Goal: Answer question/provide support

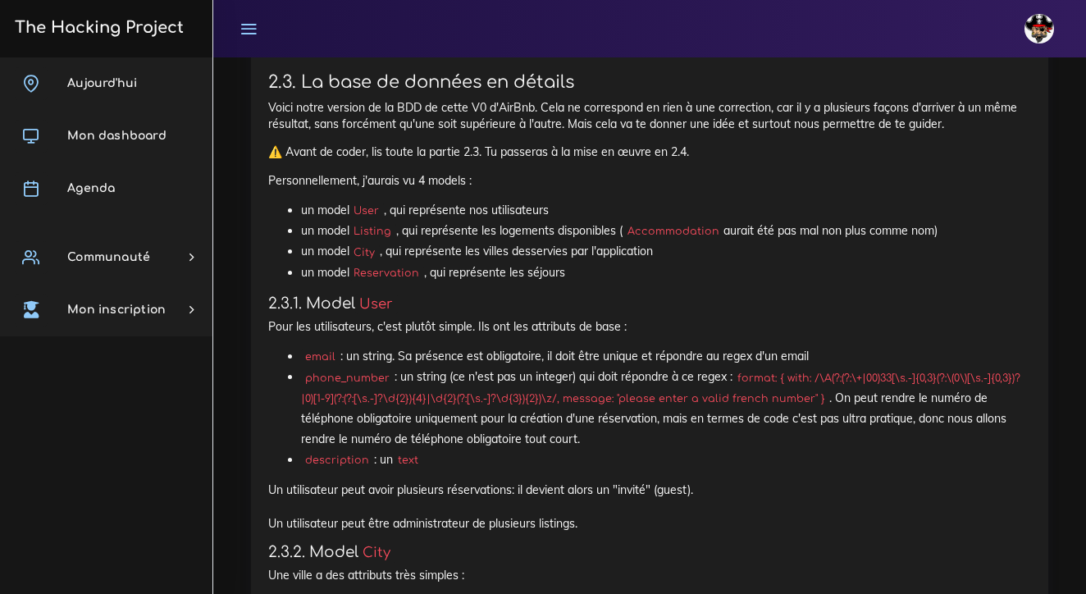
scroll to position [2728, 0]
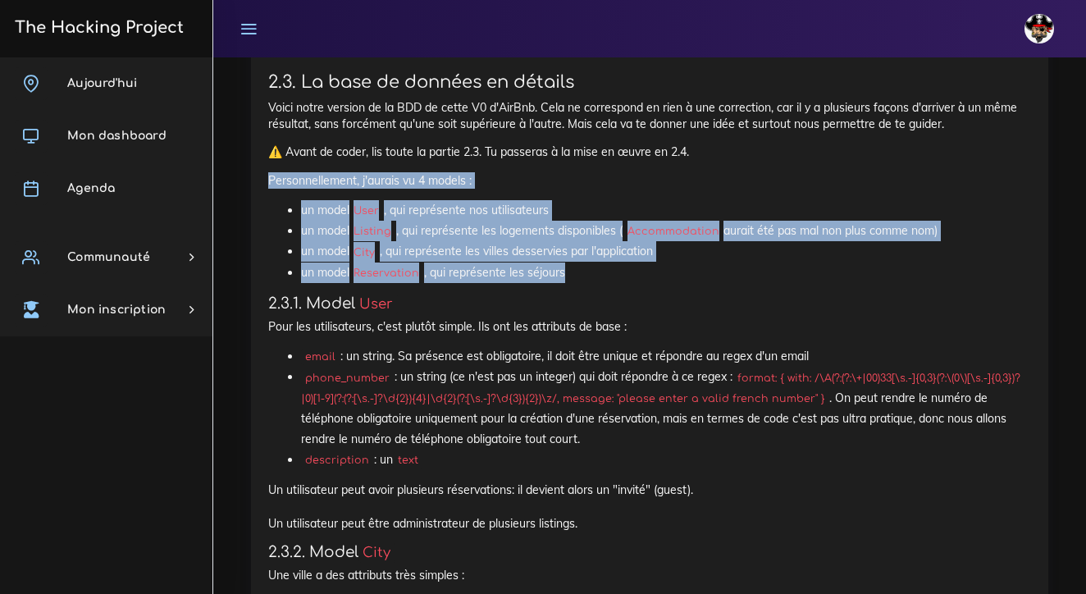
drag, startPoint x: 566, startPoint y: 235, endPoint x: 241, endPoint y: 130, distance: 341.5
click at [241, 130] on div "Projets : Le Back-end de Airbnb Le Back-end de Airbnb On pense que t'es déjà as…" at bounding box center [650, 605] width 822 height 3562
copy div "Personnellement, j'aurais vu 4 models : un model User , qui représente nos util…"
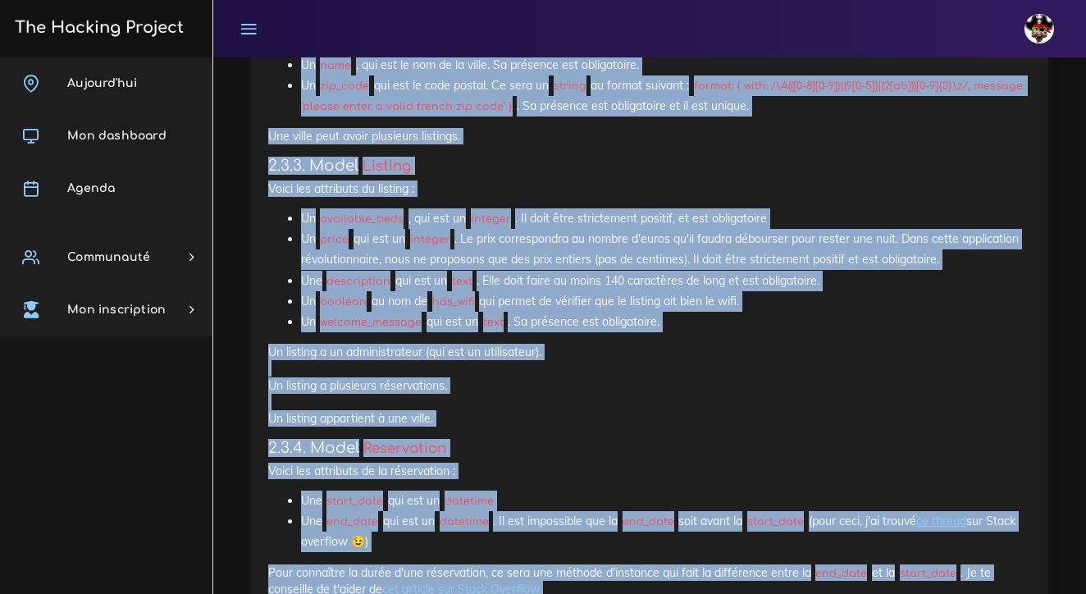
scroll to position [3286, 0]
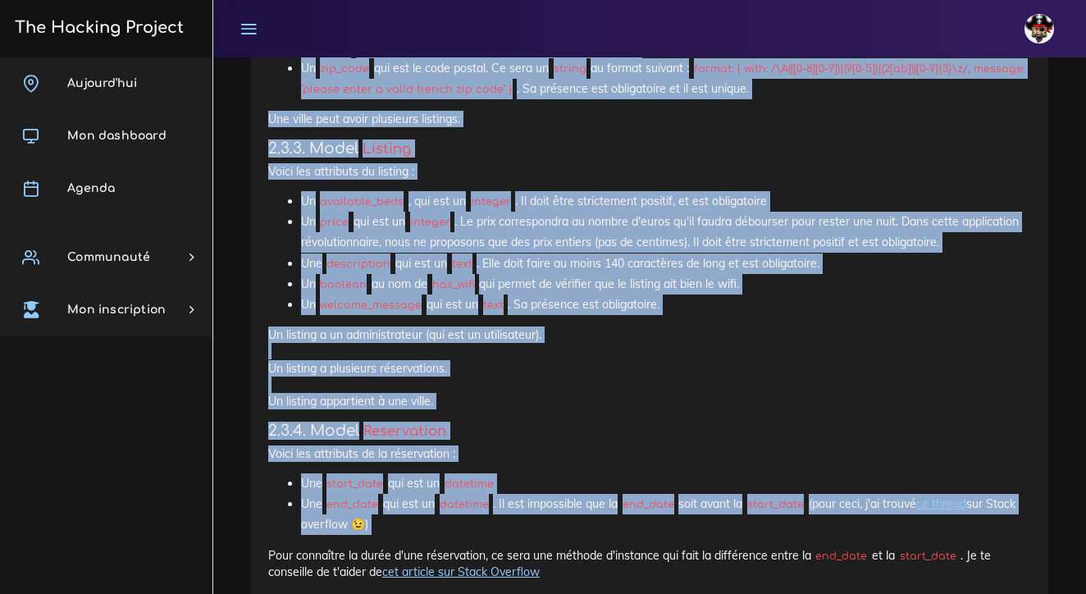
drag, startPoint x: 308, startPoint y: 189, endPoint x: 559, endPoint y: 495, distance: 395.8
click at [559, 495] on div "Le Back-end de Airbnb On pense que t'es déjà assez solide sur les models pour f…" at bounding box center [649, 65] width 763 height 3425
copy div "Model User Pour les utilisateurs, c'est plutôt simple. Ils ont les attributs de…"
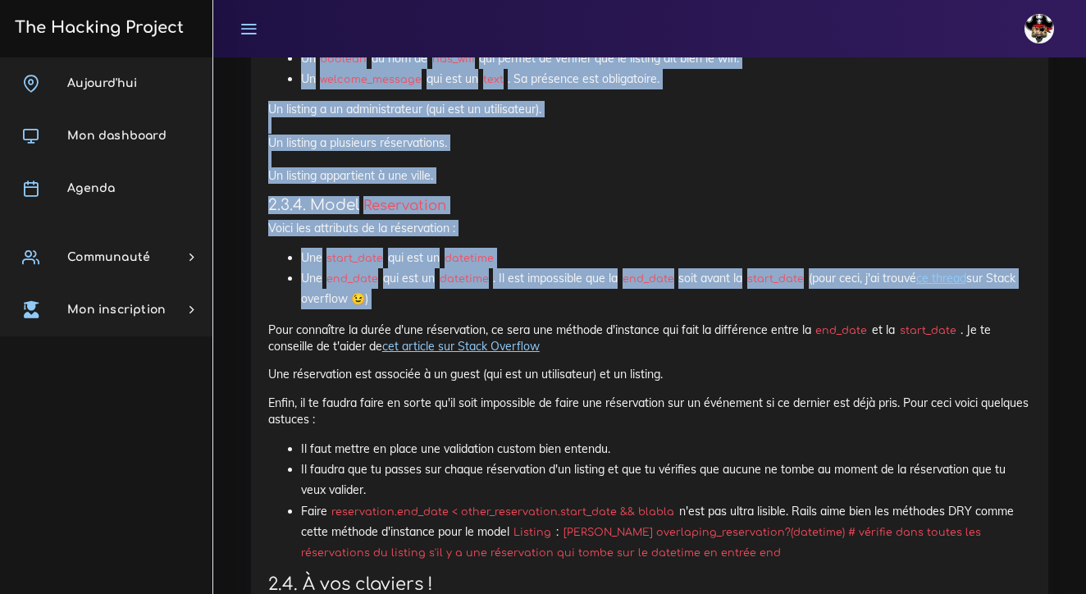
scroll to position [3512, 0]
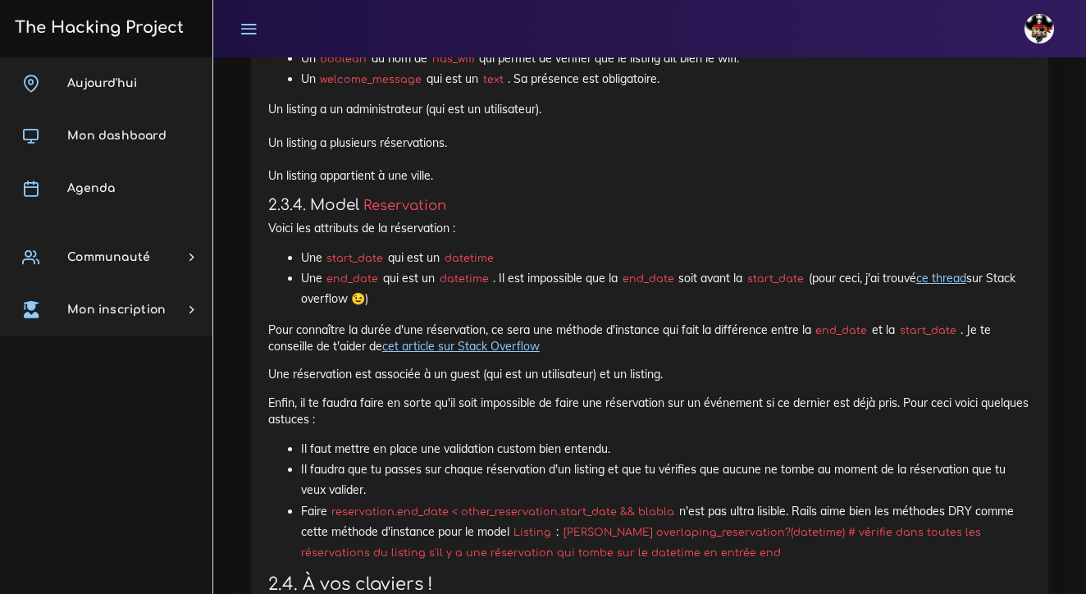
click at [680, 508] on li "Faire reservation.end_date < other_reservation.start_date && blabla n'est pas u…" at bounding box center [666, 532] width 730 height 62
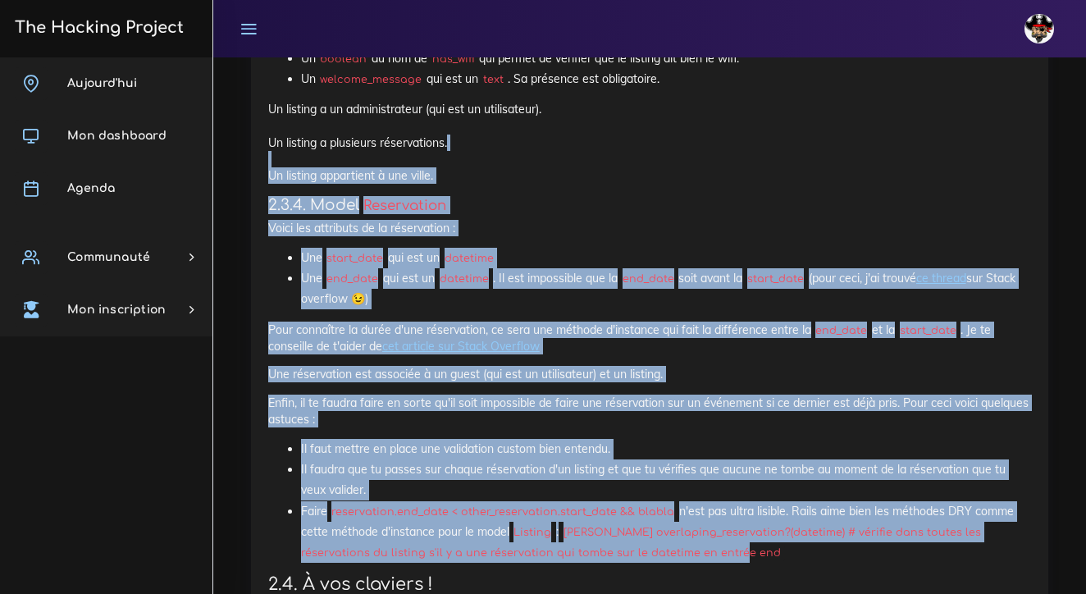
drag, startPoint x: 679, startPoint y: 507, endPoint x: 352, endPoint y: 117, distance: 509.1
click at [688, 509] on li "Faire reservation.end_date < other_reservation.start_date && blabla n'est pas u…" at bounding box center [666, 532] width 730 height 62
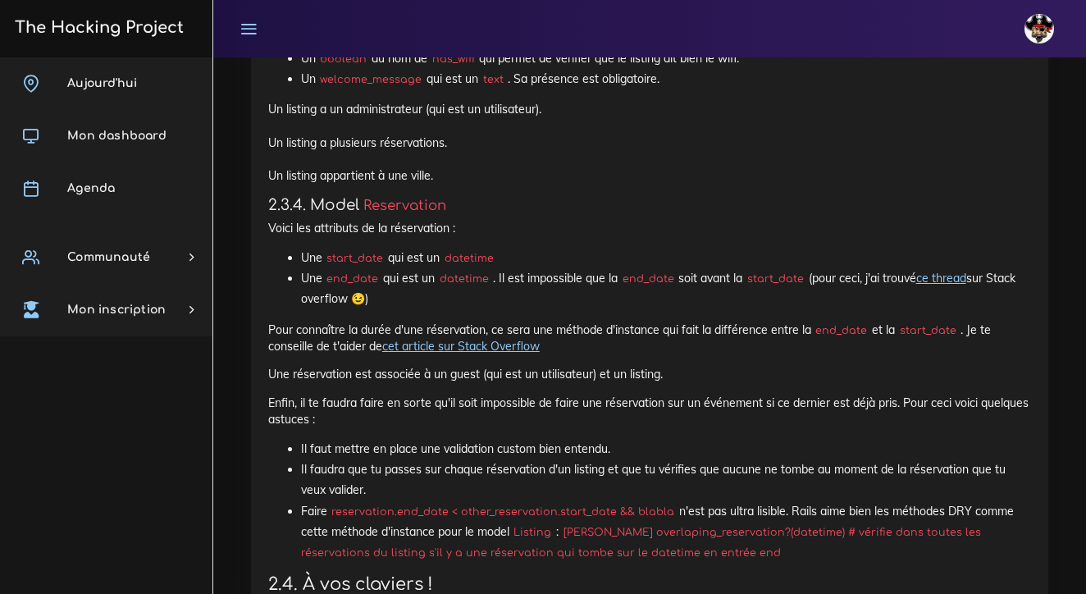
drag, startPoint x: 688, startPoint y: 509, endPoint x: 494, endPoint y: 134, distance: 422.0
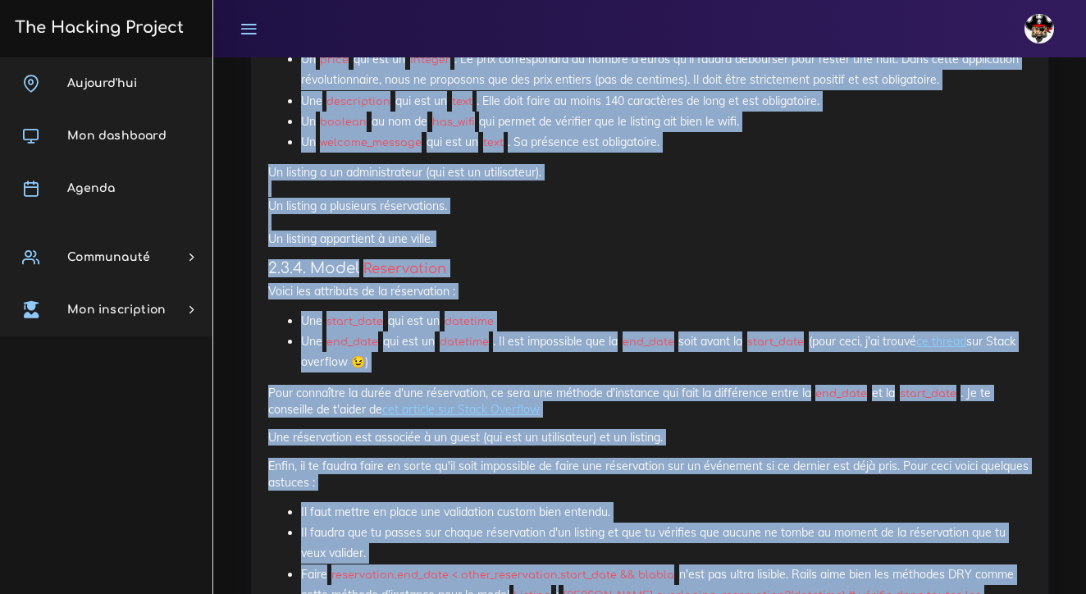
scroll to position [3552, 0]
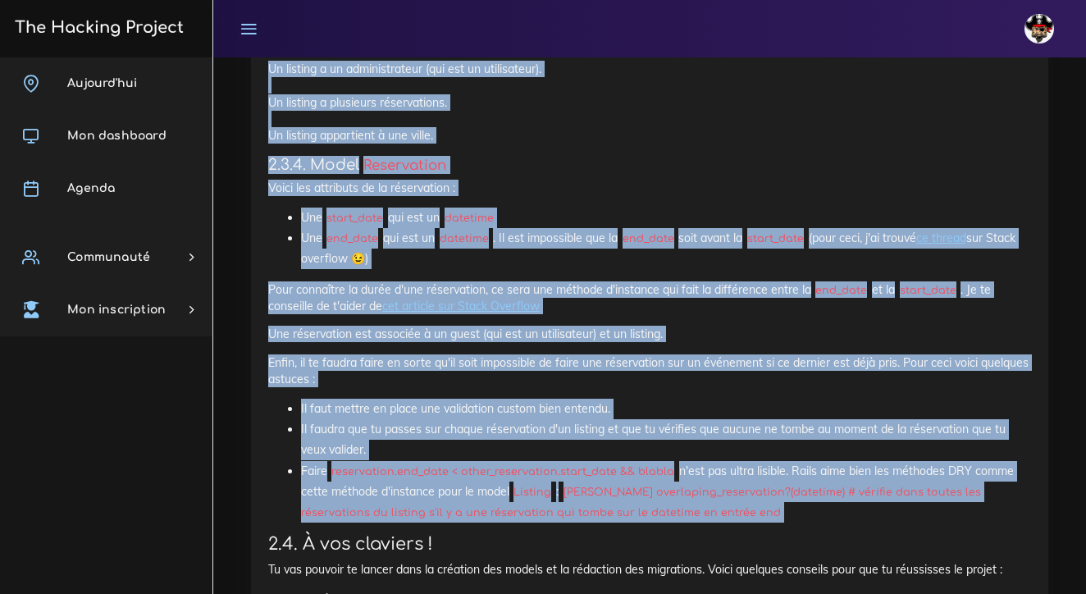
drag, startPoint x: 306, startPoint y: 146, endPoint x: 698, endPoint y: 478, distance: 514.0
copy div "Model User Pour les utilisateurs, c'est plutôt simple. Ils ont les attributs de…"
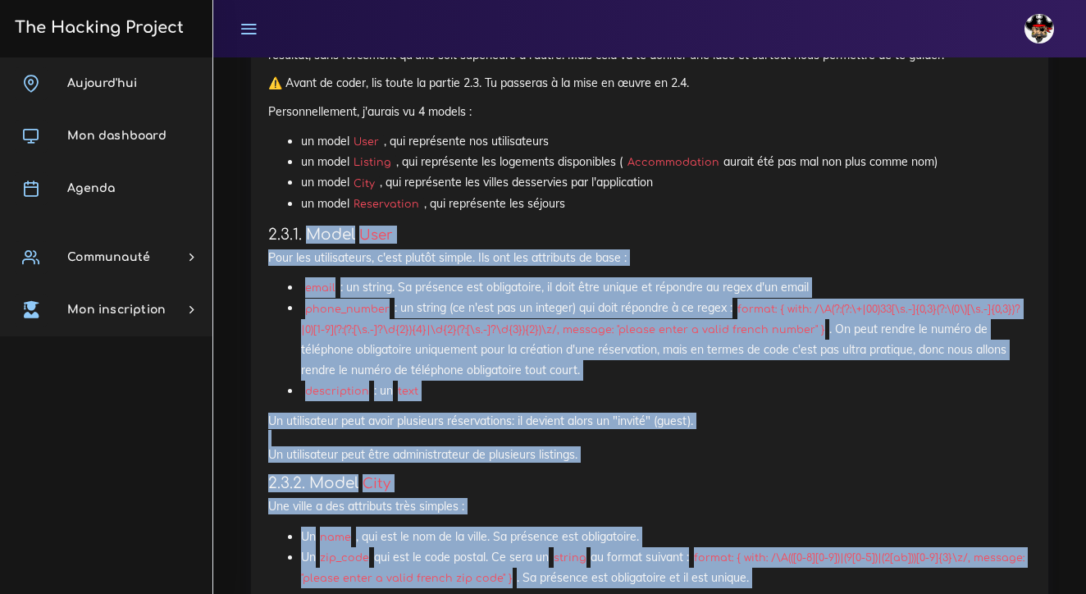
scroll to position [2785, 0]
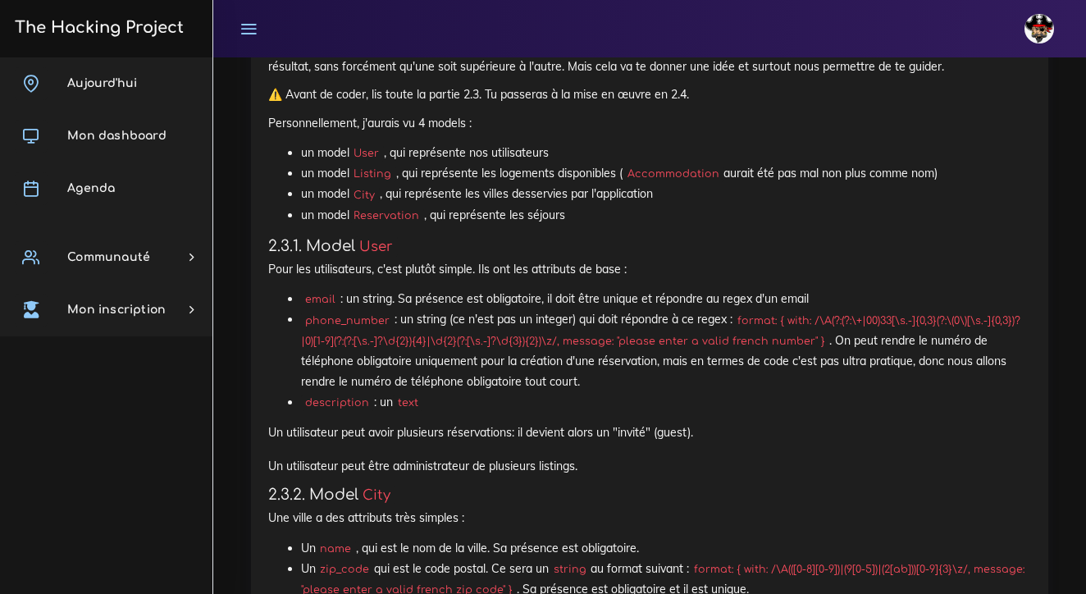
click at [741, 392] on li "description : un text" at bounding box center [666, 402] width 730 height 21
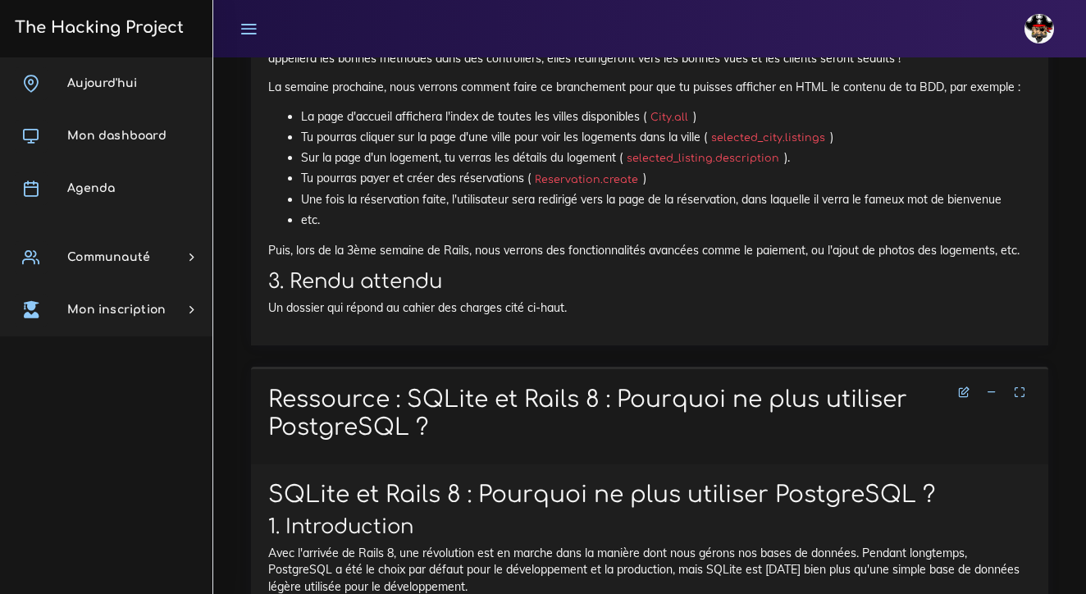
scroll to position [4799, 0]
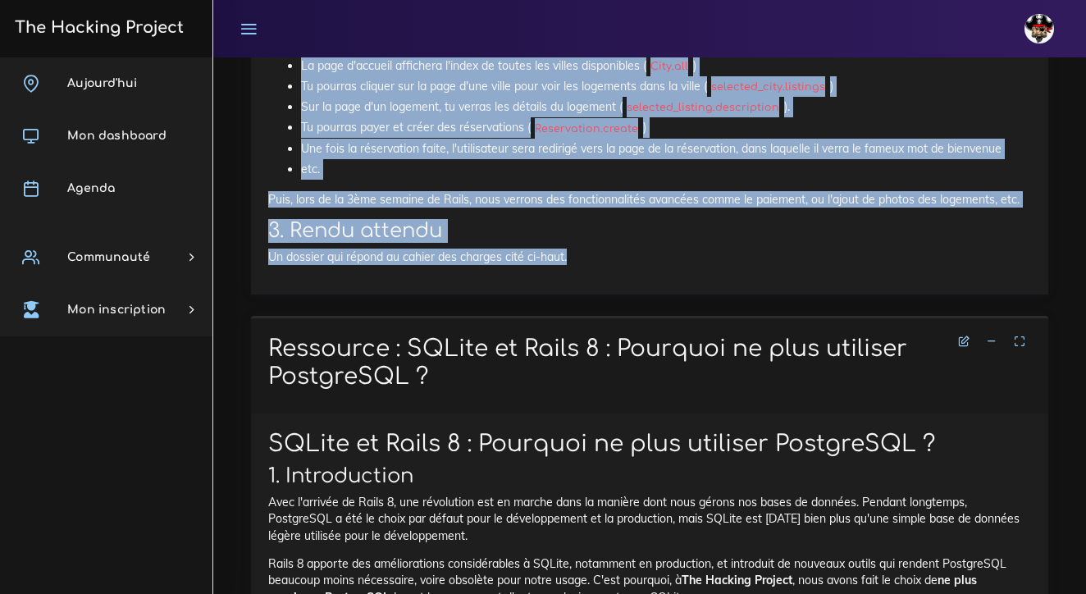
drag, startPoint x: 269, startPoint y: 84, endPoint x: 654, endPoint y: 184, distance: 397.6
copy div "1. Introduction C'est parti ! Voici enfin un projet concret où tu vas réaliser …"
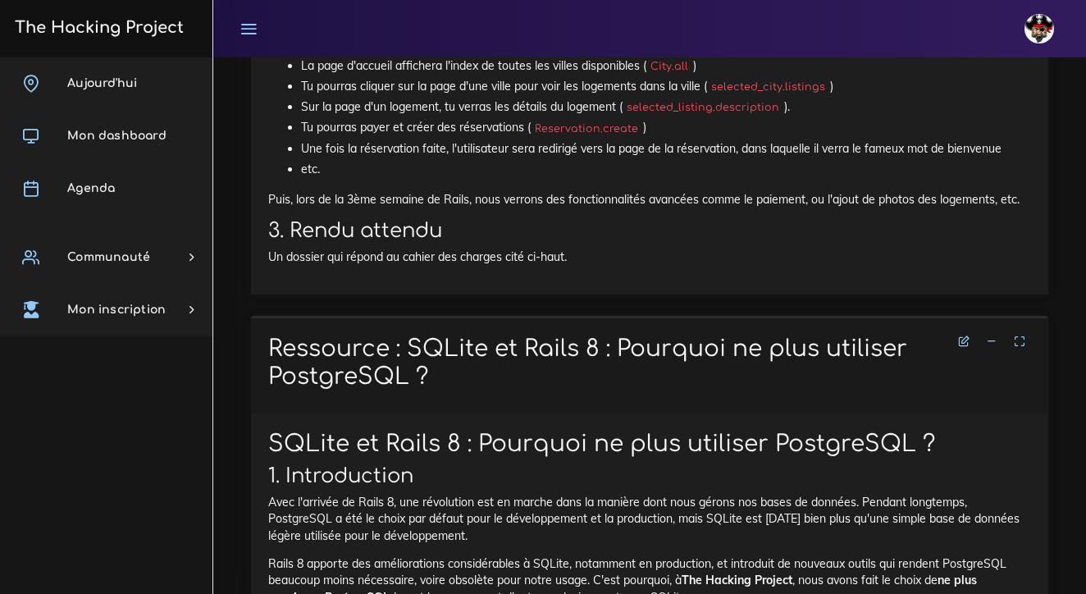
click at [381, 336] on h1 "Ressource : SQLite et Rails 8 : Pourquoi ne plus utiliser PostgreSQL ?" at bounding box center [649, 363] width 763 height 55
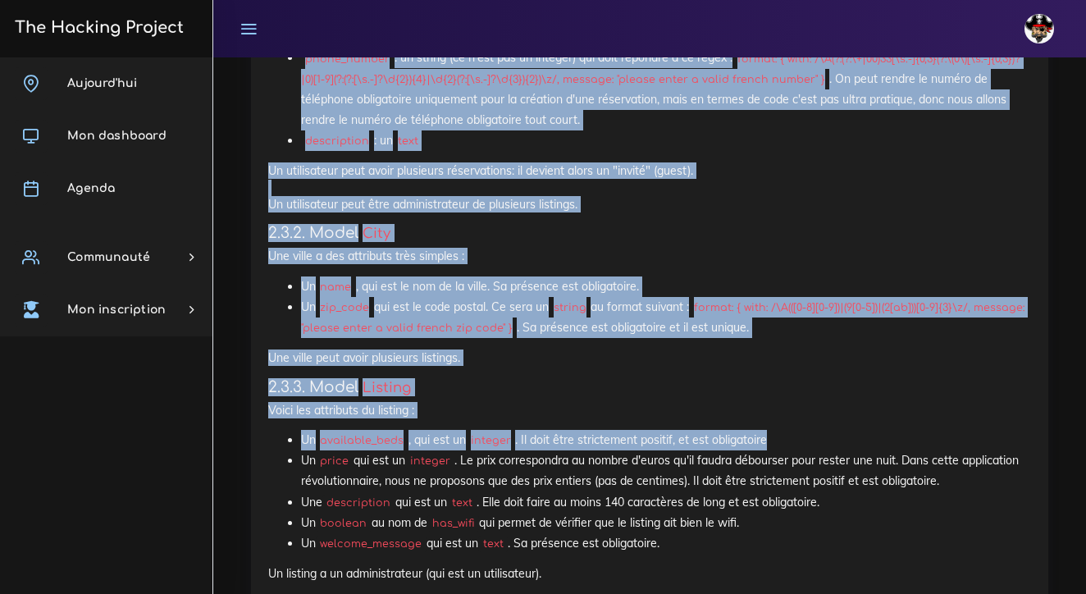
scroll to position [3014, 0]
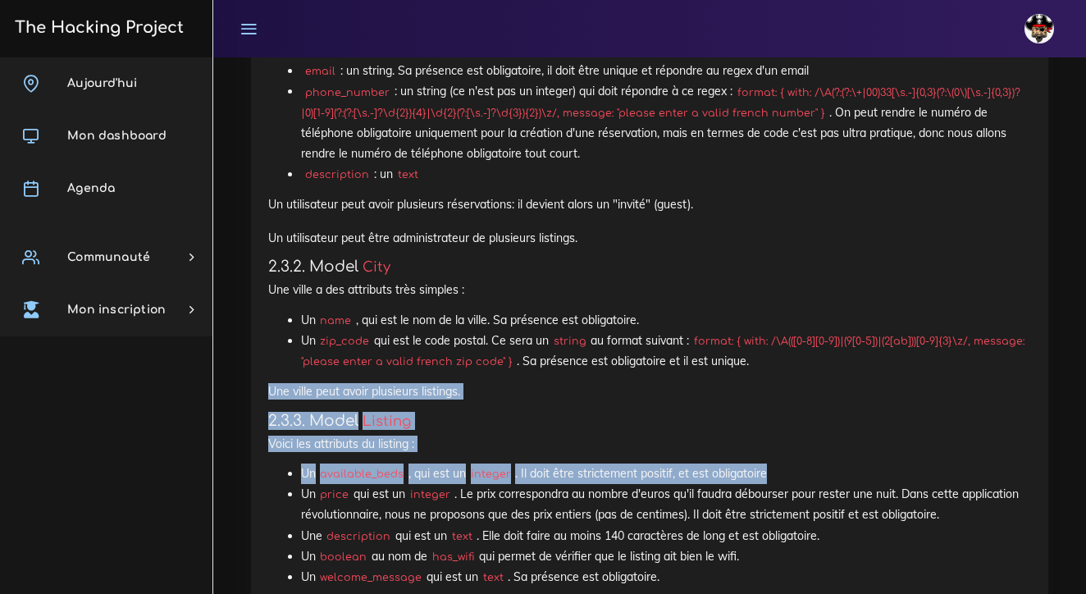
drag, startPoint x: 893, startPoint y: 236, endPoint x: 383, endPoint y: 336, distance: 520.0
click at [383, 336] on div "Le Back-end de Airbnb On pense que t'es déjà assez solide sur les models pour f…" at bounding box center [649, 338] width 763 height 3425
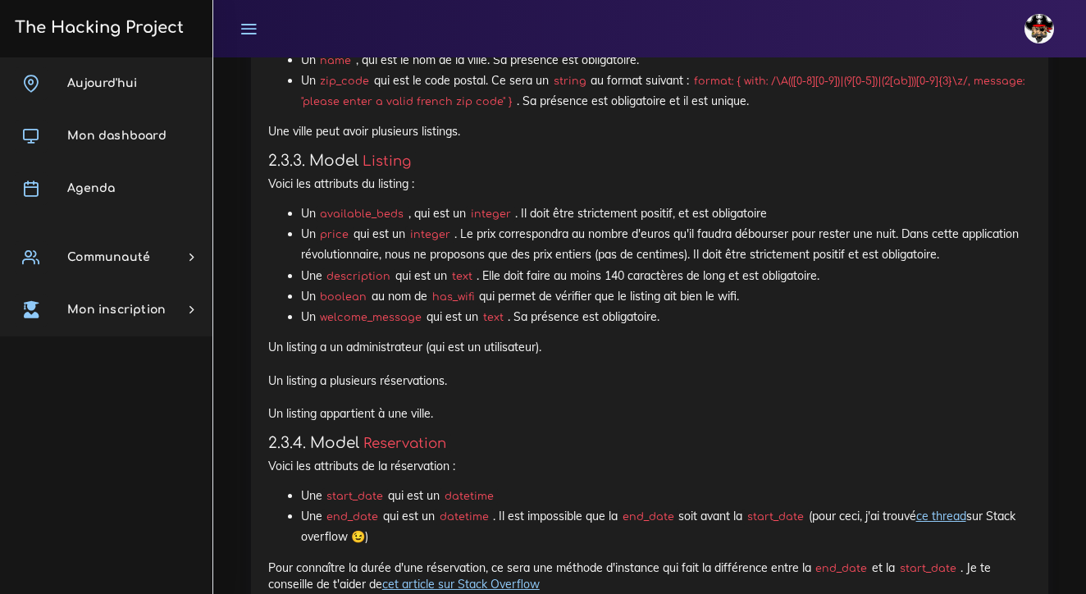
scroll to position [3274, 0]
drag, startPoint x: 438, startPoint y: 372, endPoint x: 249, endPoint y: 295, distance: 203.5
click at [249, 295] on div "Projets : Le Back-end de Airbnb Le Back-end de Airbnb On pense que t'es déjà as…" at bounding box center [650, 59] width 822 height 3562
copy p "Un listing a un administrateur (qui est un utilisateur). Un listing a plusieurs…"
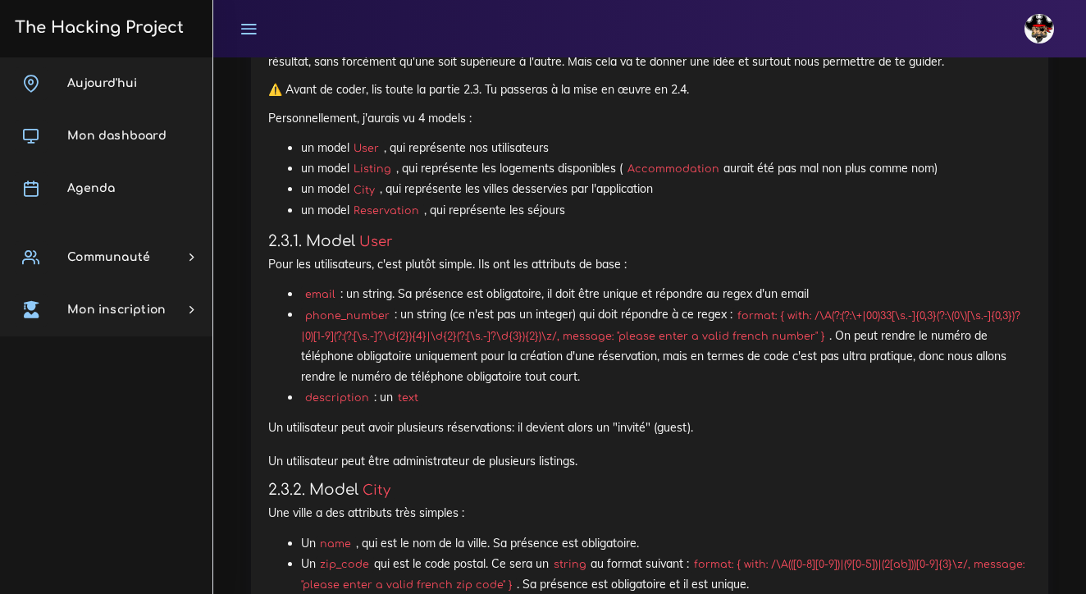
scroll to position [2801, 0]
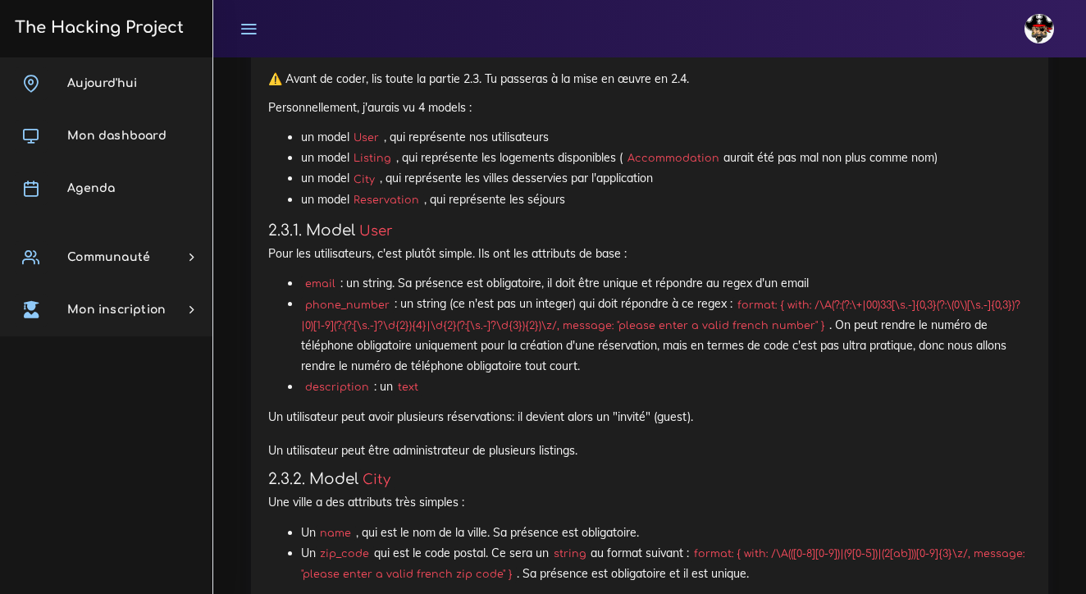
drag, startPoint x: 267, startPoint y: 374, endPoint x: 592, endPoint y: 404, distance: 326.2
click at [592, 404] on div "Le Back-end de Airbnb On pense que t'es déjà assez solide sur les models pour f…" at bounding box center [649, 556] width 797 height 3471
copy p "Un utilisateur peut avoir plusieurs réservations: il devient alors un "invité" …"
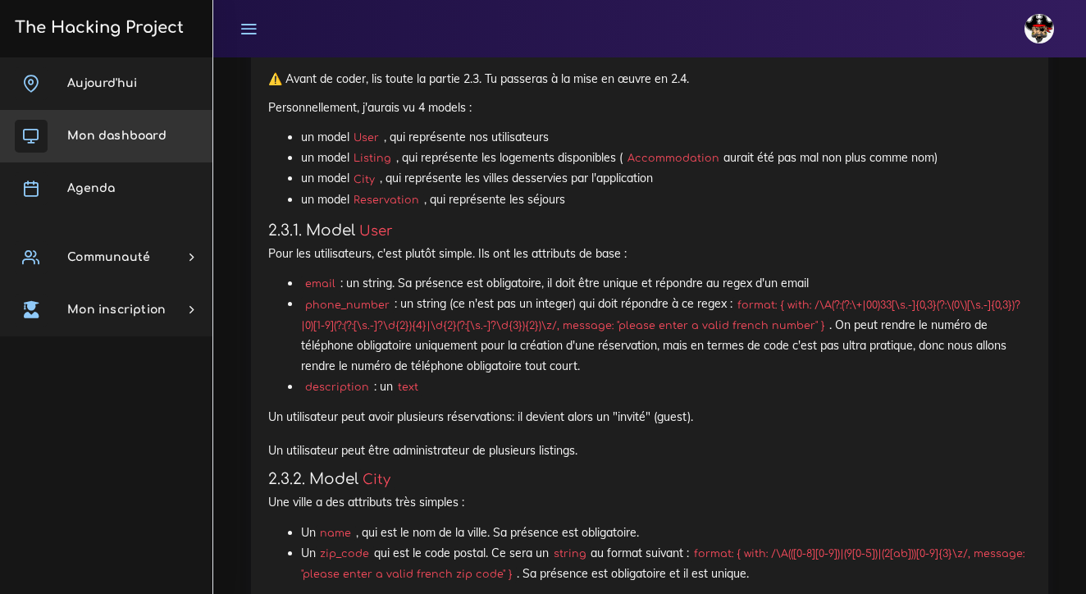
click at [134, 134] on span "Mon dashboard" at bounding box center [116, 136] width 99 height 12
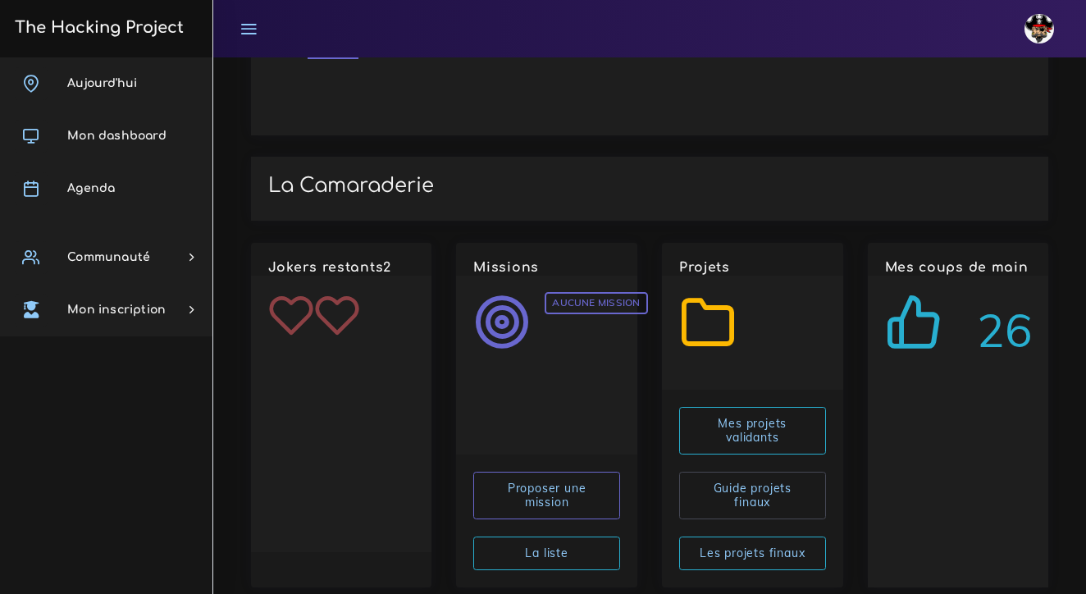
scroll to position [1970, 0]
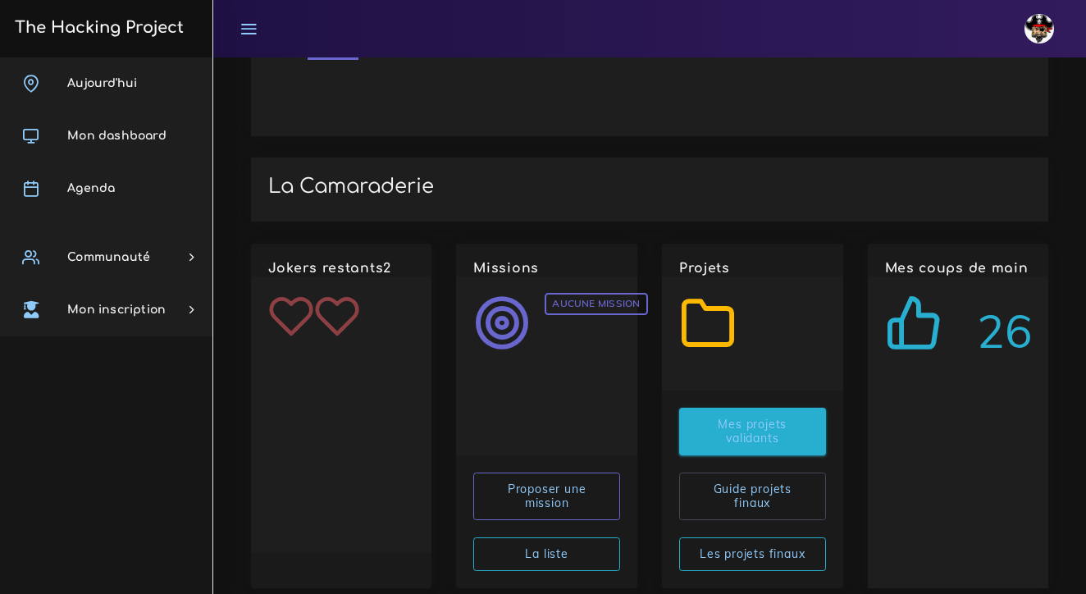
click at [743, 408] on link "Mes projets validants" at bounding box center [752, 432] width 147 height 48
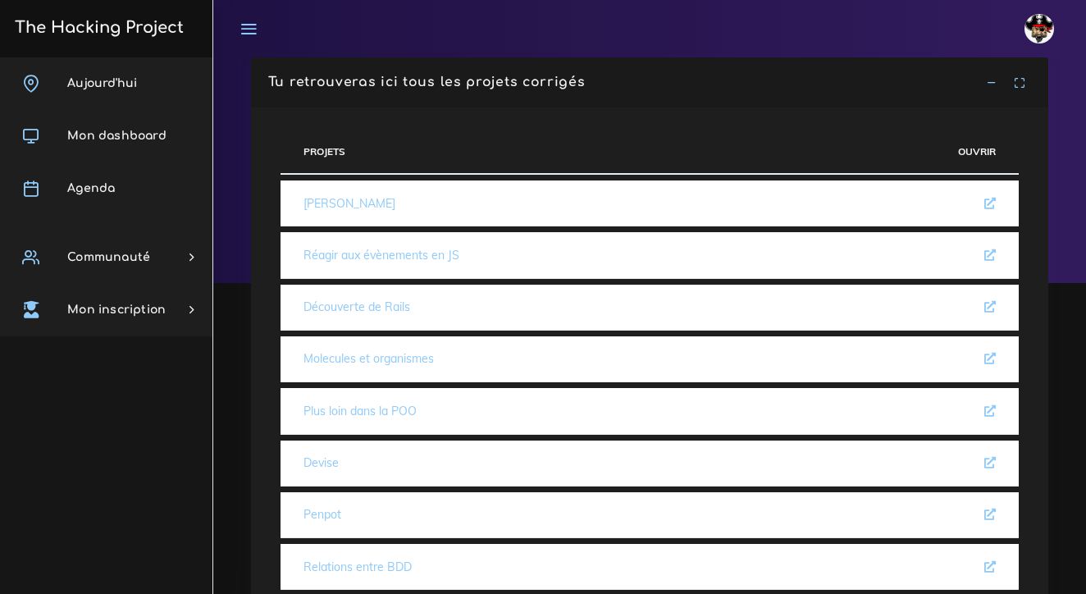
click at [969, 155] on th "Ouvrir" at bounding box center [917, 152] width 205 height 44
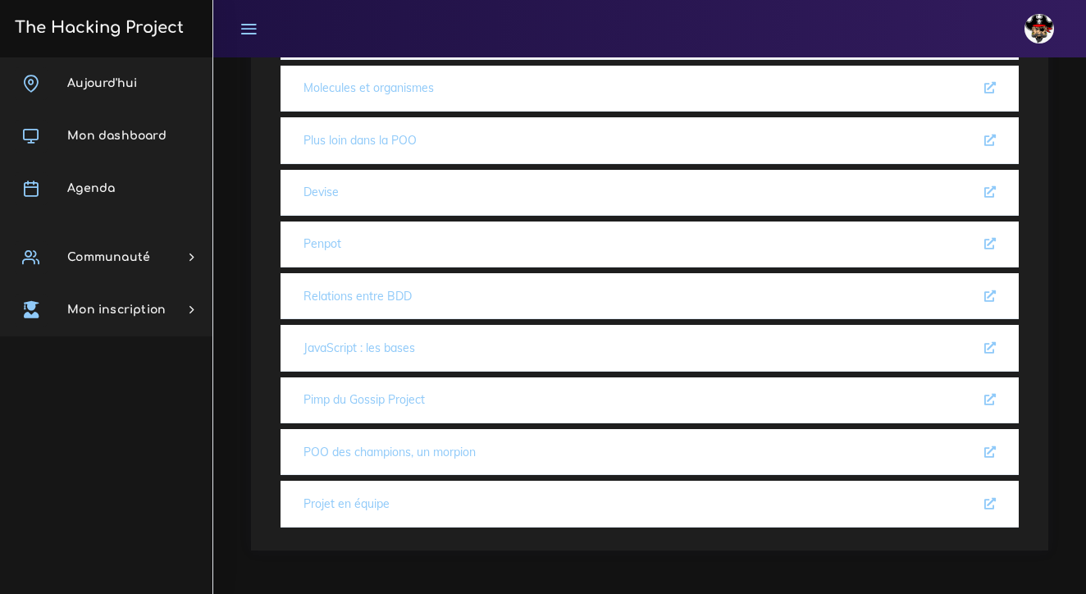
scroll to position [270, 0]
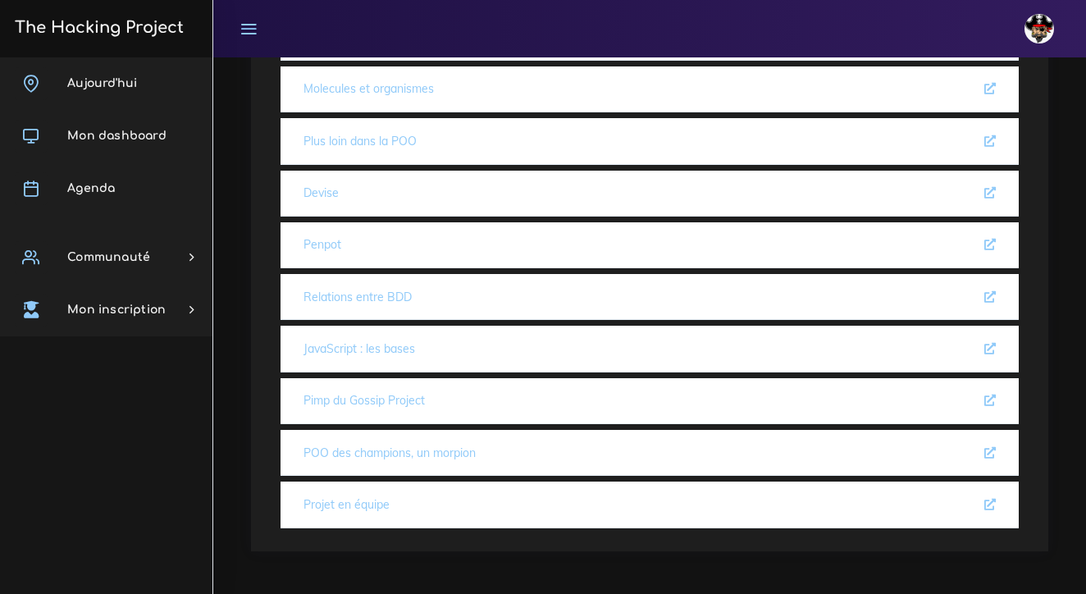
click at [992, 292] on icon at bounding box center [990, 296] width 11 height 11
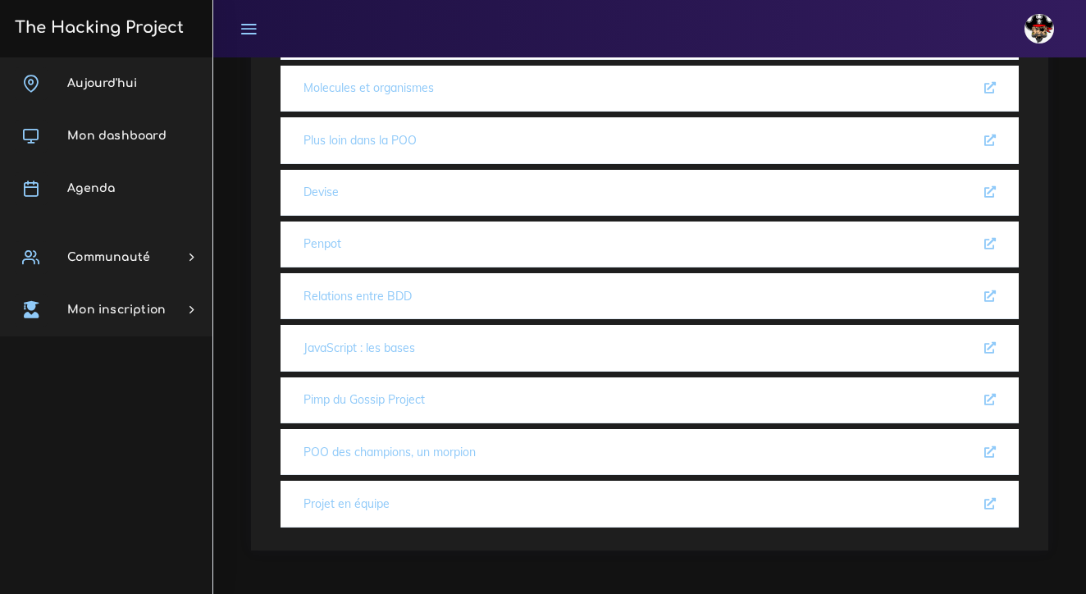
scroll to position [270, 0]
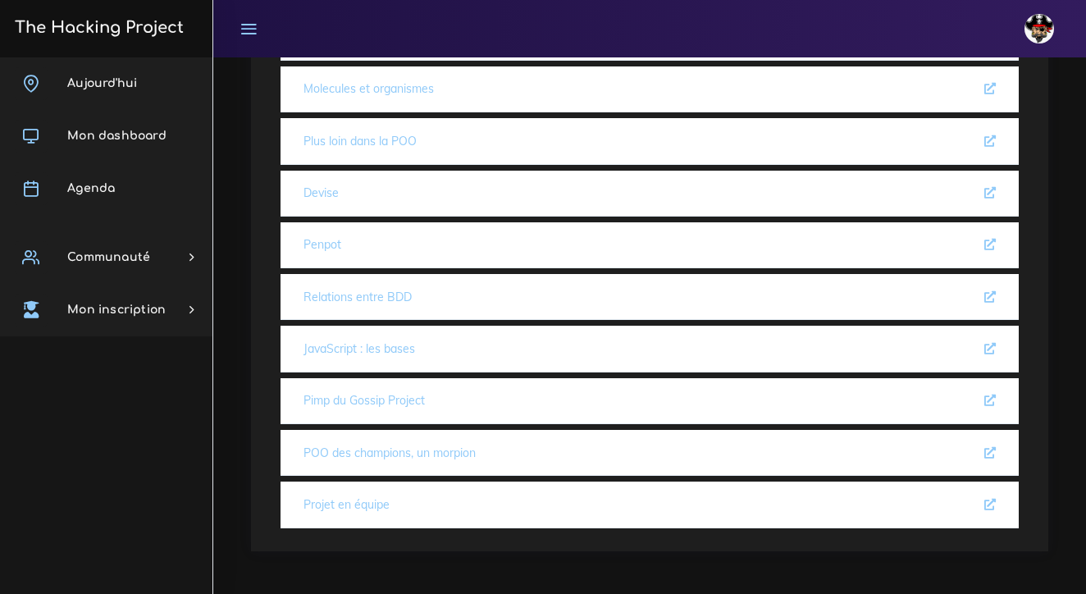
click at [989, 501] on icon at bounding box center [990, 504] width 11 height 11
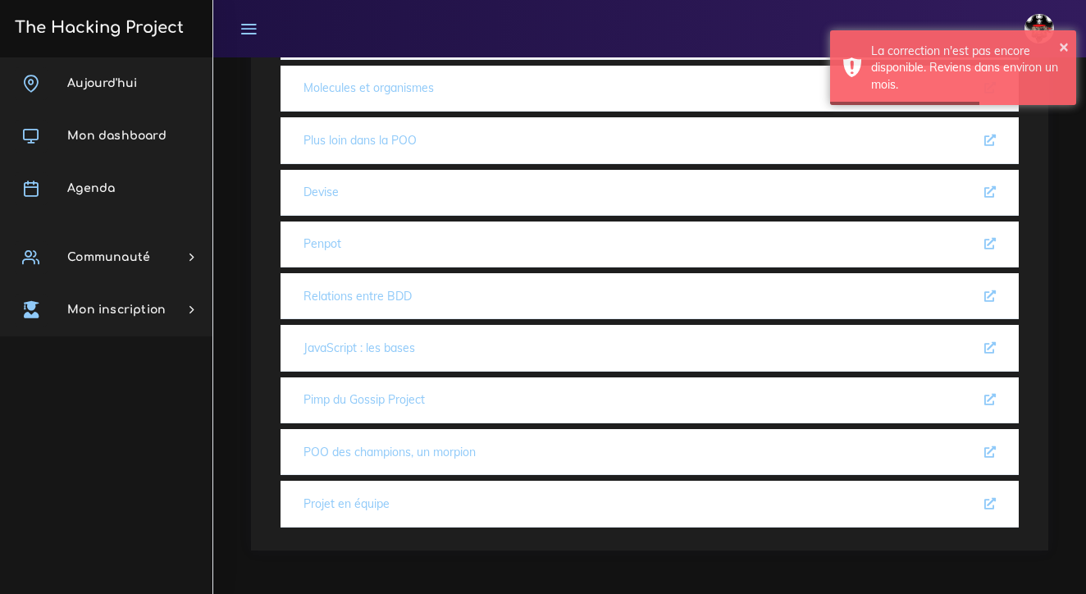
scroll to position [270, 0]
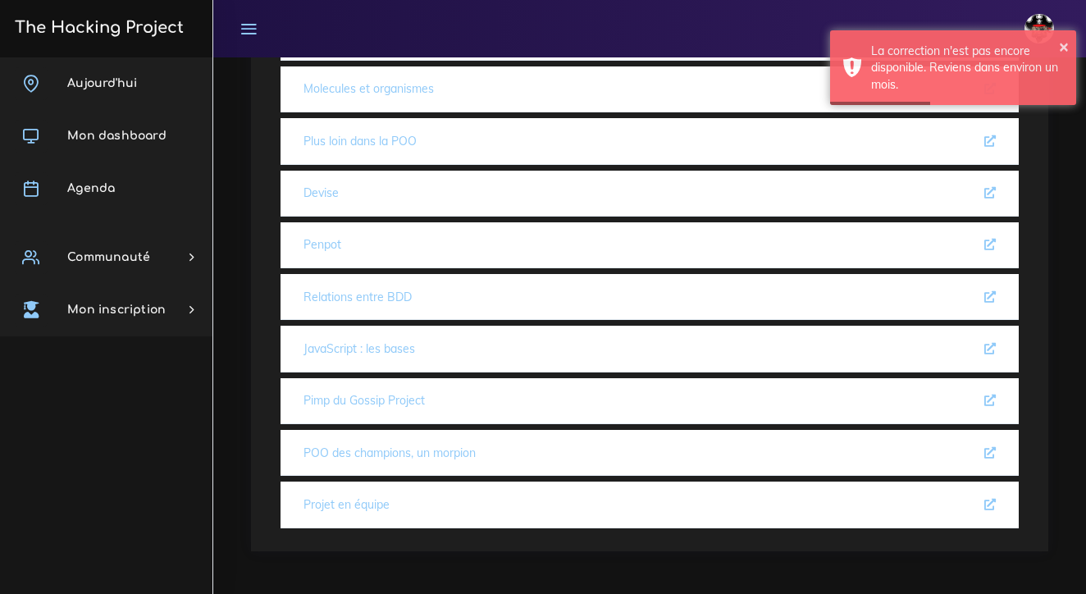
click at [989, 450] on icon at bounding box center [990, 452] width 11 height 11
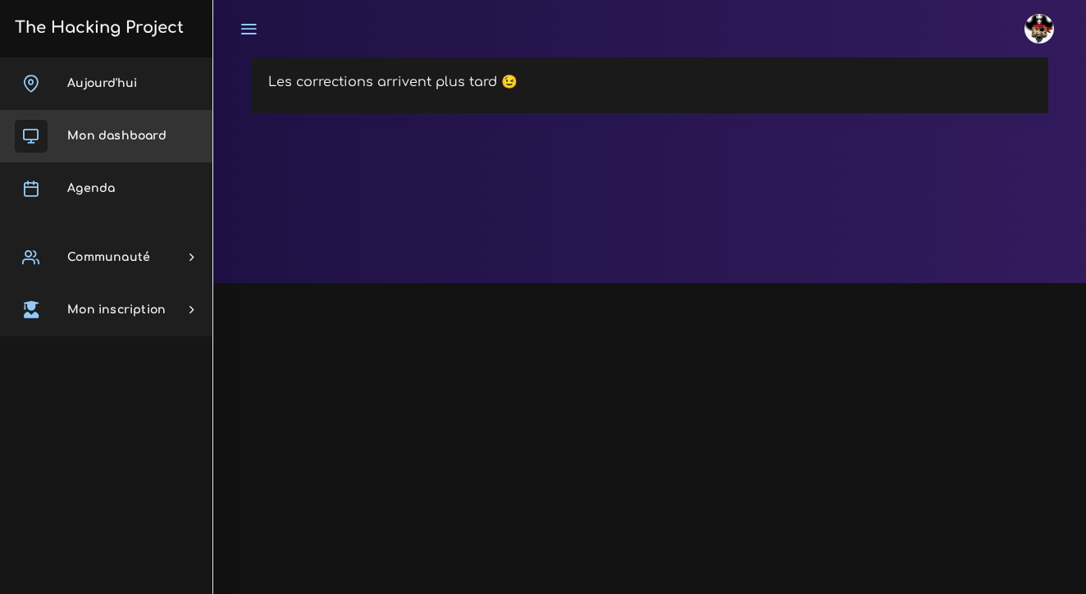
click at [140, 144] on link "Mon dashboard" at bounding box center [106, 136] width 212 height 53
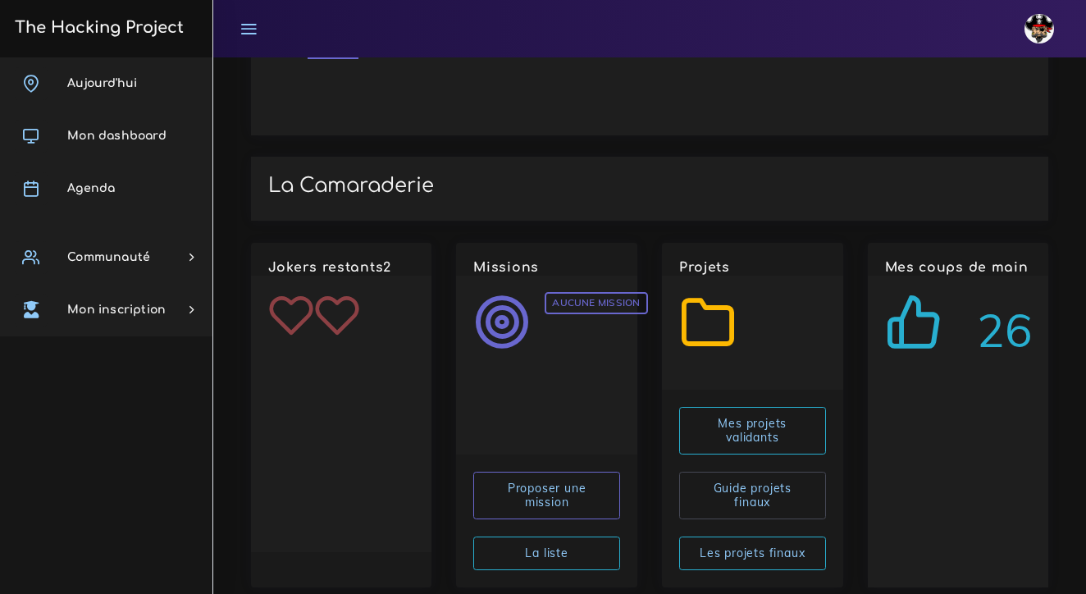
scroll to position [1970, 0]
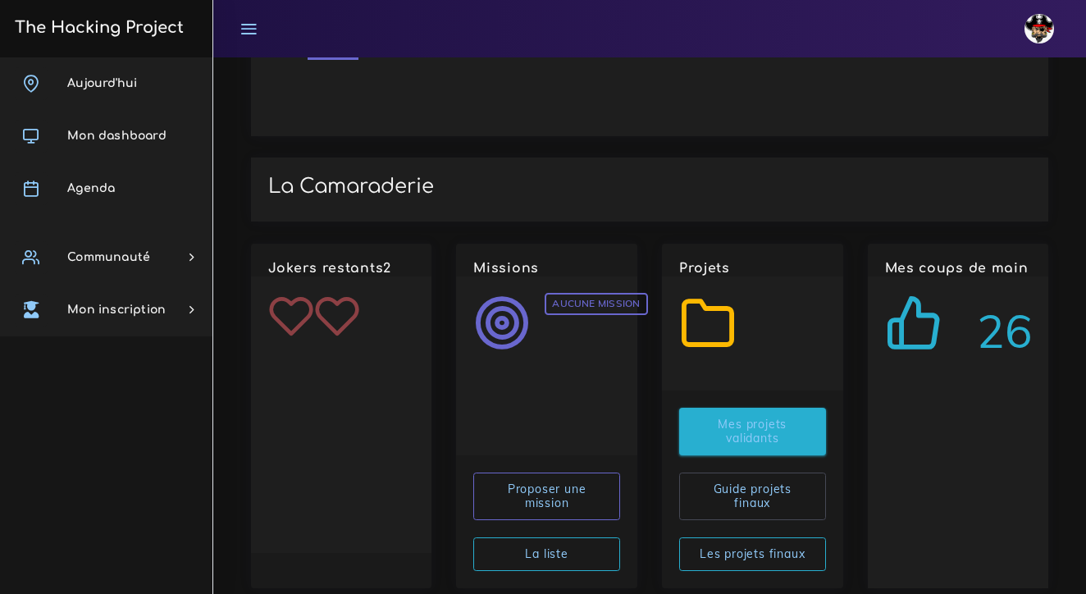
click at [760, 408] on link "Mes projets validants" at bounding box center [752, 432] width 147 height 48
click at [752, 408] on link "Mes projets validants" at bounding box center [752, 432] width 147 height 48
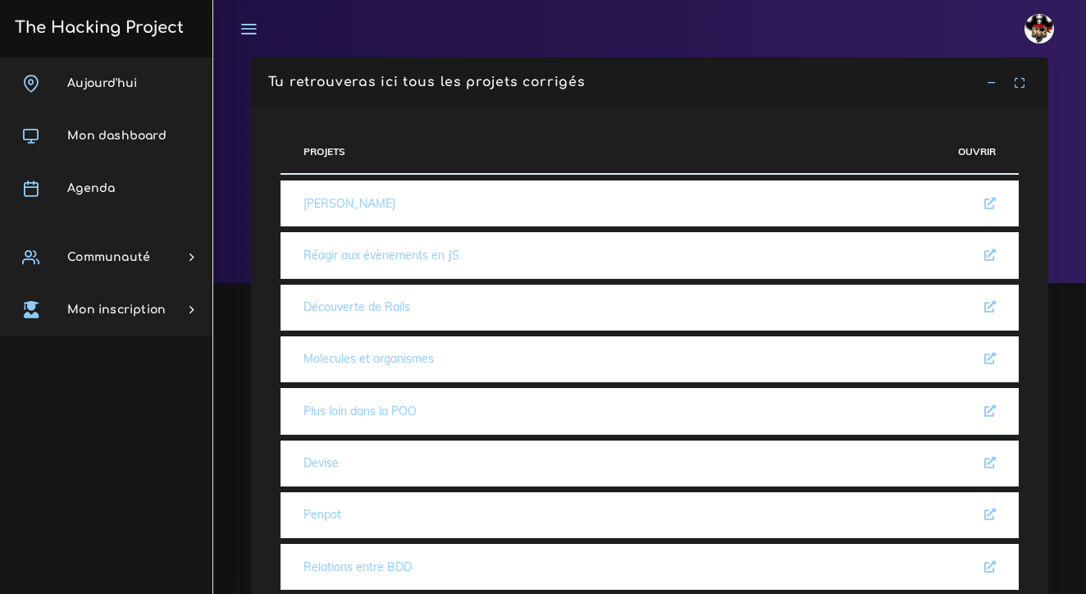
click at [991, 203] on icon at bounding box center [990, 203] width 11 height 11
click at [988, 254] on icon at bounding box center [990, 254] width 11 height 11
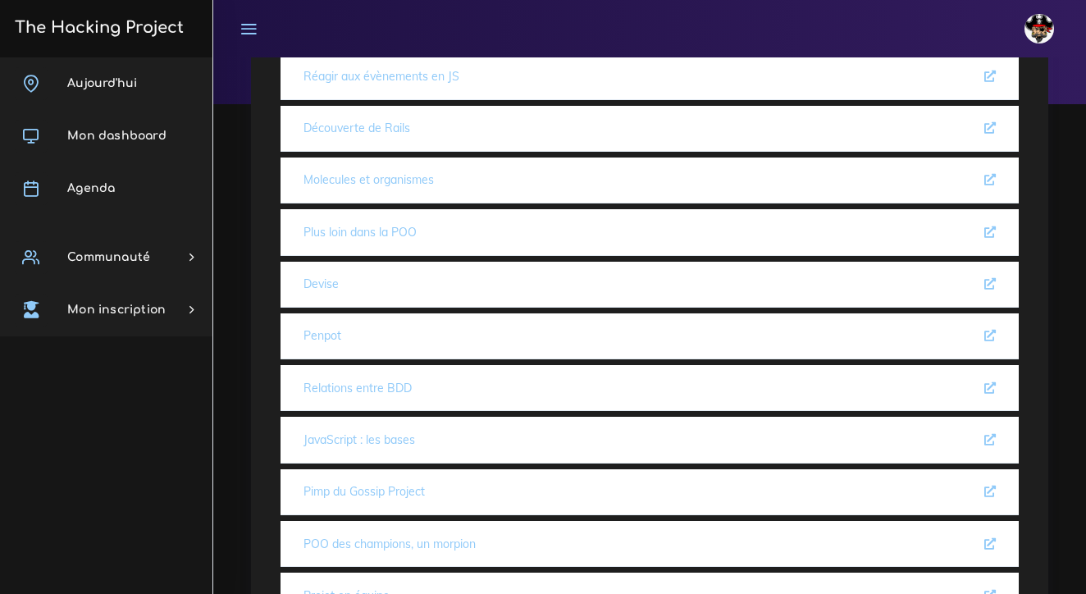
scroll to position [180, 0]
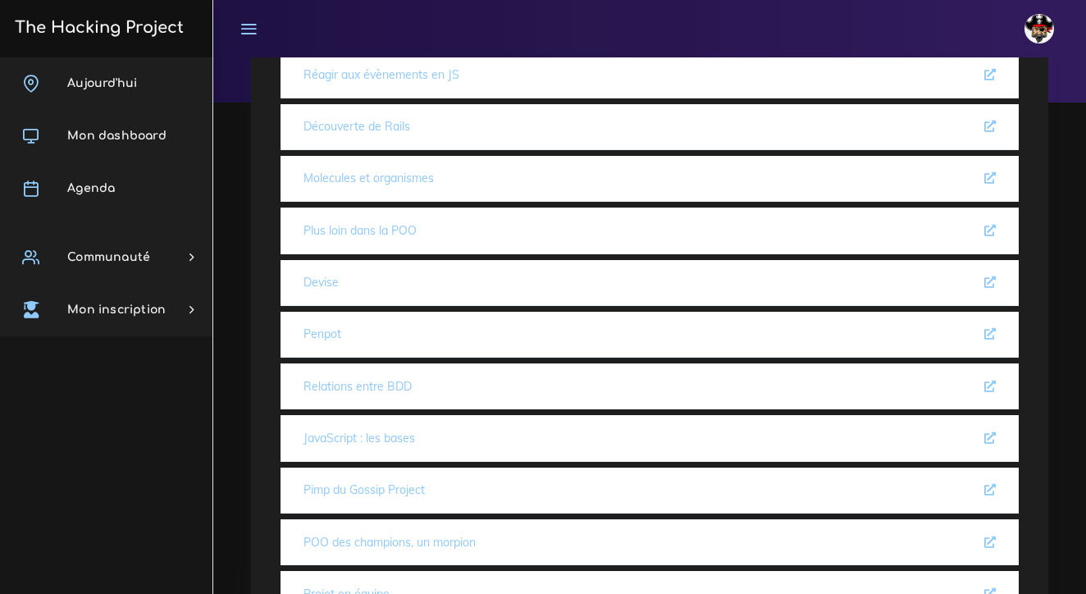
click at [986, 227] on icon at bounding box center [990, 230] width 11 height 11
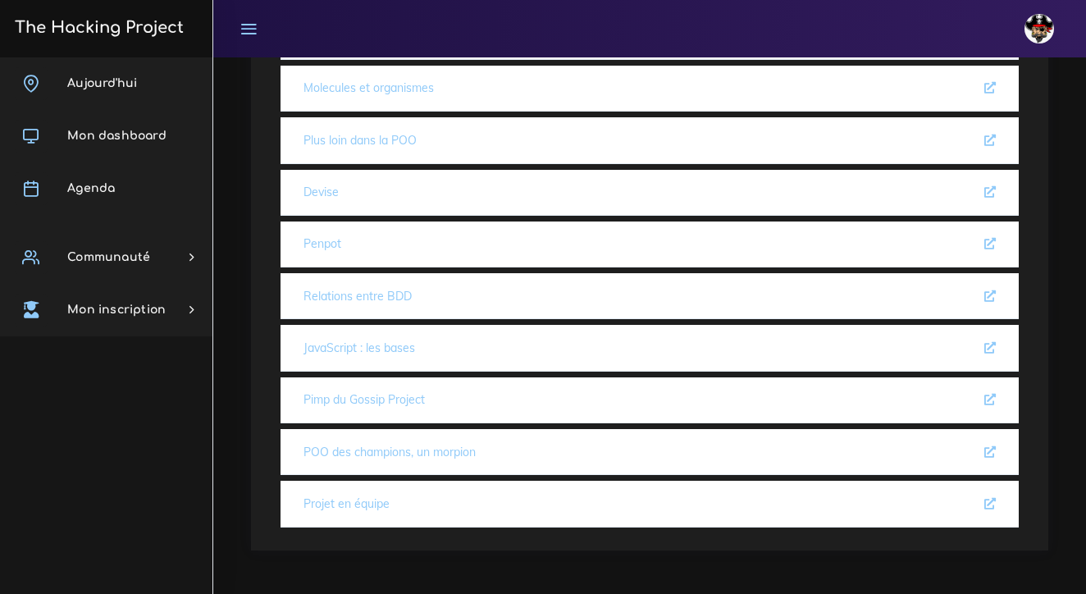
scroll to position [270, 0]
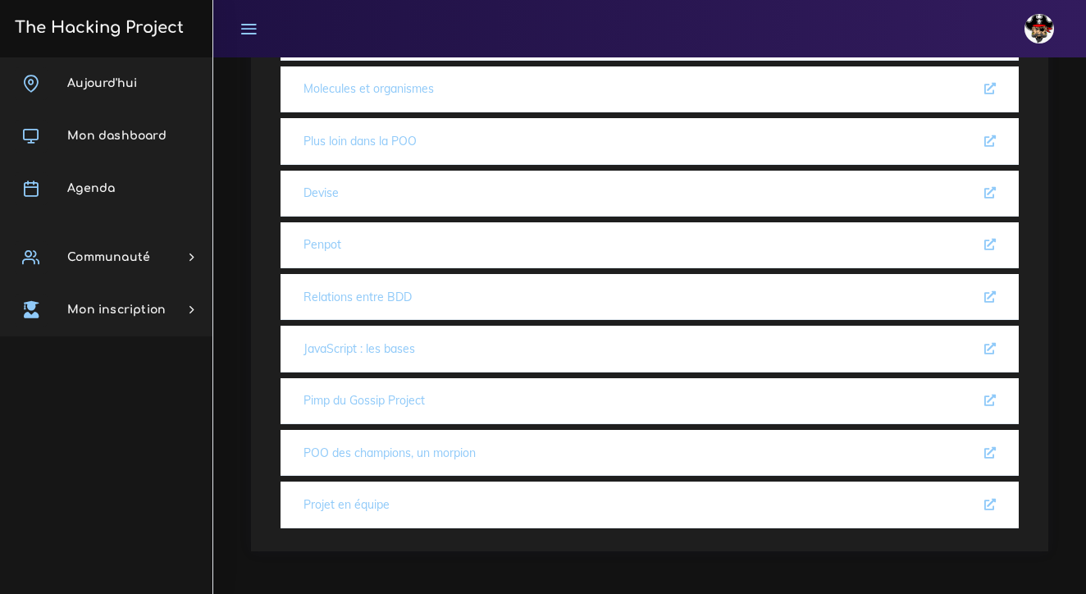
click at [989, 295] on icon at bounding box center [990, 296] width 11 height 11
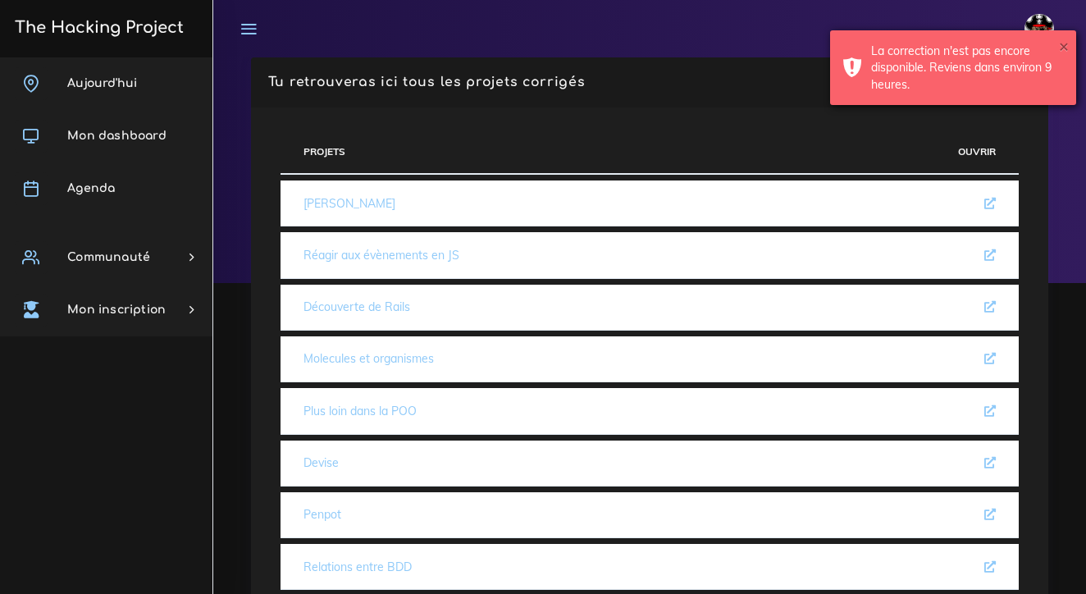
click at [1063, 46] on button "×" at bounding box center [1064, 46] width 10 height 16
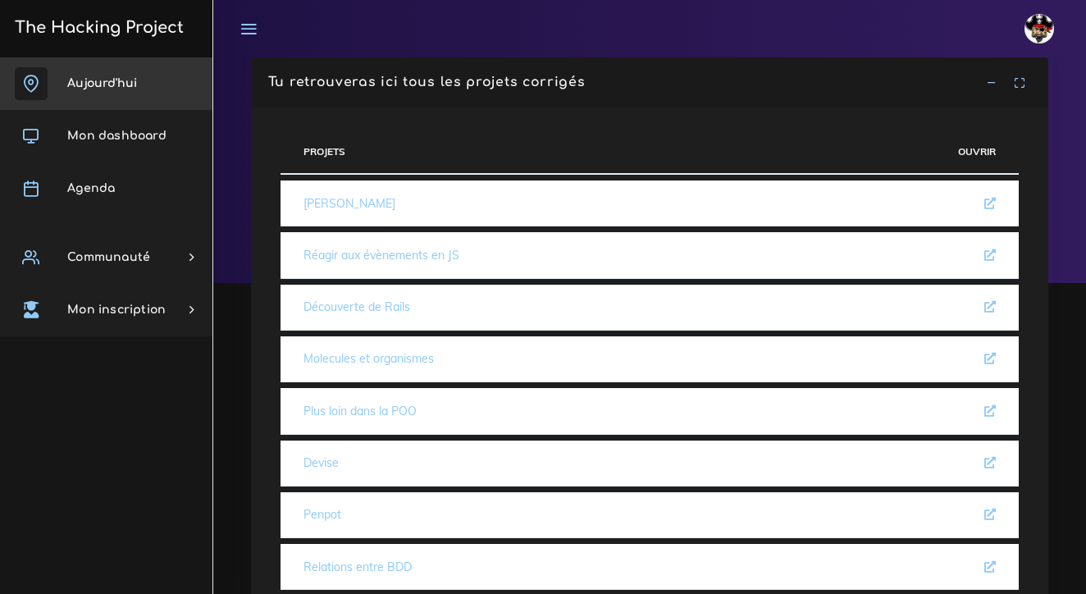
click at [78, 92] on link "Aujourd'hui" at bounding box center [106, 83] width 212 height 53
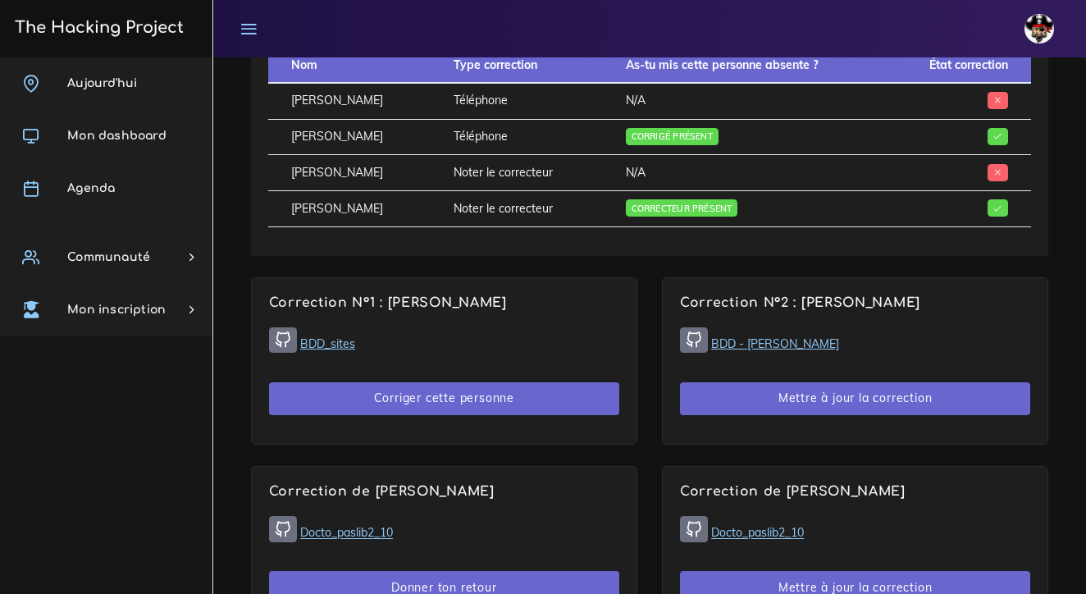
scroll to position [898, 0]
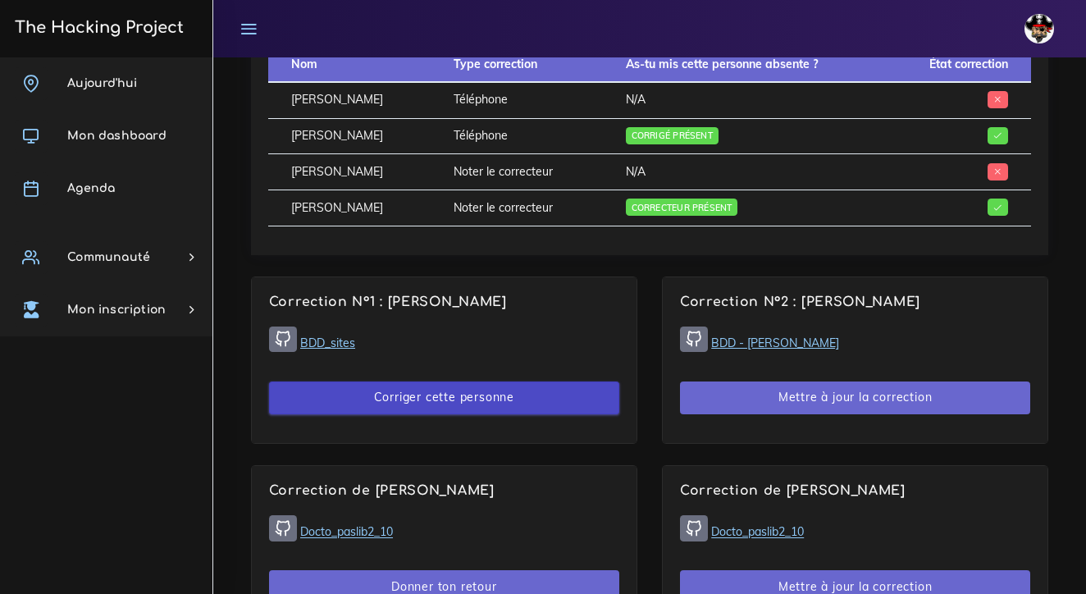
click at [482, 382] on button "Corriger cette personne" at bounding box center [444, 399] width 350 height 34
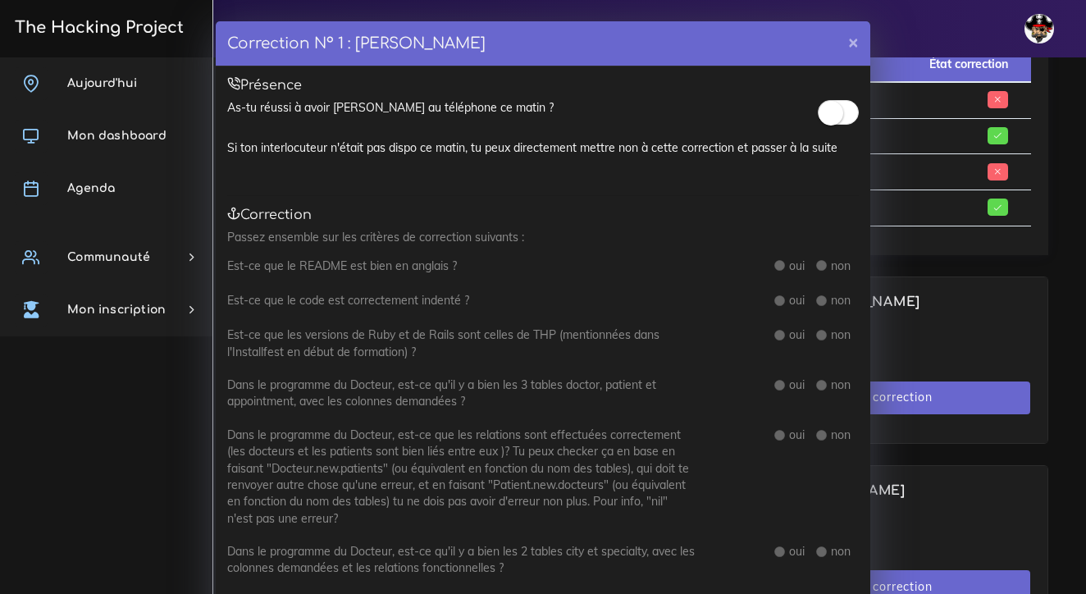
click at [835, 109] on small at bounding box center [831, 113] width 25 height 25
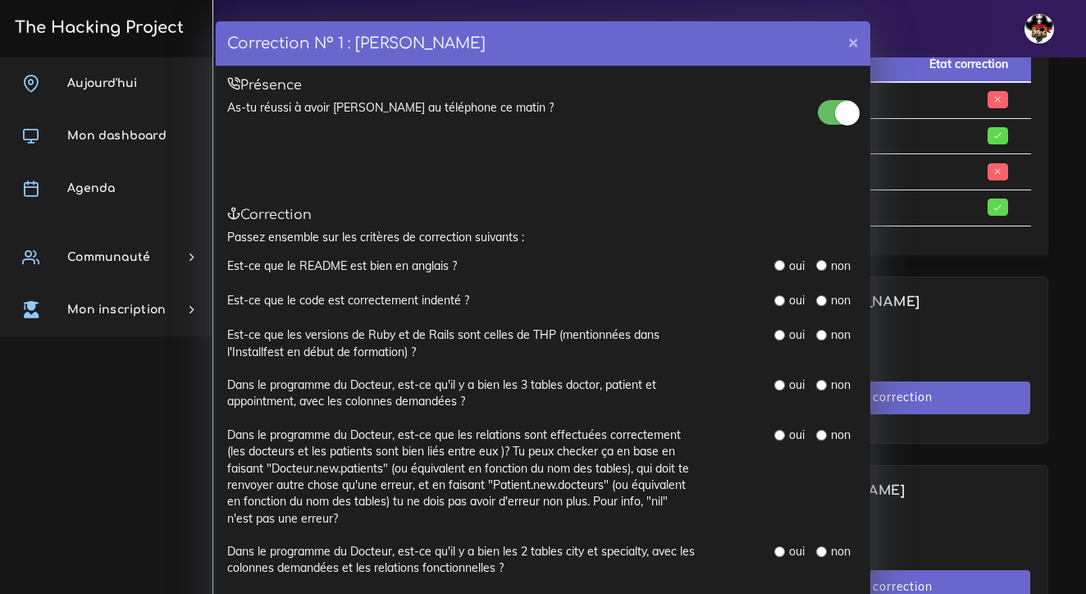
click at [778, 263] on input "radio" at bounding box center [780, 265] width 11 height 11
radio input "true"
click at [779, 296] on input "radio" at bounding box center [780, 300] width 11 height 11
radio input "true"
click at [781, 333] on input "radio" at bounding box center [780, 335] width 11 height 11
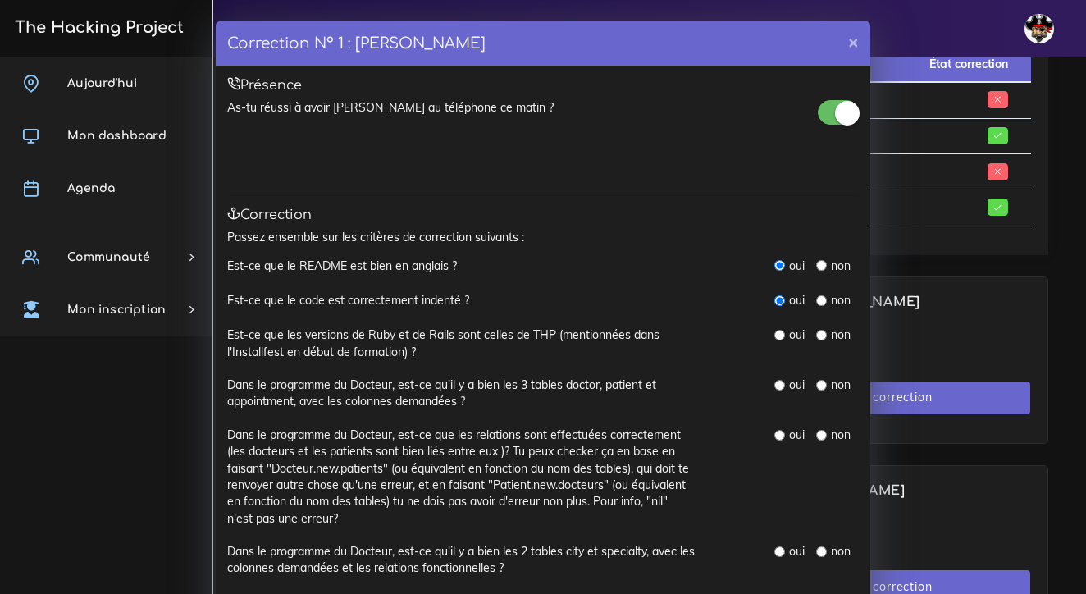
radio input "true"
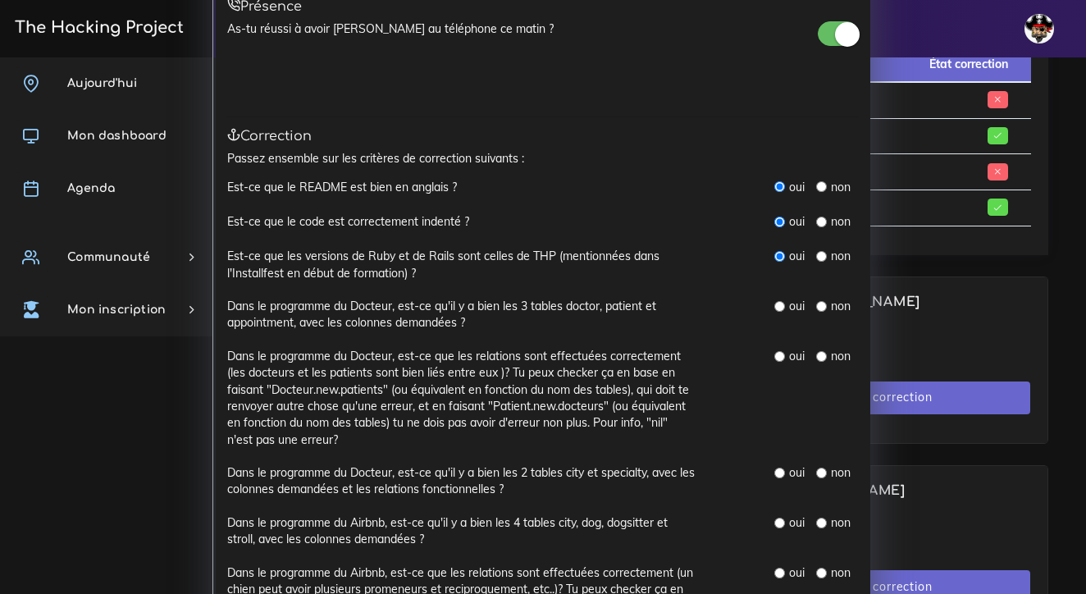
scroll to position [83, 0]
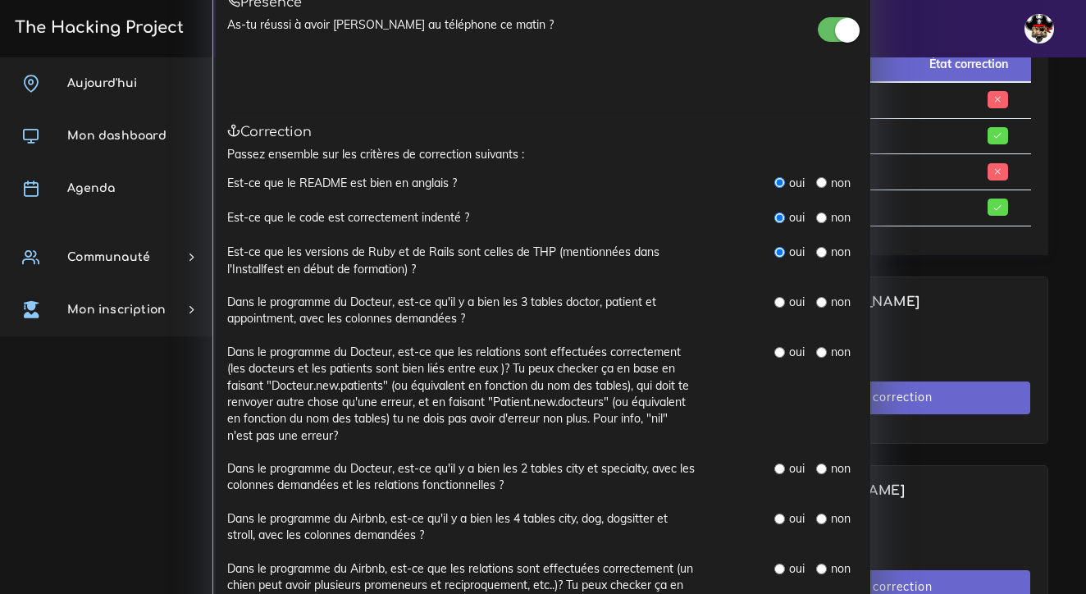
click at [783, 297] on input "radio" at bounding box center [780, 302] width 11 height 11
radio input "true"
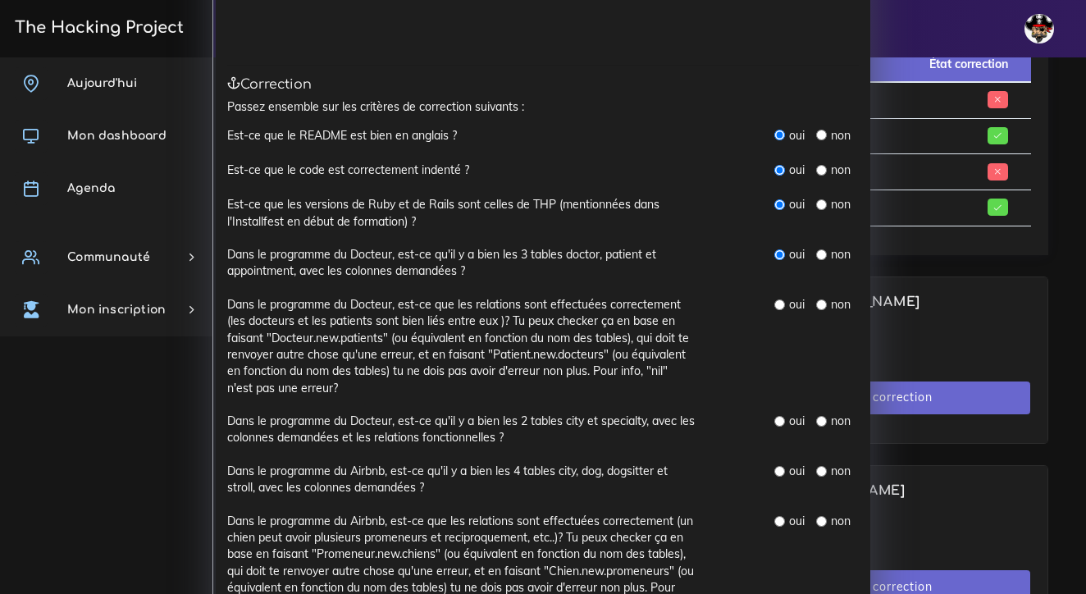
click at [783, 299] on input "radio" at bounding box center [780, 304] width 11 height 11
radio input "true"
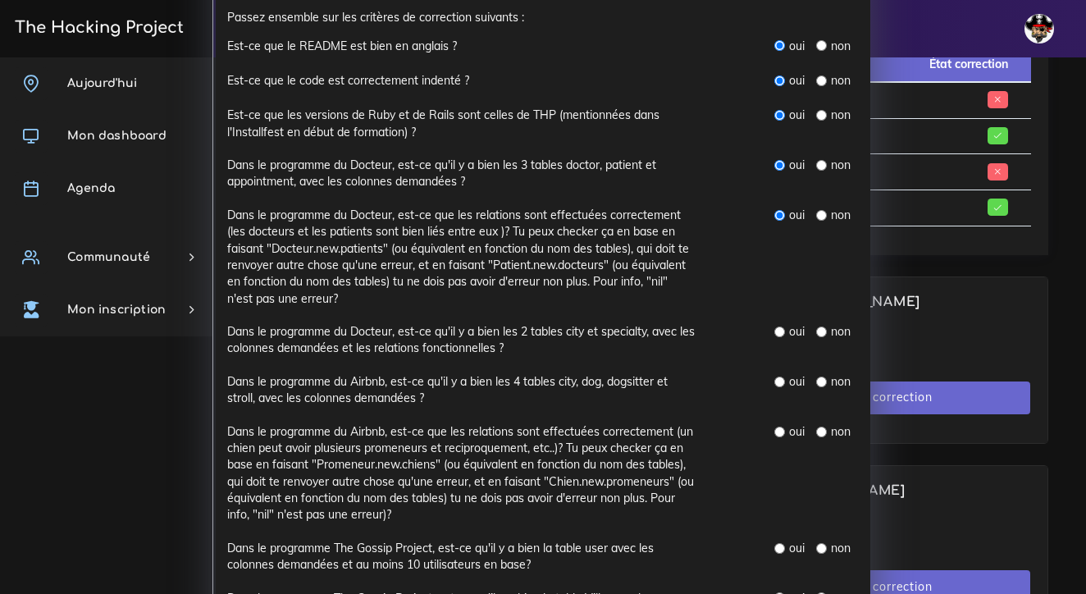
click at [783, 327] on input "radio" at bounding box center [780, 332] width 11 height 11
radio input "true"
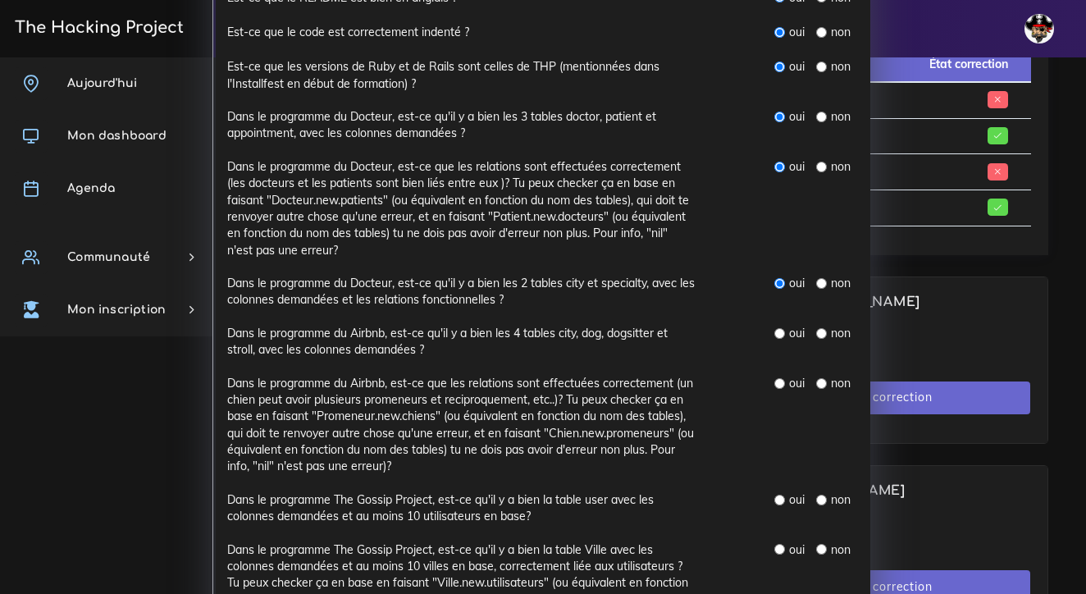
click at [783, 328] on input "radio" at bounding box center [780, 333] width 11 height 11
radio input "true"
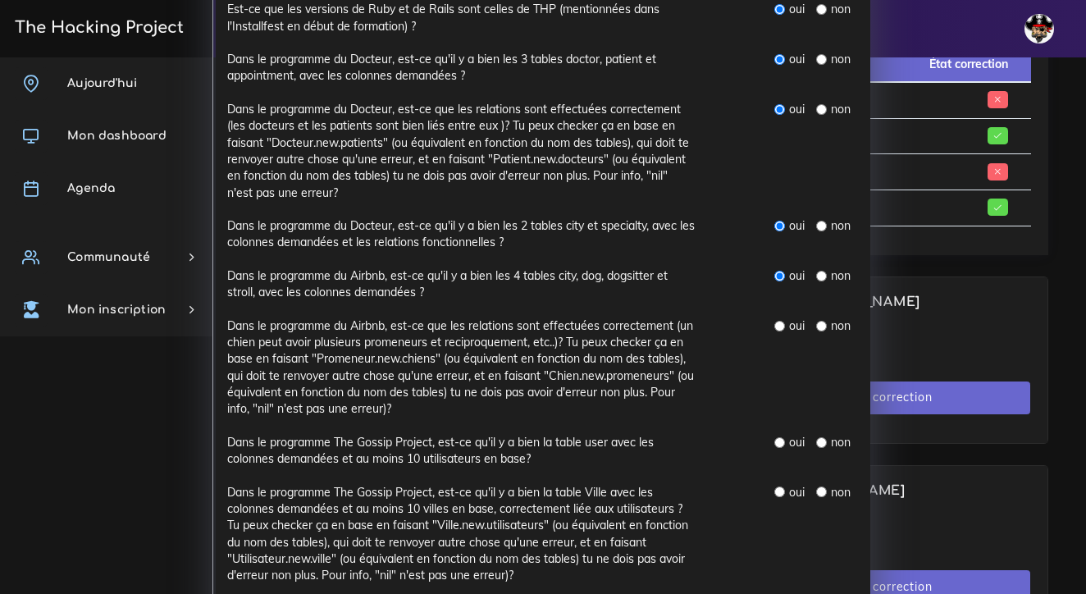
scroll to position [333, 0]
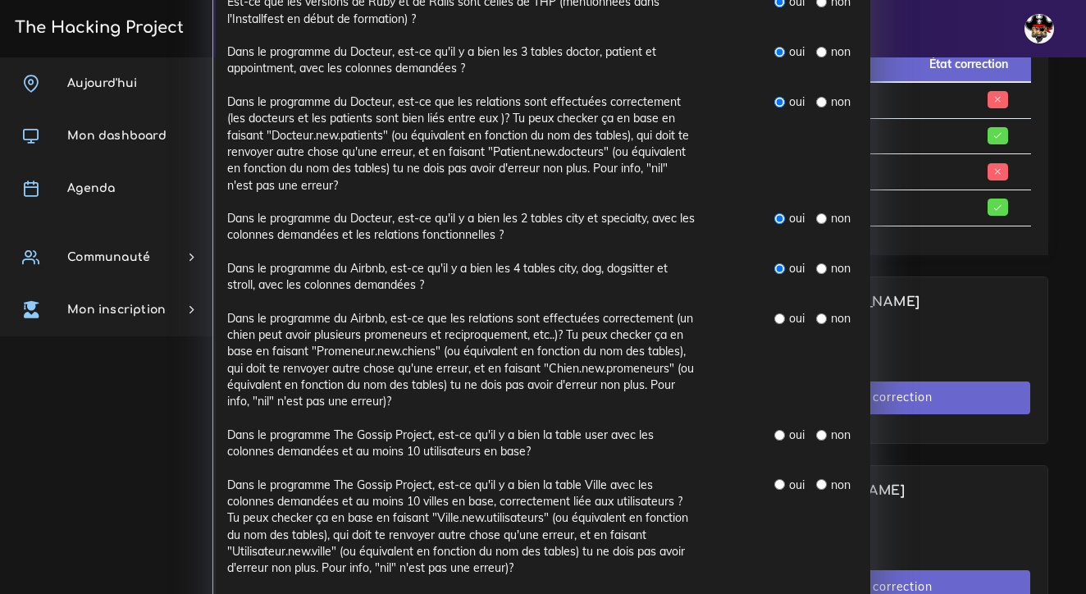
click at [783, 313] on input "radio" at bounding box center [780, 318] width 11 height 11
radio input "true"
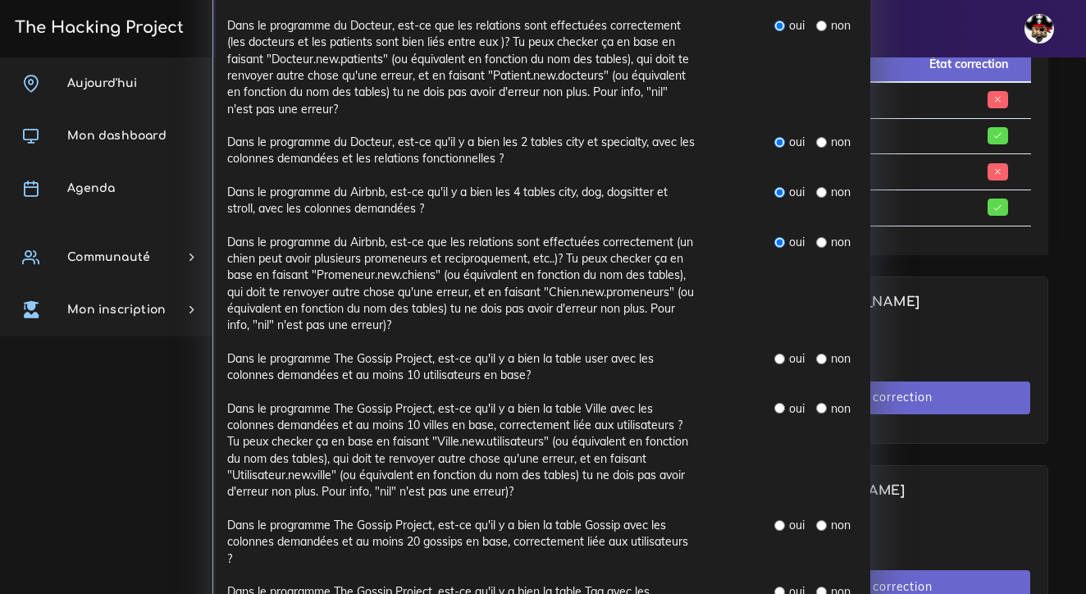
scroll to position [414, 0]
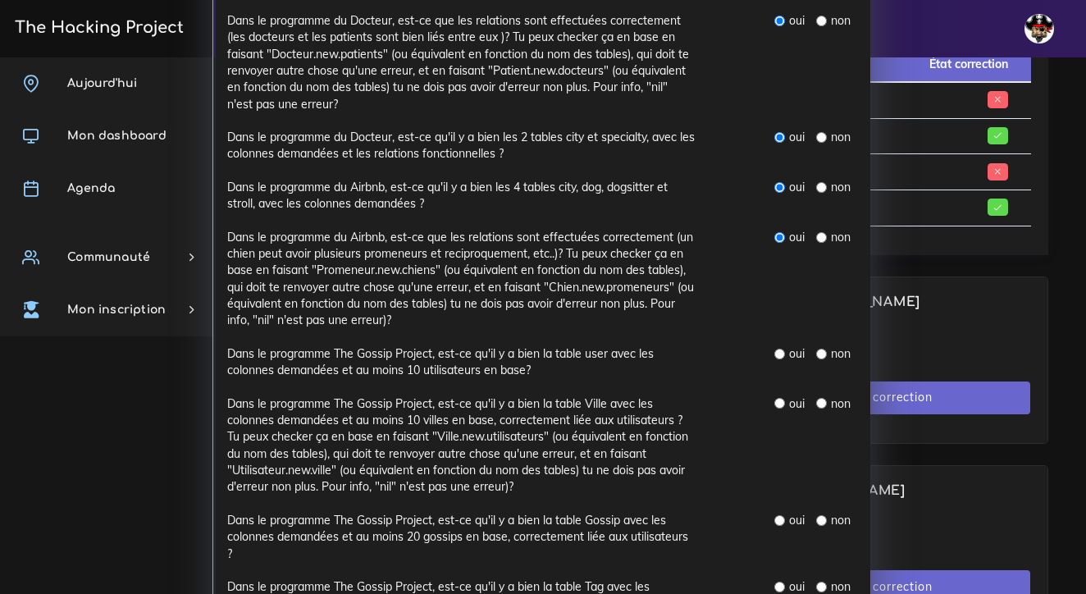
click at [822, 349] on input "radio" at bounding box center [821, 354] width 11 height 11
radio input "true"
click at [821, 398] on input "radio" at bounding box center [821, 403] width 11 height 11
radio input "true"
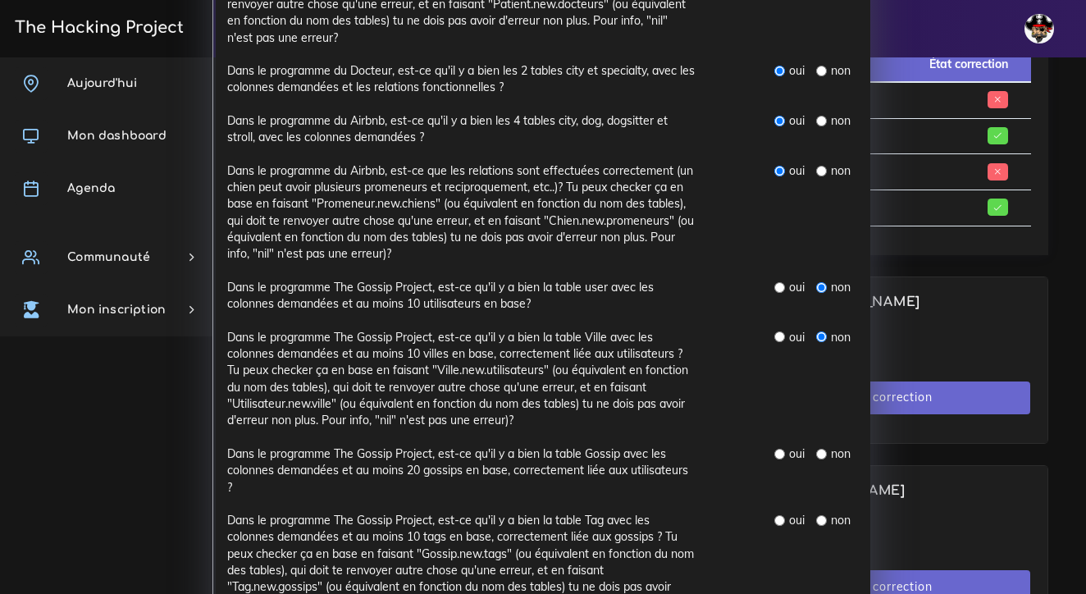
scroll to position [506, 0]
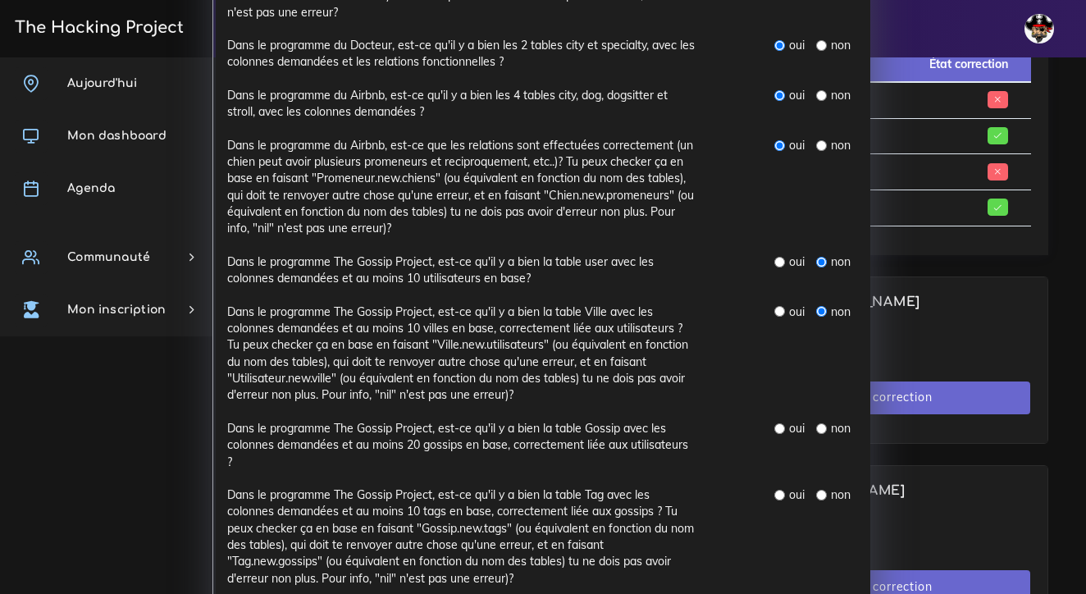
click at [822, 422] on div "non" at bounding box center [833, 428] width 34 height 16
click at [824, 423] on input "radio" at bounding box center [821, 428] width 11 height 11
radio input "true"
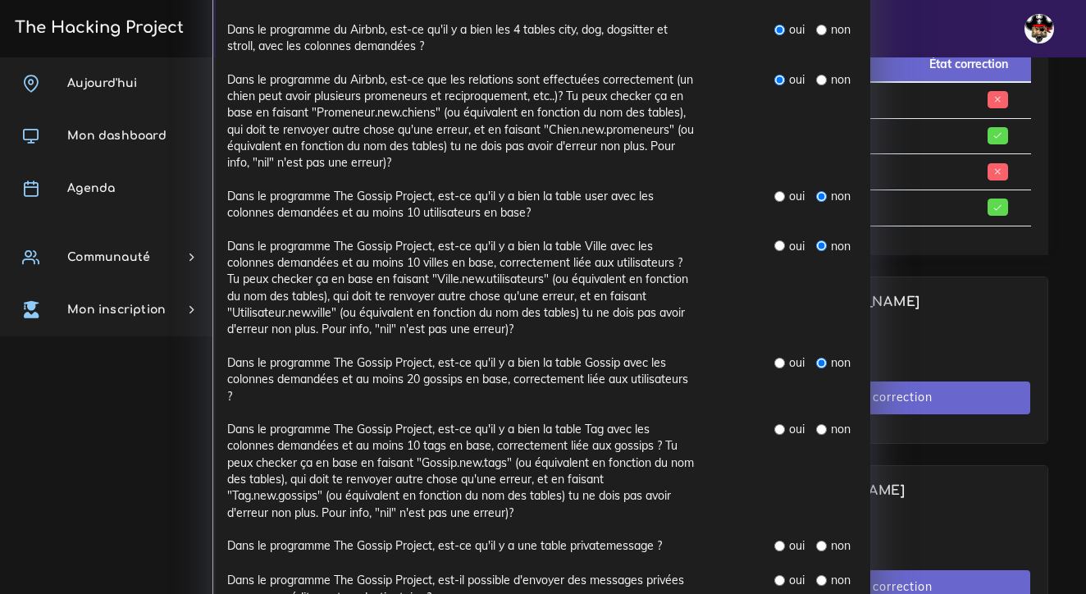
click at [824, 424] on input "radio" at bounding box center [821, 429] width 11 height 11
radio input "true"
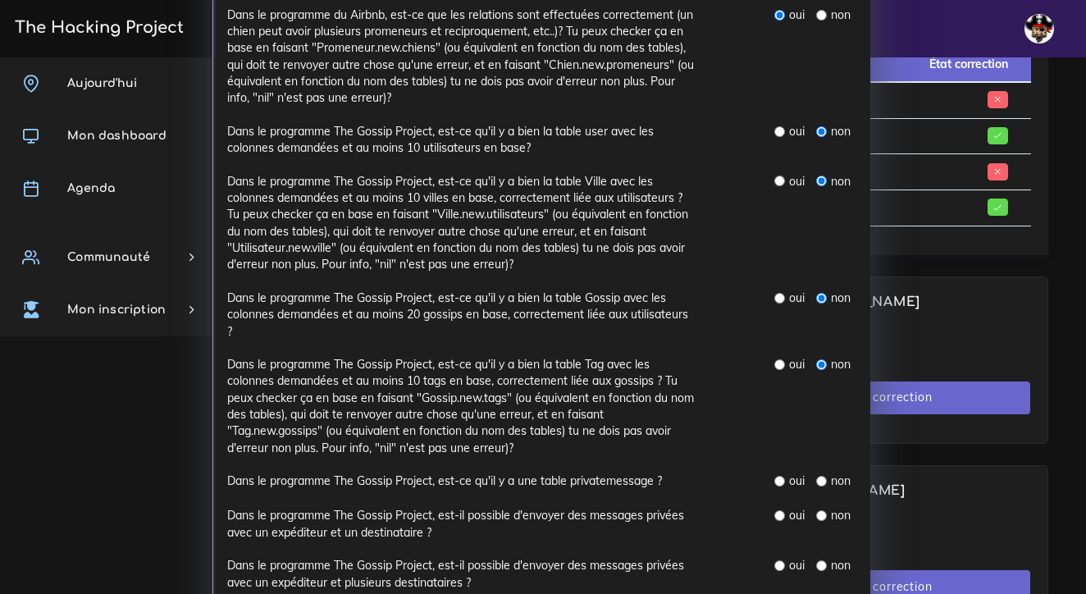
scroll to position [658, 0]
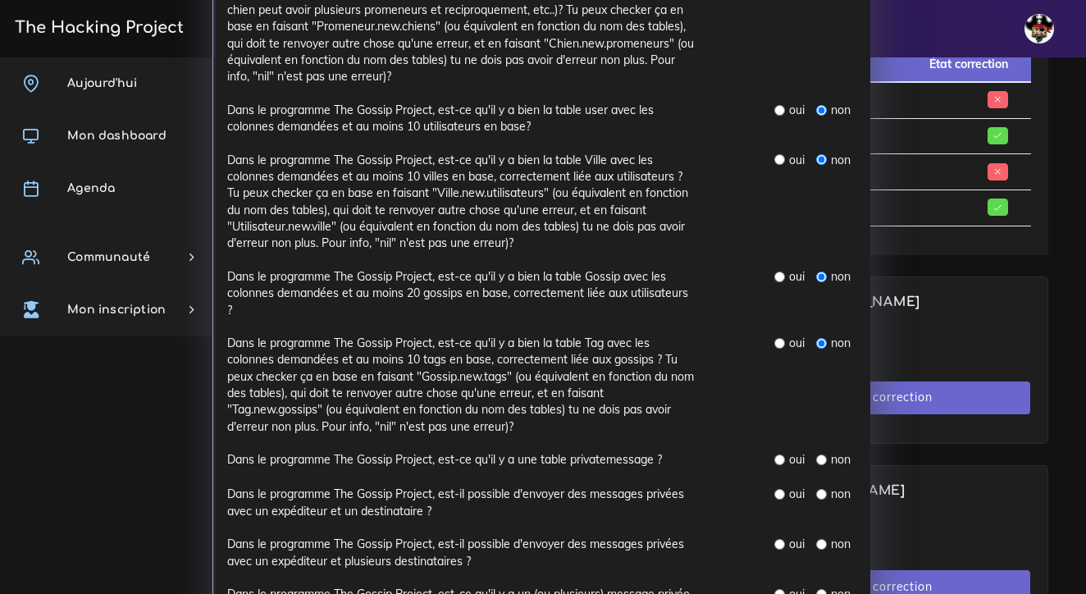
click at [821, 455] on input "radio" at bounding box center [821, 460] width 11 height 11
radio input "true"
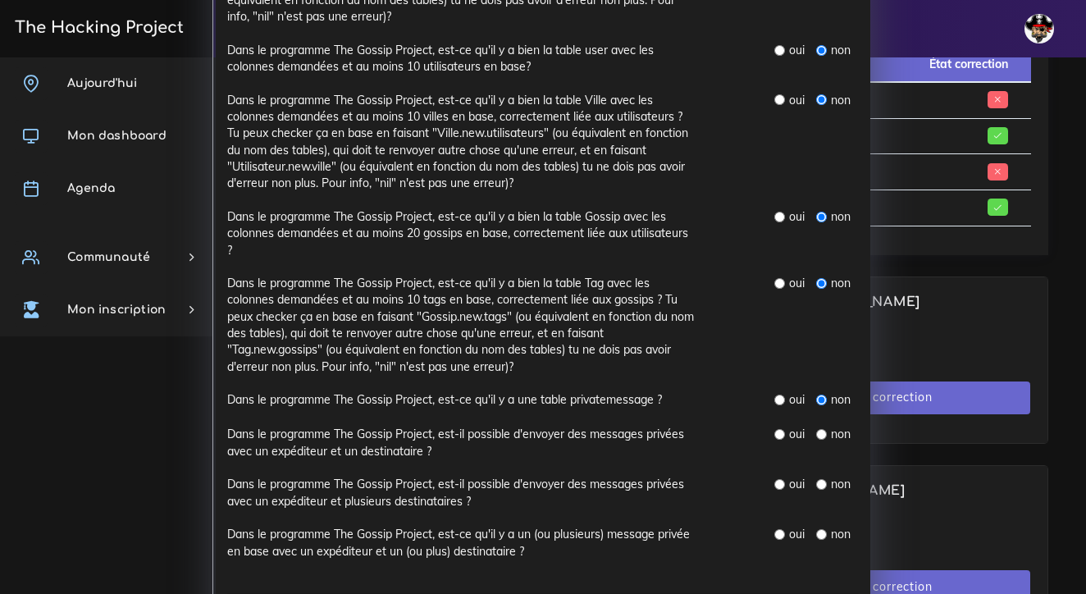
scroll to position [720, 0]
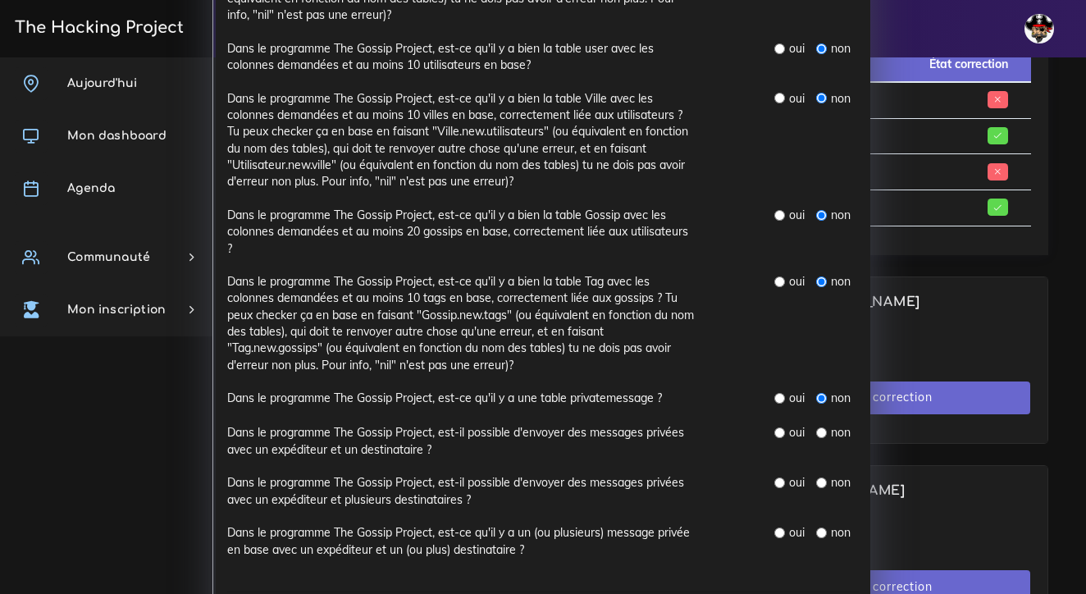
click at [822, 427] on input "radio" at bounding box center [821, 432] width 11 height 11
radio input "true"
click at [820, 478] on input "radio" at bounding box center [821, 483] width 11 height 11
radio input "true"
click at [820, 528] on input "radio" at bounding box center [821, 533] width 11 height 11
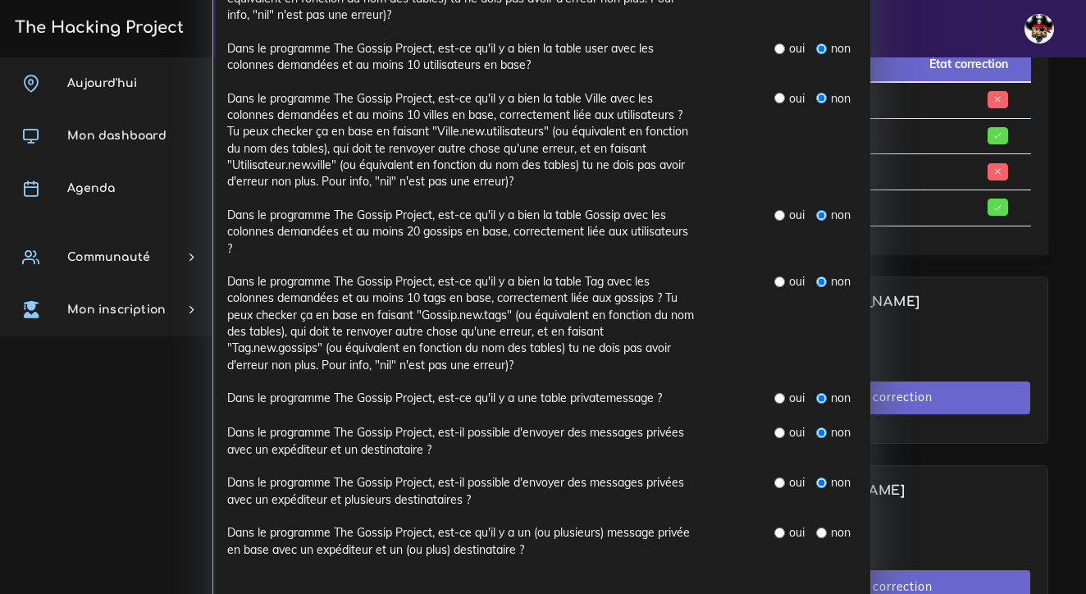
radio input "true"
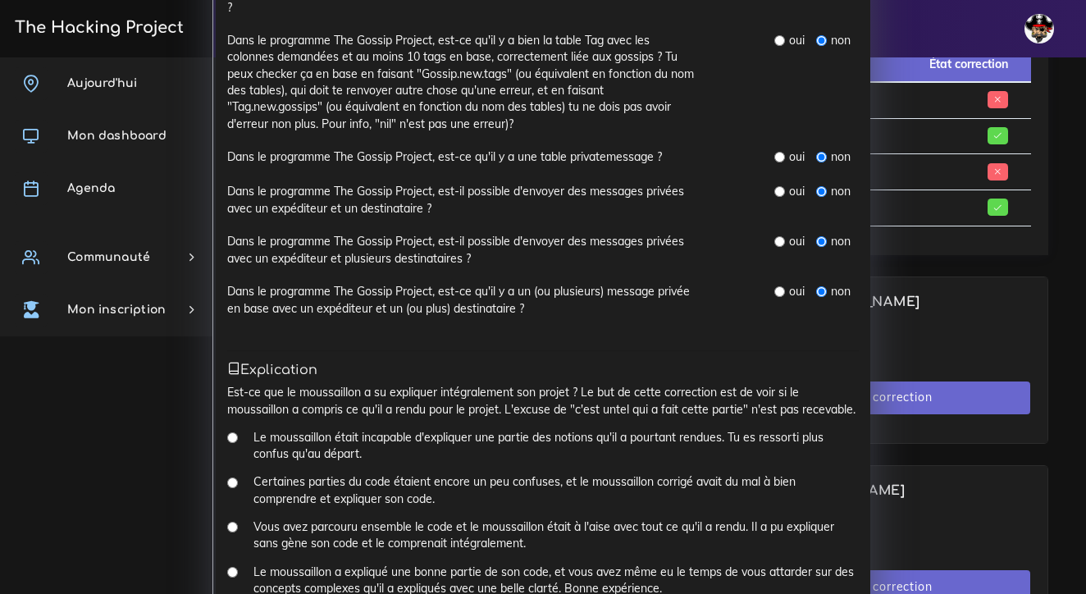
scroll to position [1035, 0]
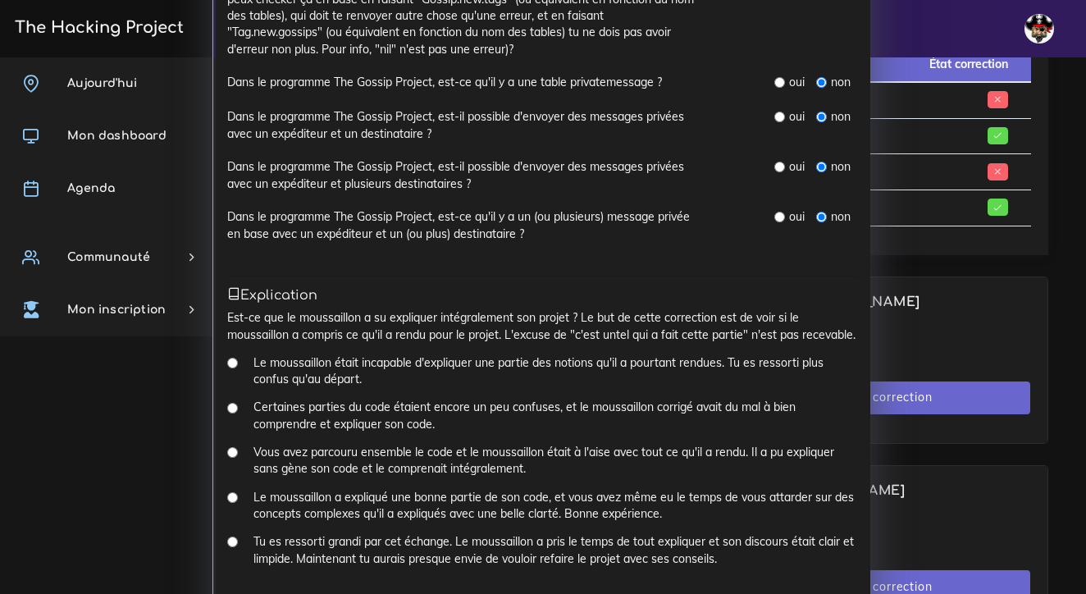
click at [235, 447] on input "Vous avez parcouru ensemble le code et le moussaillon était à l'aise avec tout …" at bounding box center [232, 452] width 11 height 11
radio input "true"
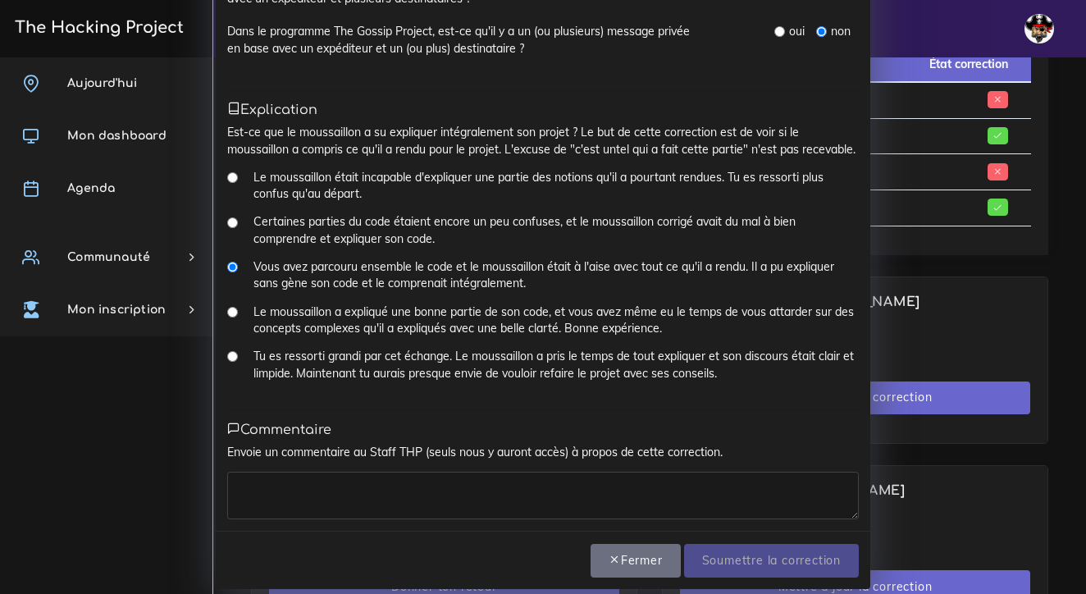
scroll to position [1213, 0]
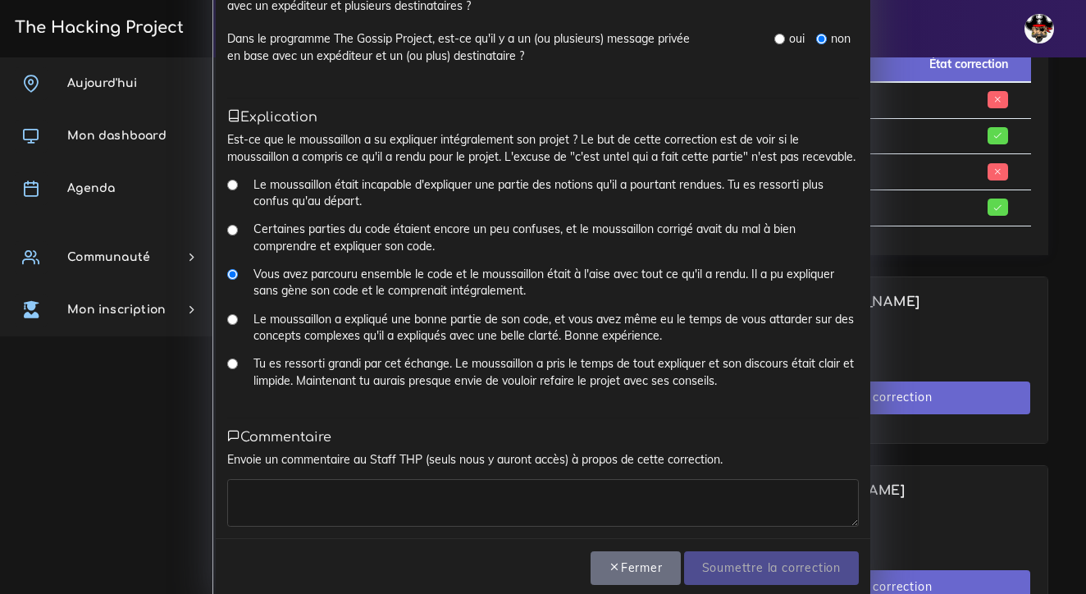
click at [272, 482] on textarea at bounding box center [543, 503] width 632 height 48
type textarea "le boss"
click at [776, 551] on input "Soumettre la correction" at bounding box center [771, 568] width 175 height 34
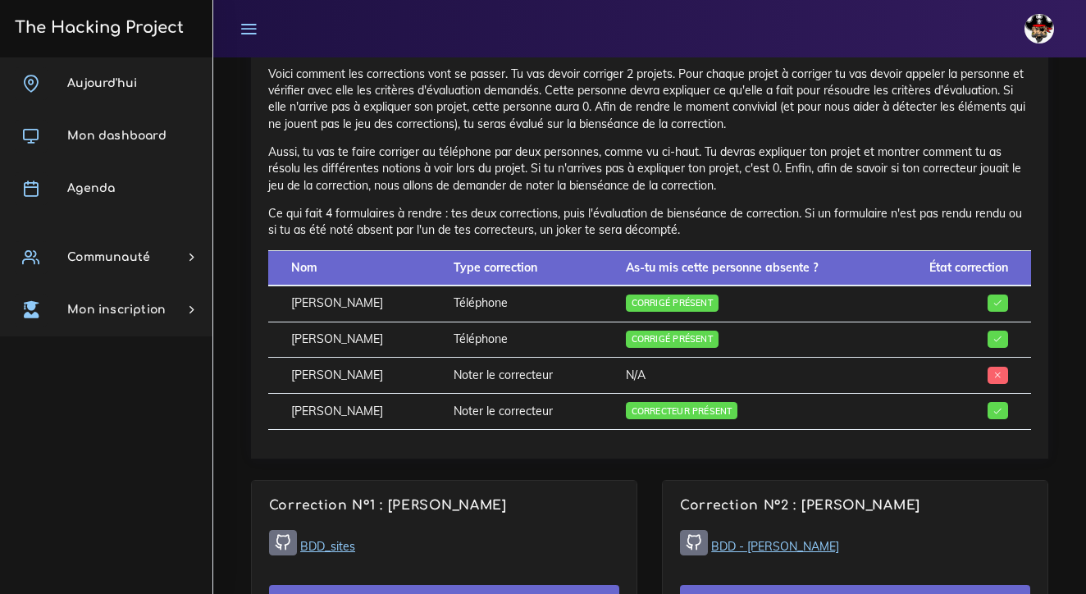
scroll to position [1080, 0]
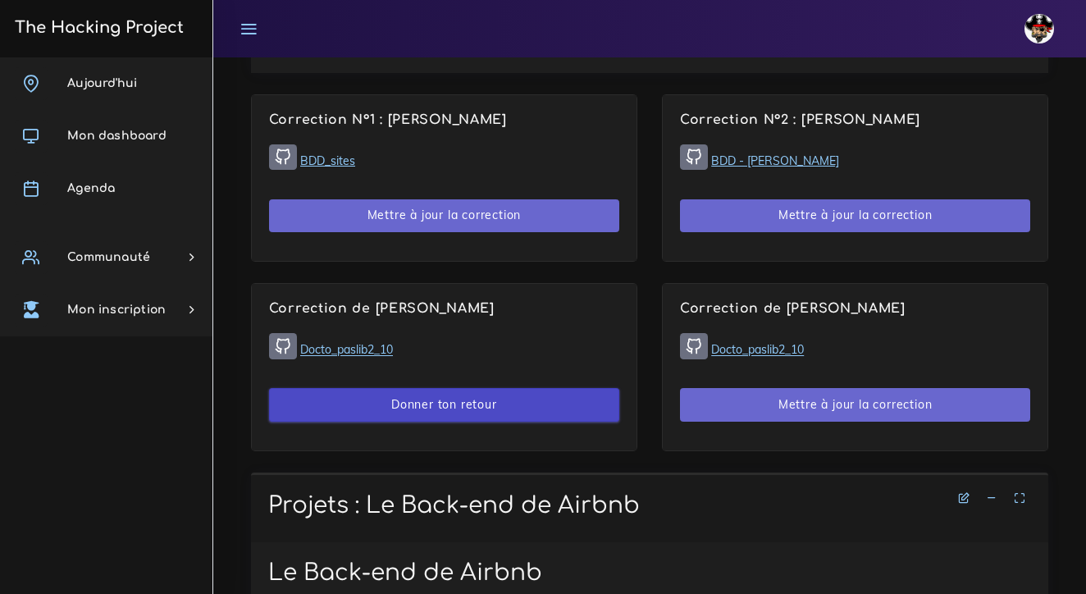
click at [500, 388] on button "Donner ton retour" at bounding box center [444, 405] width 350 height 34
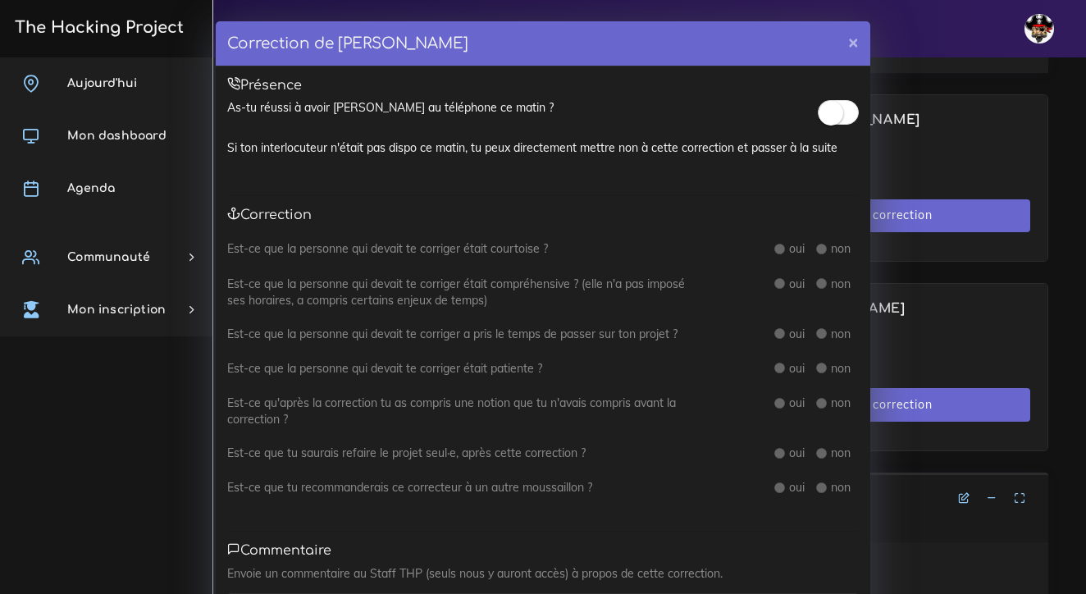
click at [833, 110] on small at bounding box center [831, 113] width 25 height 25
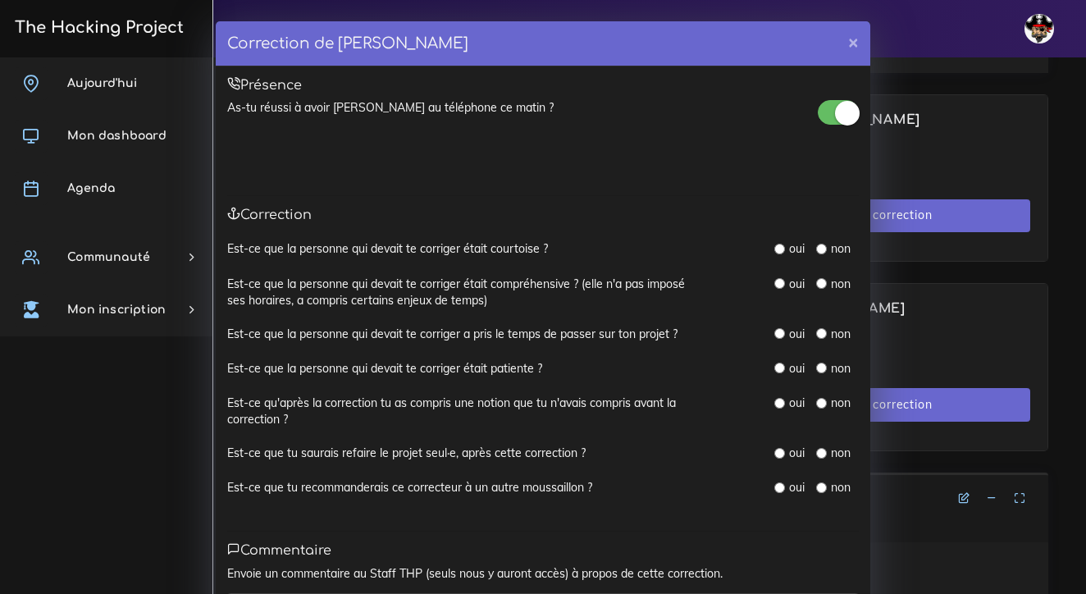
click at [779, 248] on input "radio" at bounding box center [780, 249] width 11 height 11
radio input "true"
click at [781, 280] on input "radio" at bounding box center [780, 283] width 11 height 11
radio input "true"
click at [781, 328] on input "radio" at bounding box center [780, 333] width 11 height 11
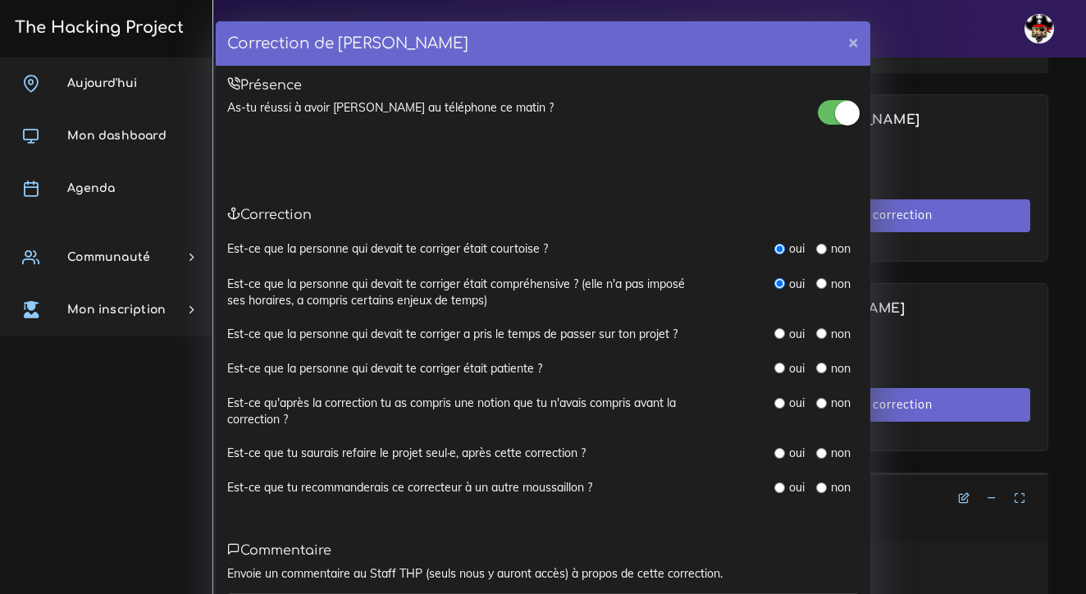
radio input "true"
click at [782, 369] on div "oui" at bounding box center [790, 368] width 30 height 16
click at [784, 363] on input "radio" at bounding box center [780, 368] width 11 height 11
radio input "true"
click at [785, 399] on input "radio" at bounding box center [780, 403] width 11 height 11
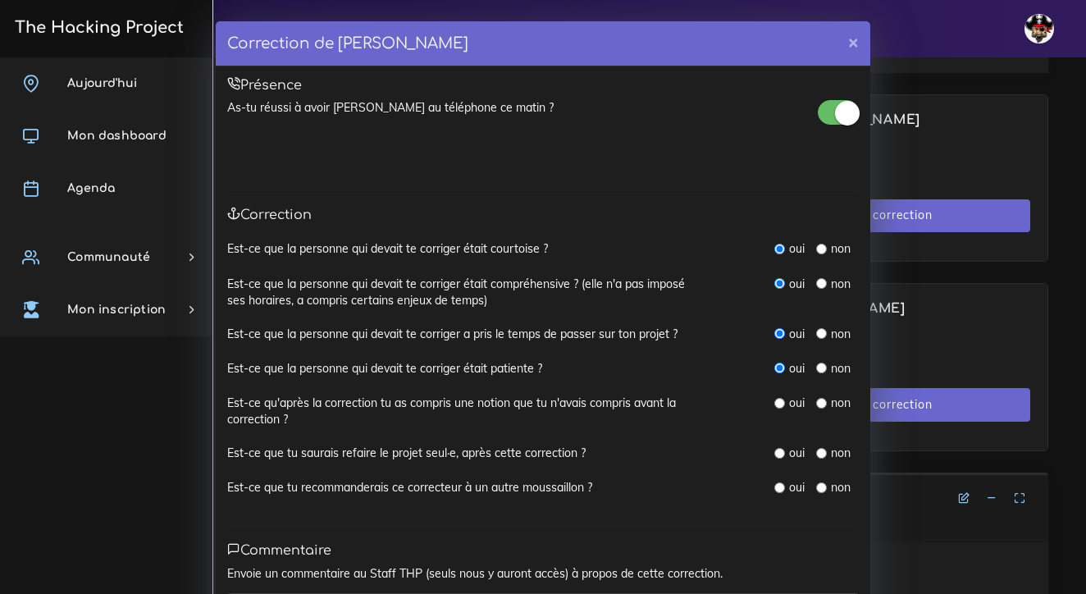
radio input "true"
click at [780, 451] on input "radio" at bounding box center [780, 453] width 11 height 11
radio input "true"
click at [780, 484] on input "radio" at bounding box center [780, 487] width 11 height 11
radio input "true"
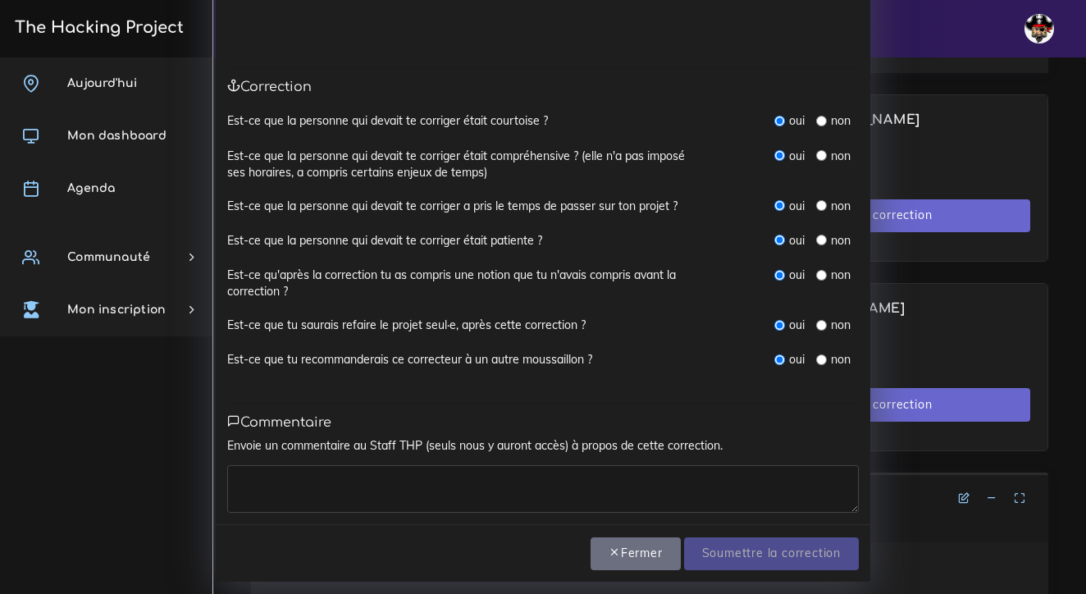
scroll to position [127, 0]
click at [577, 469] on textarea at bounding box center [543, 490] width 632 height 48
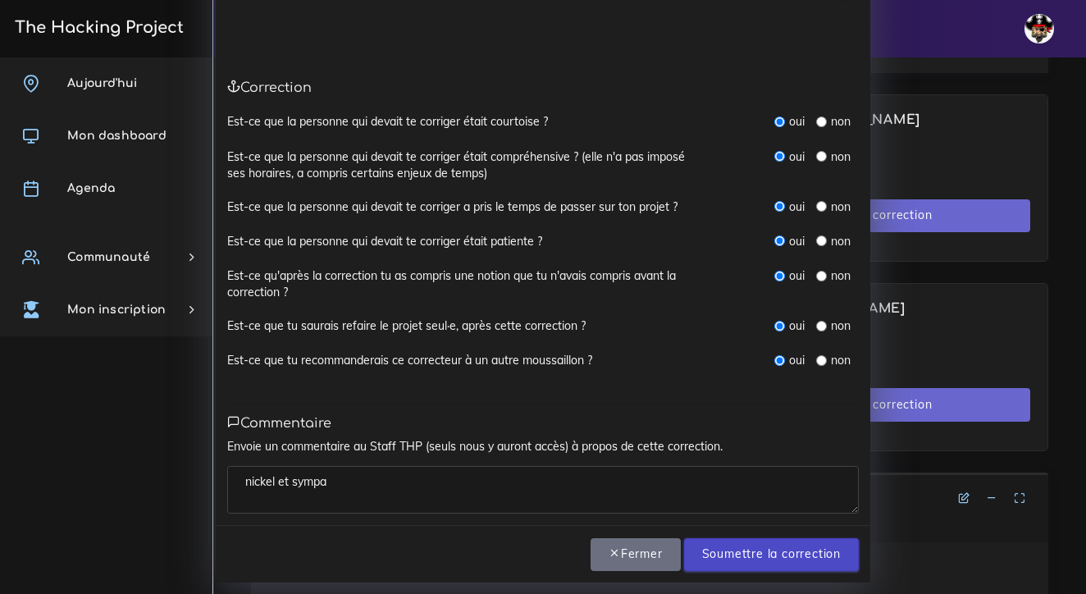
type textarea "nickel et sympa"
click at [807, 549] on input "Soumettre la correction" at bounding box center [771, 555] width 175 height 34
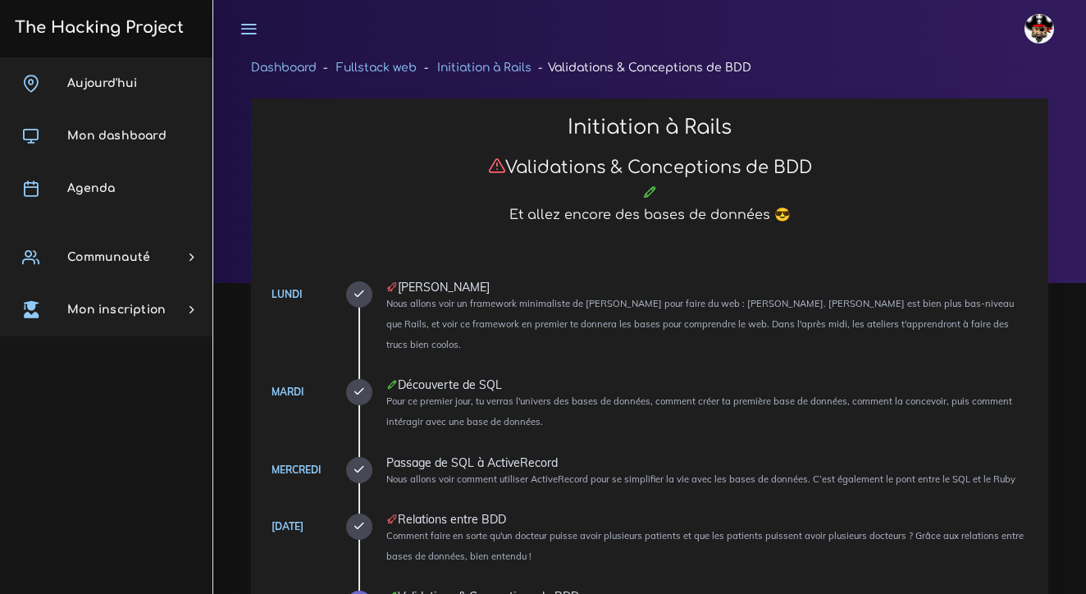
scroll to position [1080, 0]
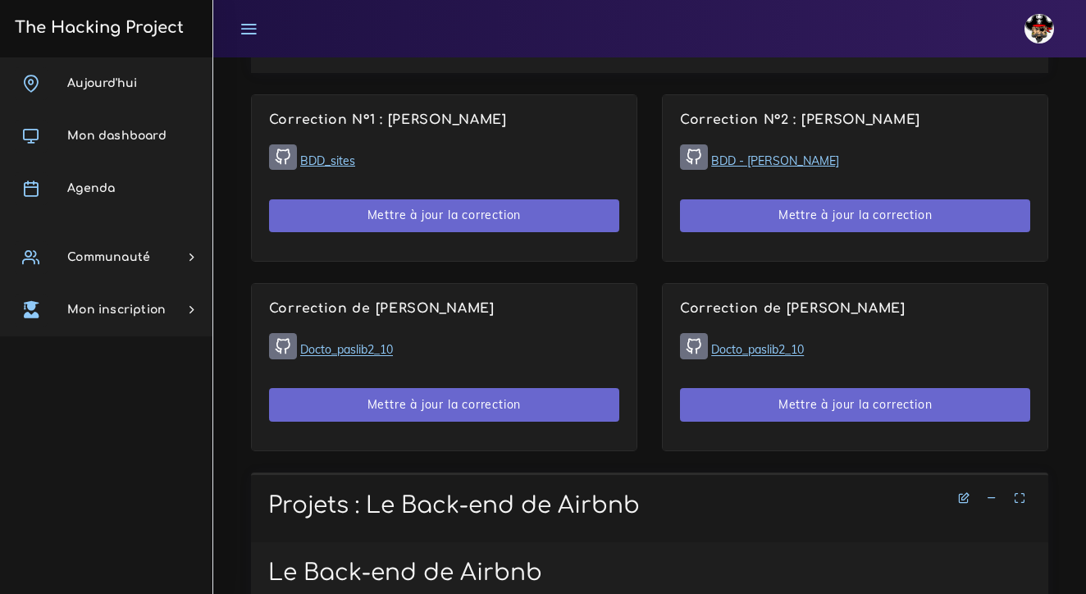
click at [246, 27] on icon at bounding box center [249, 29] width 18 height 18
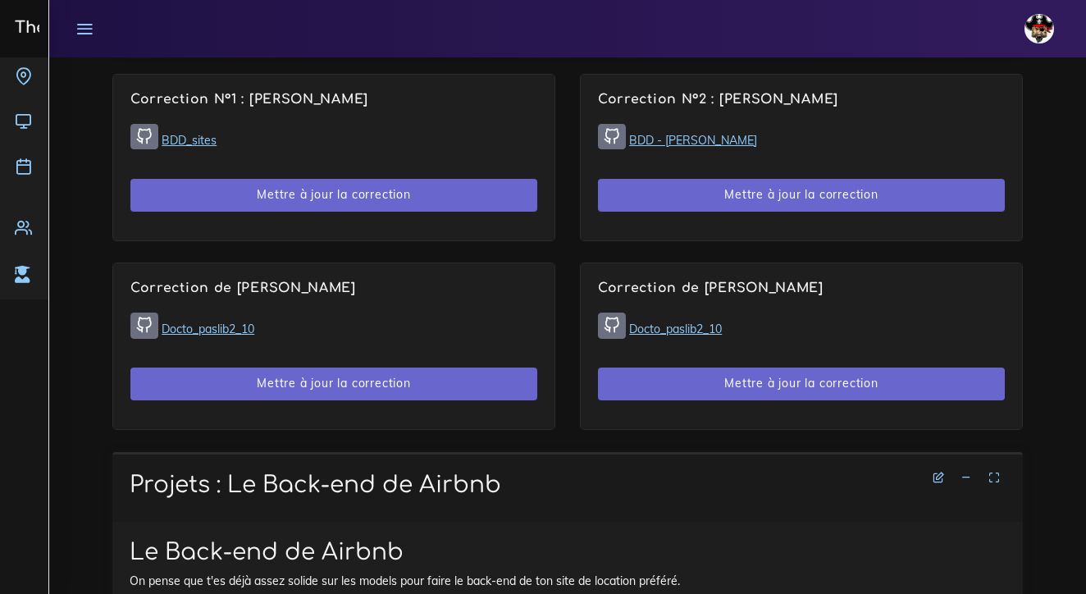
click at [85, 21] on icon at bounding box center [84, 29] width 18 height 18
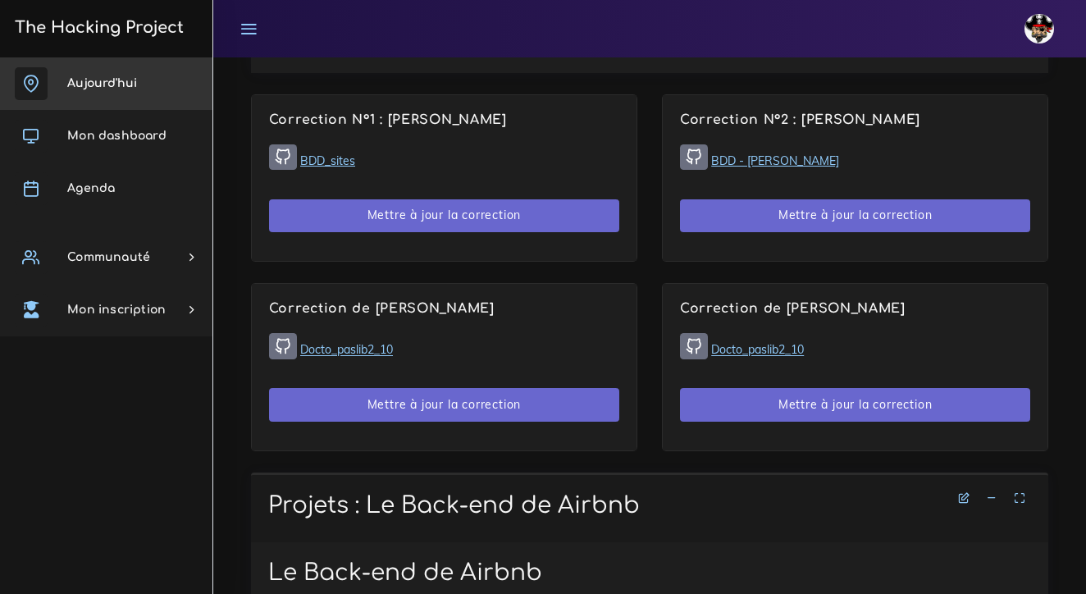
click at [86, 78] on span "Aujourd'hui" at bounding box center [102, 83] width 70 height 12
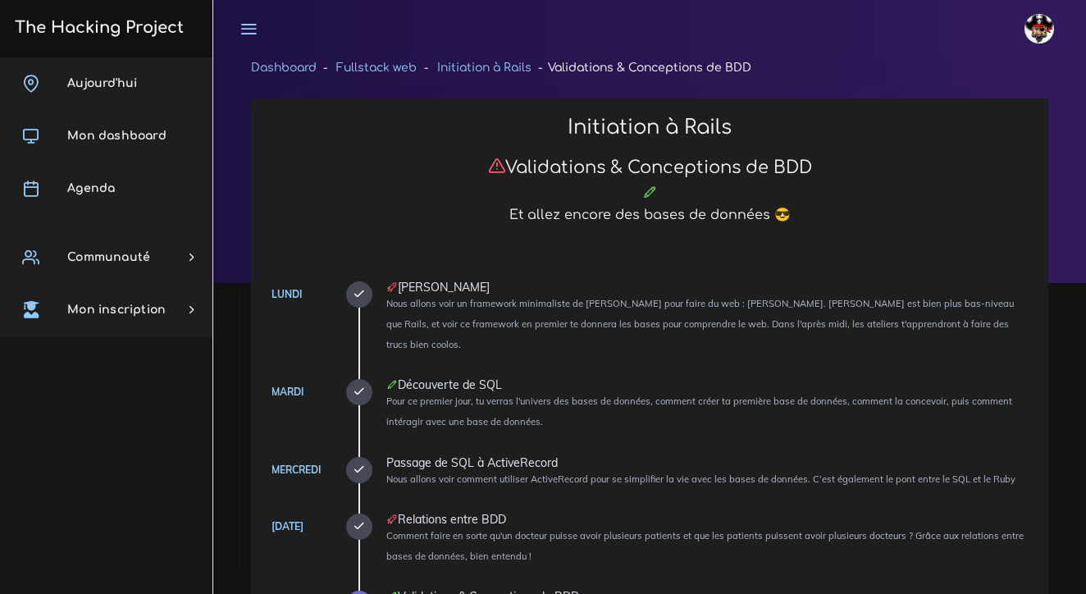
scroll to position [2728, 0]
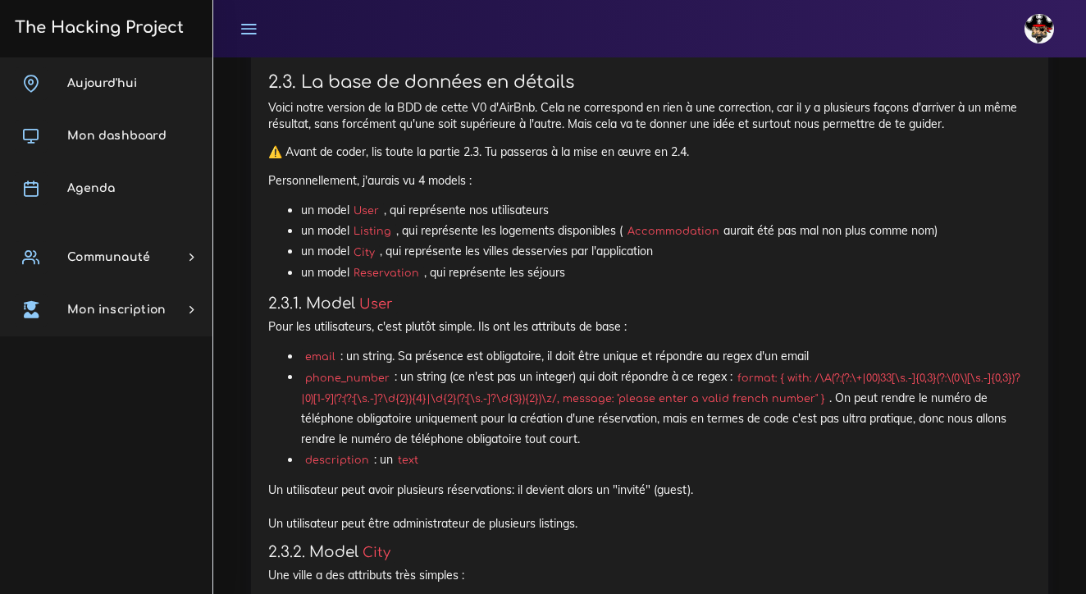
click at [627, 295] on h4 "2.3.1. Model User" at bounding box center [649, 304] width 763 height 18
click at [737, 370] on code "format: { with: /\A(?:(?:\+|00)33[\s.-]{0,3}(?:\(0\)[\s.-]{0,3})?|0)[1-9](?:(?:…" at bounding box center [661, 388] width 720 height 37
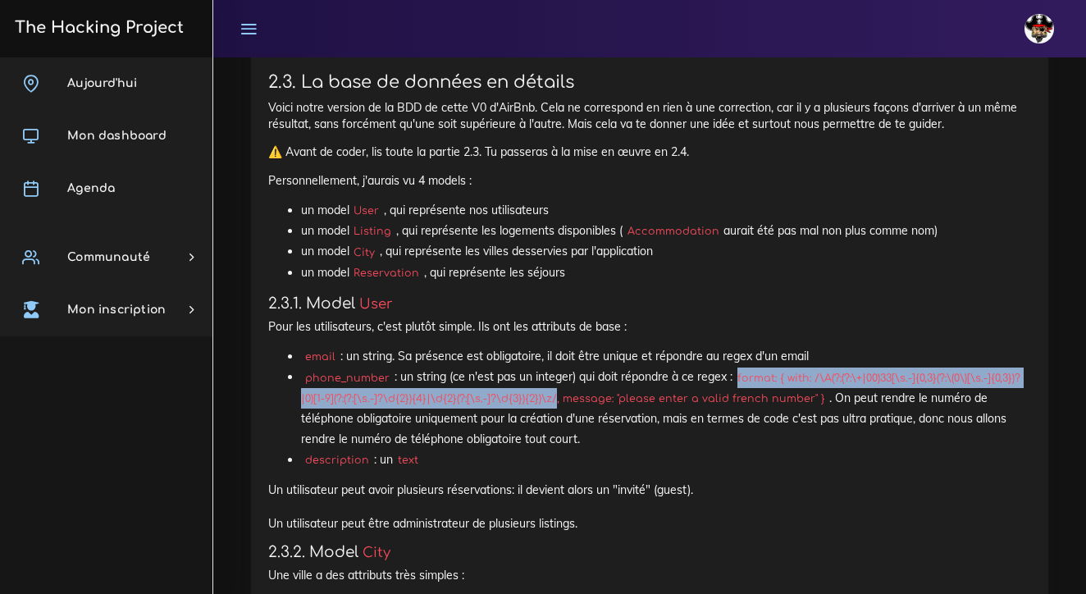
drag, startPoint x: 737, startPoint y: 335, endPoint x: 551, endPoint y: 354, distance: 187.2
click at [551, 370] on code "format: { with: /\A(?:(?:\+|00)33[\s.-]{0,3}(?:\(0\)[\s.-]{0,3})?|0)[1-9](?:(?:…" at bounding box center [661, 388] width 720 height 37
copy code "format: { with: /\A(?:(?:\+|00)33[\s.-]{0,3}(?:\(0\)[\s.-]{0,3})?|0)[1-9](?:(?:…"
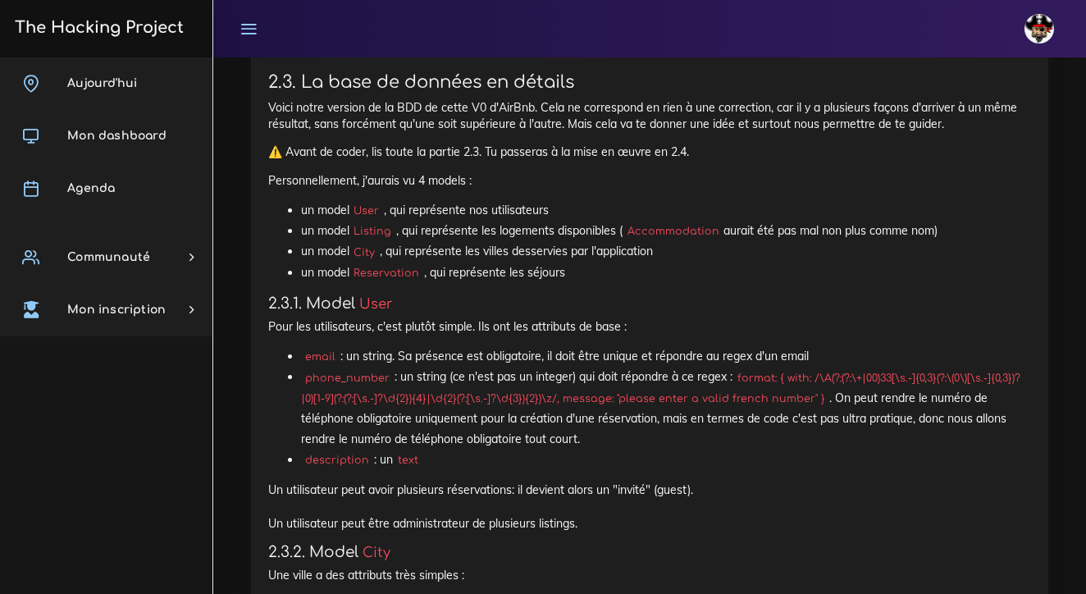
click at [363, 16] on div "johanna Éditer profil Lier son compte Zone à risques Déconnexion" at bounding box center [649, 28] width 843 height 57
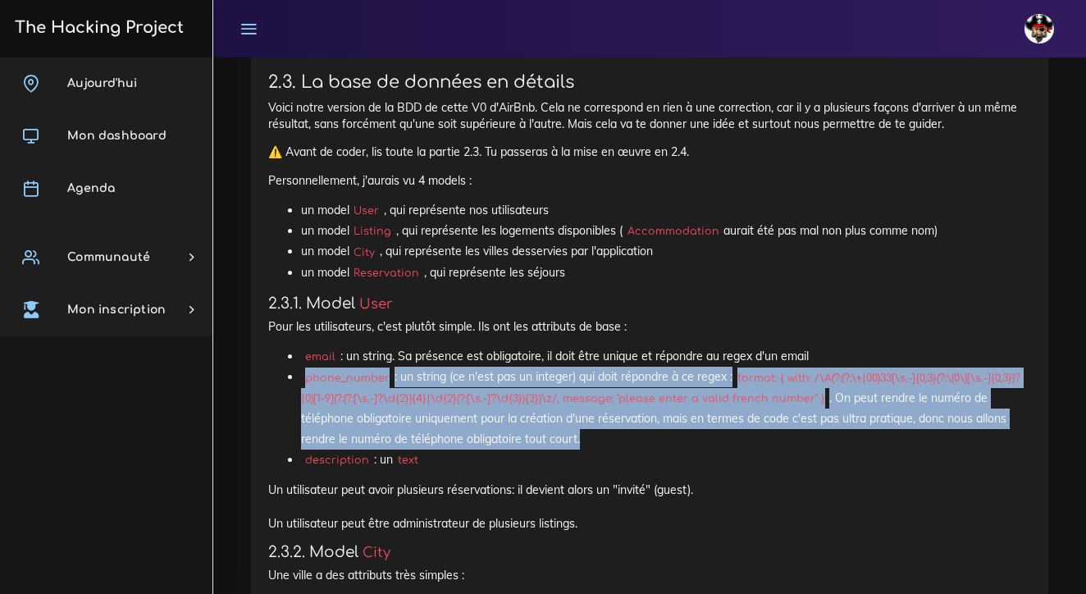
drag, startPoint x: 286, startPoint y: 337, endPoint x: 624, endPoint y: 391, distance: 342.3
click at [624, 391] on li "phone_number : un string (ce n'est pas un integer) qui doit répondre à ce regex…" at bounding box center [666, 408] width 730 height 83
copy li "phone_number : un string (ce n'est pas un integer) qui doit répondre à ce regex…"
click at [743, 367] on li "phone_number : un string (ce n'est pas un integer) qui doit répondre à ce regex…" at bounding box center [666, 408] width 730 height 83
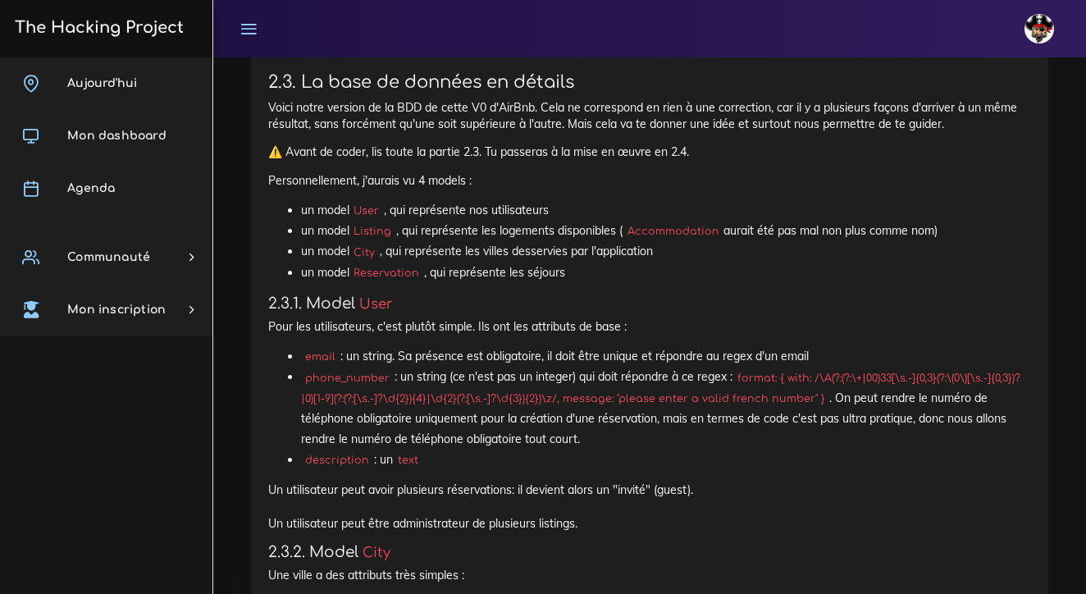
drag, startPoint x: 741, startPoint y: 338, endPoint x: 814, endPoint y: 357, distance: 75.4
click at [814, 370] on code "format: { with: /\A(?:(?:\+|00)33[\s.-]{0,3}(?:\(0\)[\s.-]{0,3})?|0)[1-9](?:(?:…" at bounding box center [661, 388] width 720 height 37
copy li ": un string (ce n'est pas un integer) qui doit répondre à ce regex : format: { …"
click at [586, 370] on code "format: { with: /\A(?:(?:\+|00)33[\s.-]{0,3}(?:\(0\)[\s.-]{0,3})?|0)[1-9](?:(?:…" at bounding box center [661, 388] width 720 height 37
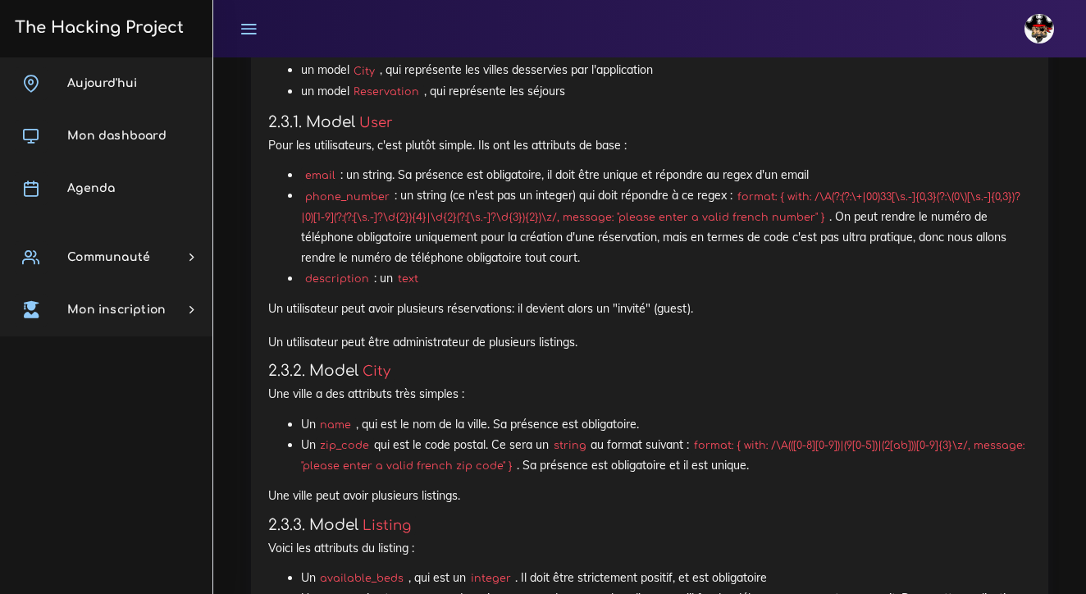
scroll to position [2910, 0]
drag, startPoint x: 706, startPoint y: 400, endPoint x: 555, endPoint y: 420, distance: 152.2
click at [555, 436] on code "format: { with: /\A(([0-8][0-9])|(9[0-5])|(2[ab]))[0-9]{3}\z/, message: "please…" at bounding box center [663, 454] width 724 height 37
copy li "format: { with: /\A(([0-8][0-9])|(9[0-5])|(2[ab]))[0-9]{3}\z/, message: "please…"
click at [578, 465] on div "Le Back-end de Airbnb On pense que t'es déjà assez solide sur les models pour f…" at bounding box center [649, 441] width 763 height 3425
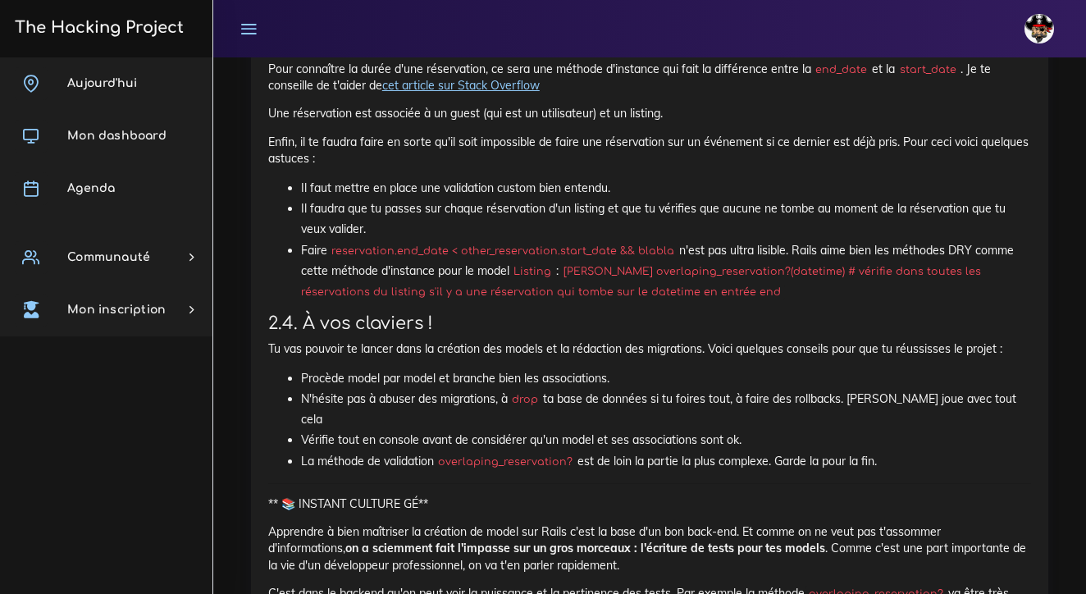
scroll to position [3773, 0]
drag, startPoint x: 446, startPoint y: 386, endPoint x: 570, endPoint y: 386, distance: 124.7
click at [571, 453] on code "overlaping_reservation?" at bounding box center [506, 461] width 144 height 16
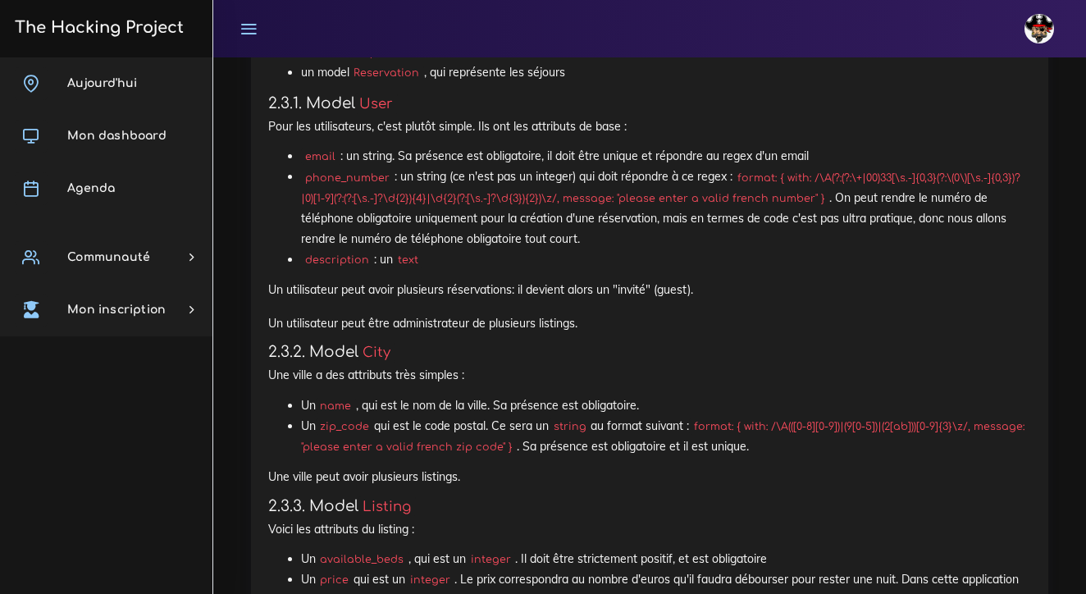
scroll to position [2941, 0]
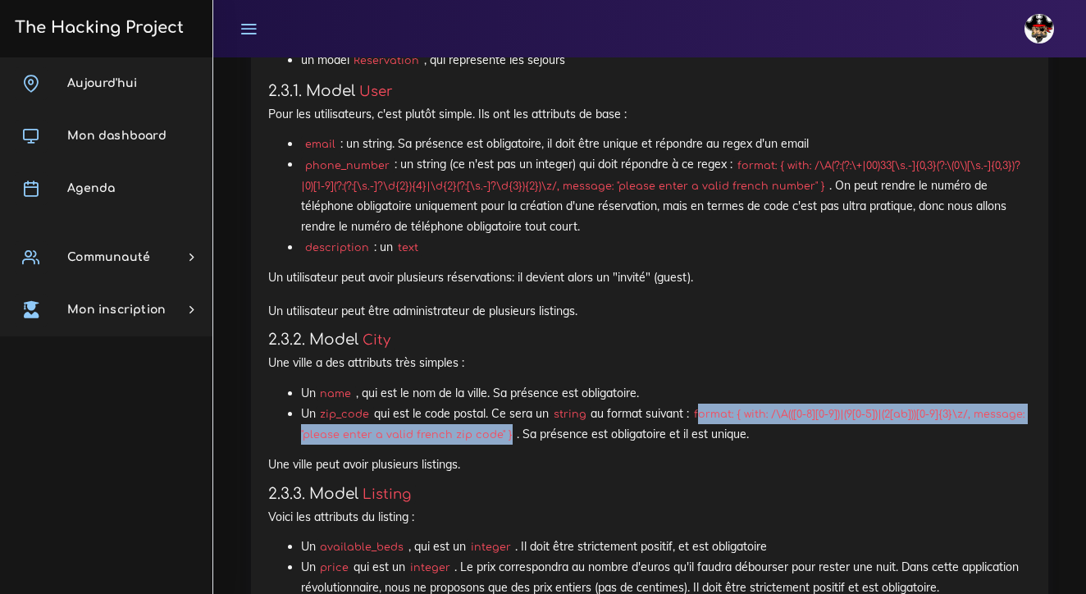
drag, startPoint x: 708, startPoint y: 371, endPoint x: 556, endPoint y: 392, distance: 153.3
click at [556, 406] on code "format: { with: /\A(([0-8][0-9])|(9[0-5])|(2[ab]))[0-9]{3}\z/, message: "please…" at bounding box center [663, 424] width 724 height 37
copy code "ormat: { with: /\A(([0-8][0-9])|(9[0-5])|(2[ab]))[0-9]{3}\z/, message: "please …"
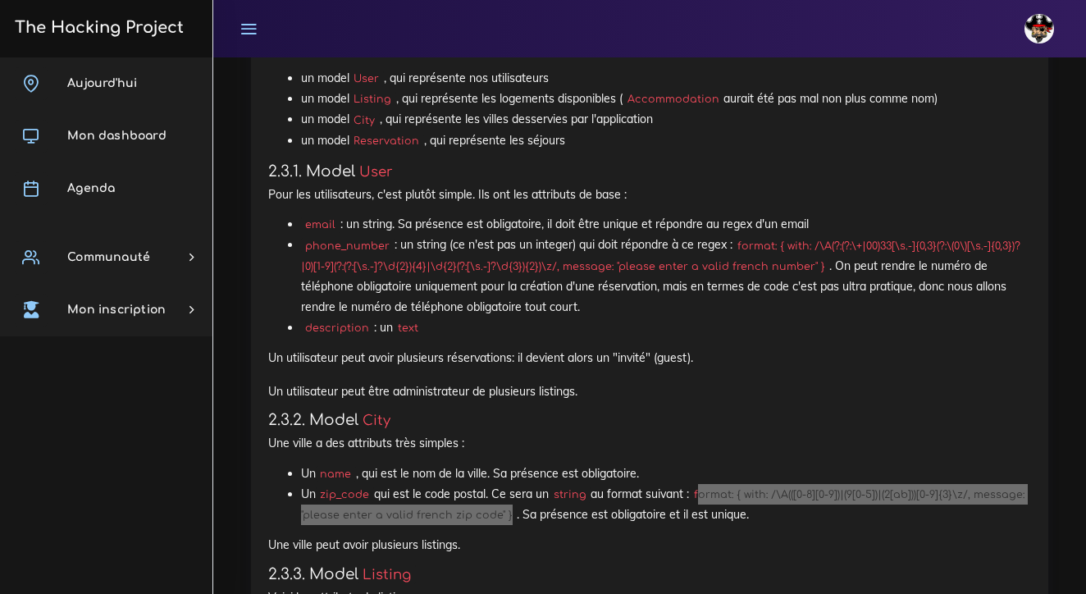
scroll to position [2751, 0]
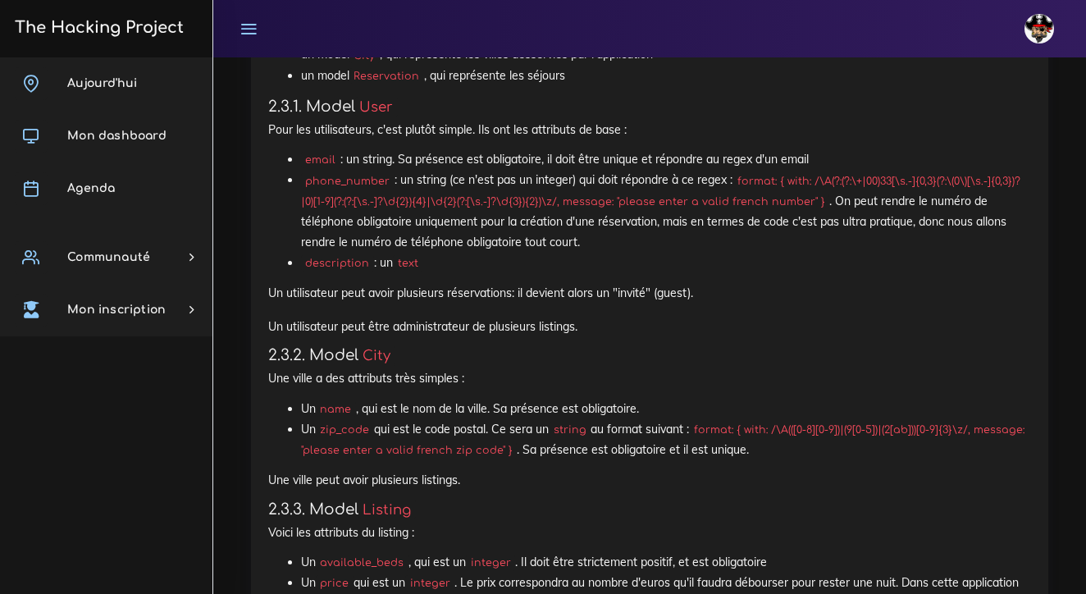
click at [518, 346] on h4 "2.3.2. Model City" at bounding box center [649, 355] width 763 height 18
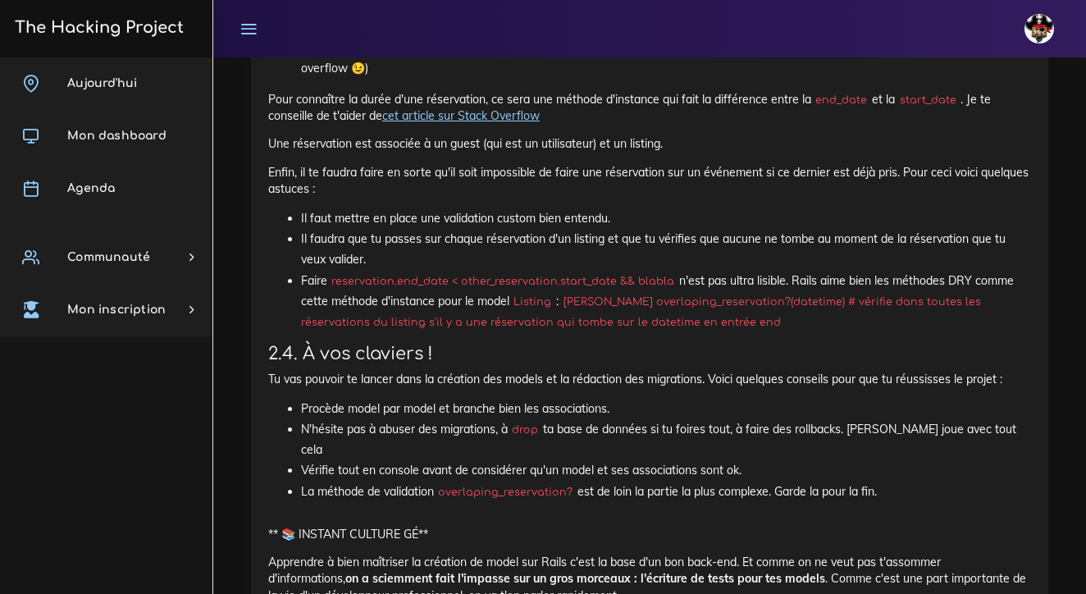
scroll to position [3742, 0]
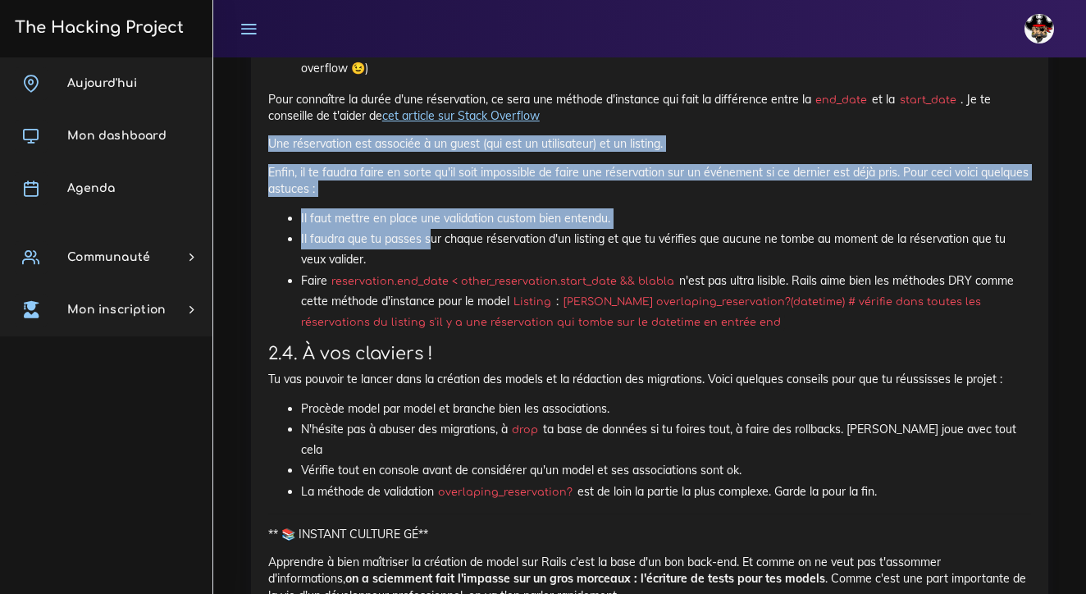
drag, startPoint x: 267, startPoint y: 96, endPoint x: 432, endPoint y: 180, distance: 184.2
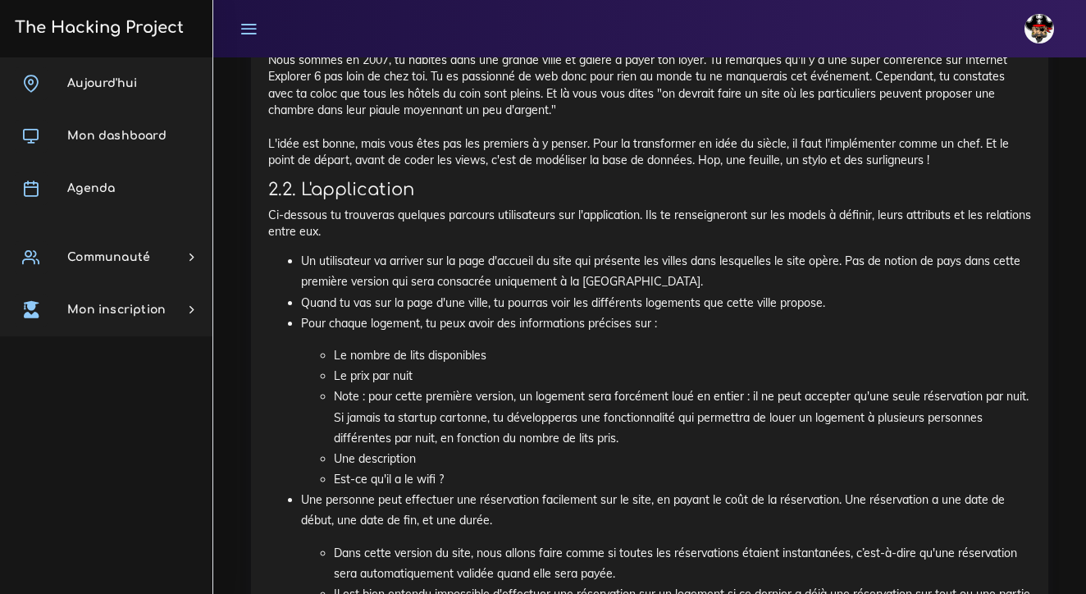
scroll to position [1863, 0]
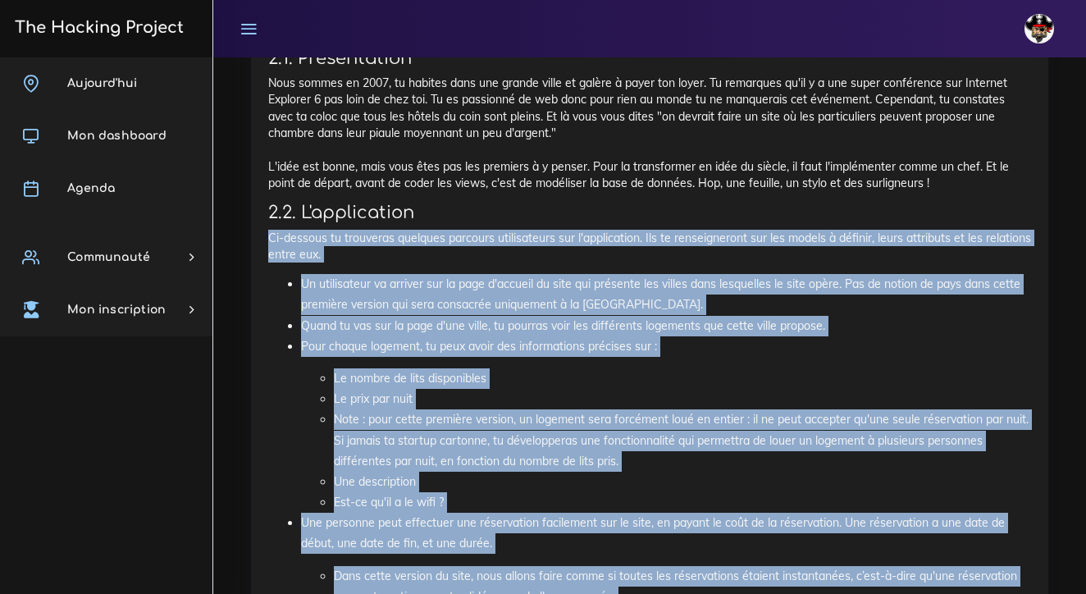
drag, startPoint x: 569, startPoint y: 355, endPoint x: 251, endPoint y: 188, distance: 358.9
copy div "2.2. L'application Ci-dessous tu trouveras quelques parcours utilisateurs sur l…"
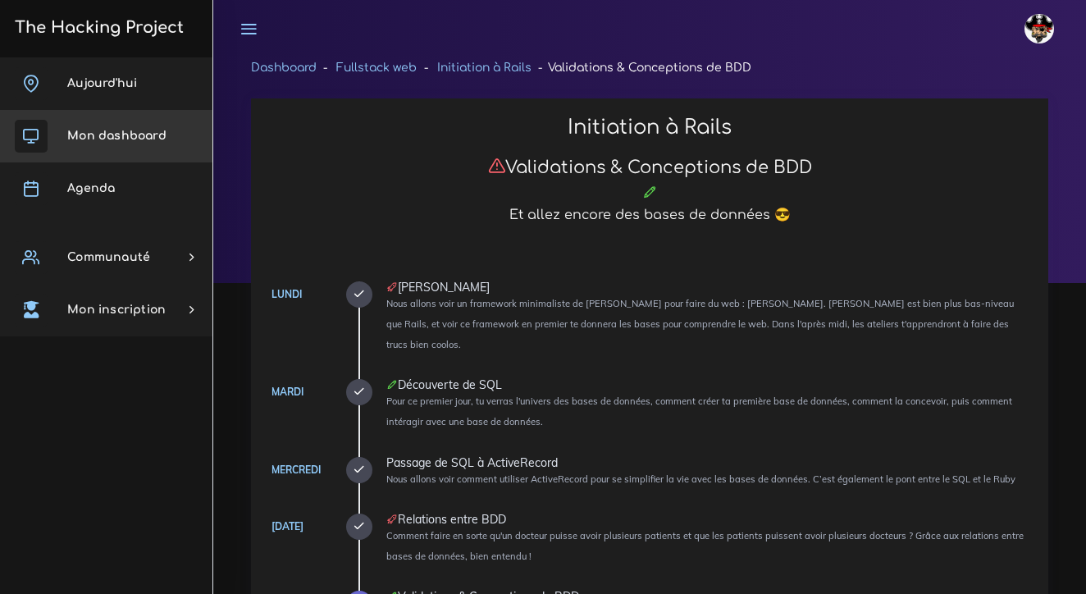
click at [164, 139] on span "Mon dashboard" at bounding box center [116, 136] width 99 height 12
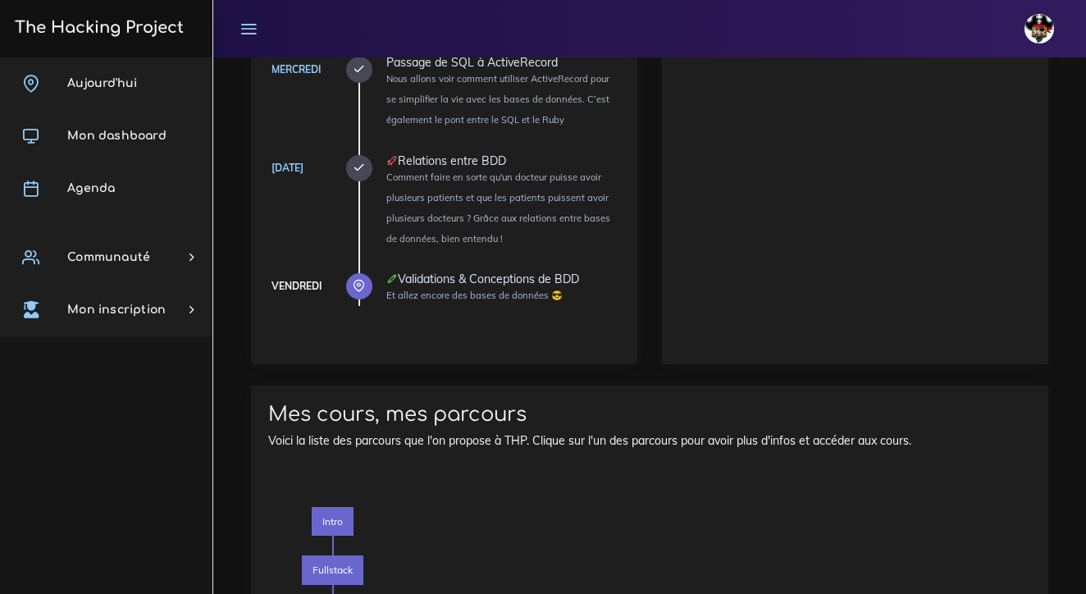
scroll to position [1021, 0]
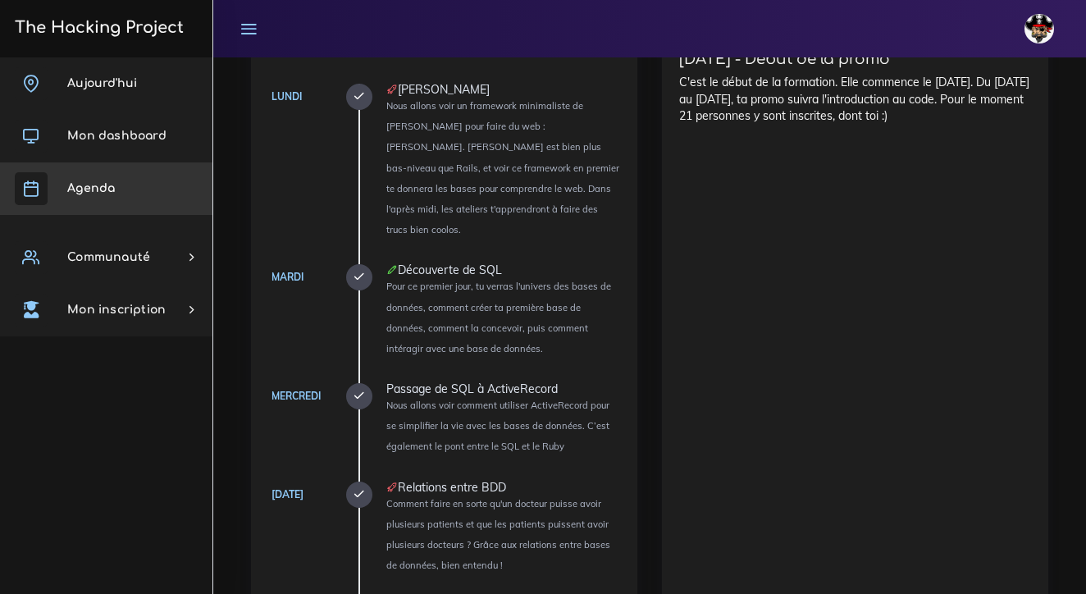
click at [85, 177] on link "Agenda" at bounding box center [106, 188] width 212 height 53
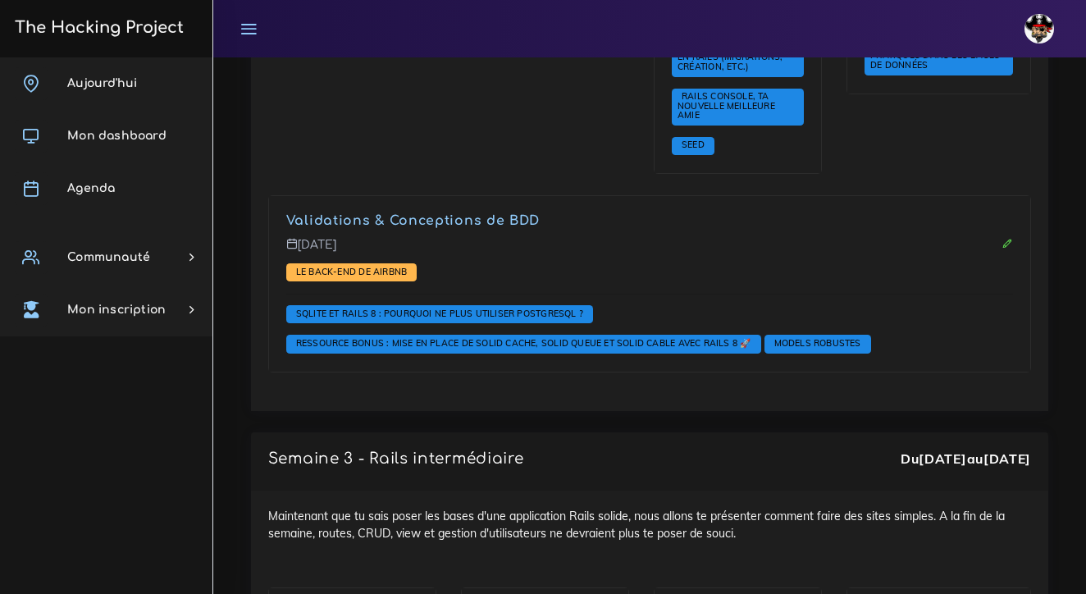
scroll to position [3481, 0]
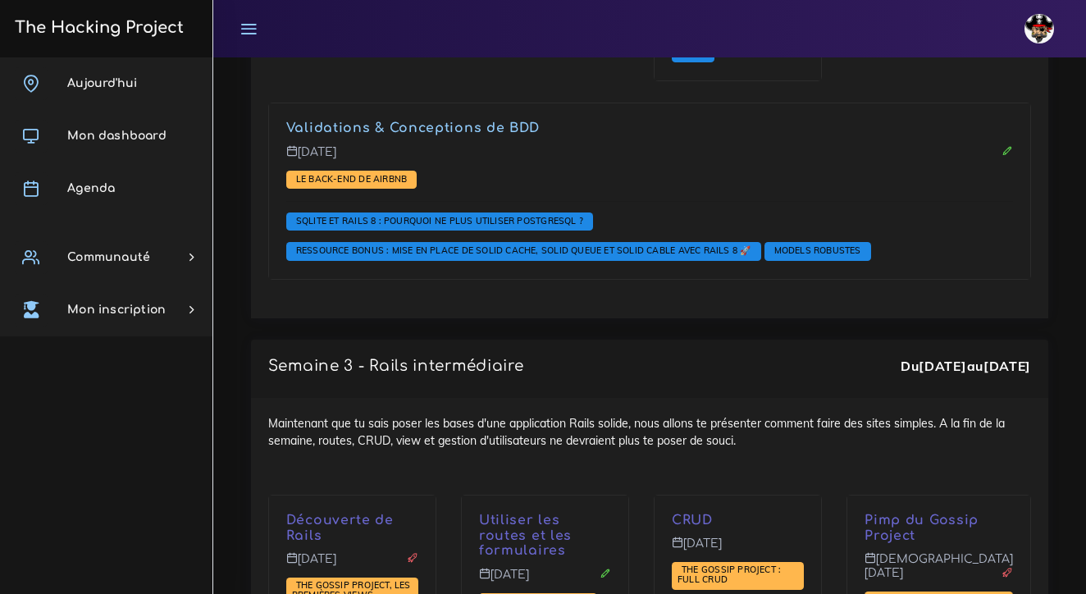
scroll to position [3572, 0]
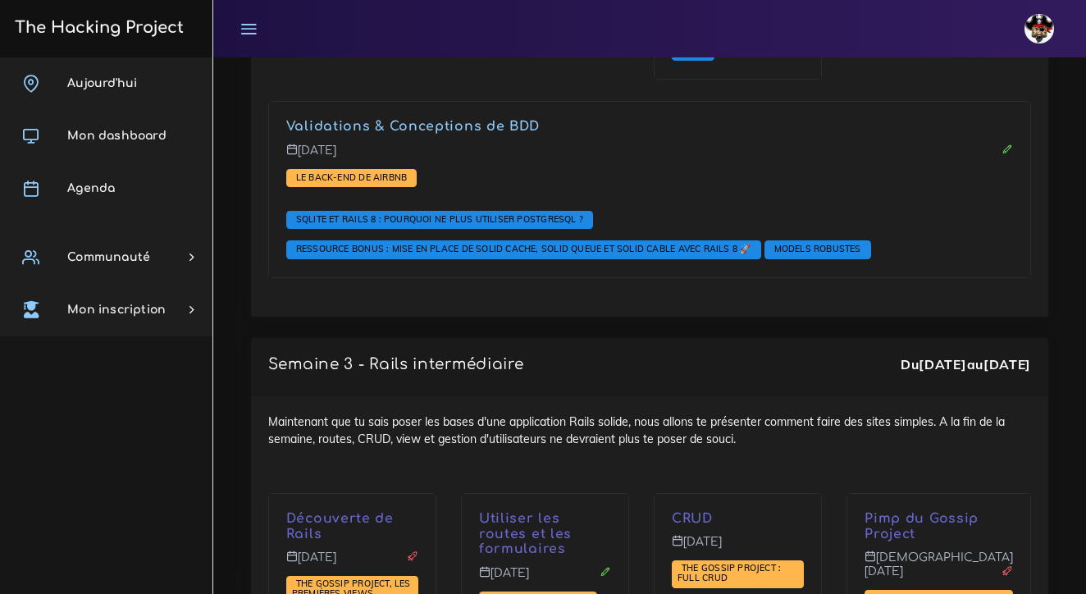
drag, startPoint x: 534, startPoint y: 379, endPoint x: 444, endPoint y: 153, distance: 243.0
click at [324, 578] on span "The Gossip Project, les premières views" at bounding box center [351, 588] width 119 height 21
click at [326, 511] on p "Découverte de Rails" at bounding box center [352, 526] width 132 height 31
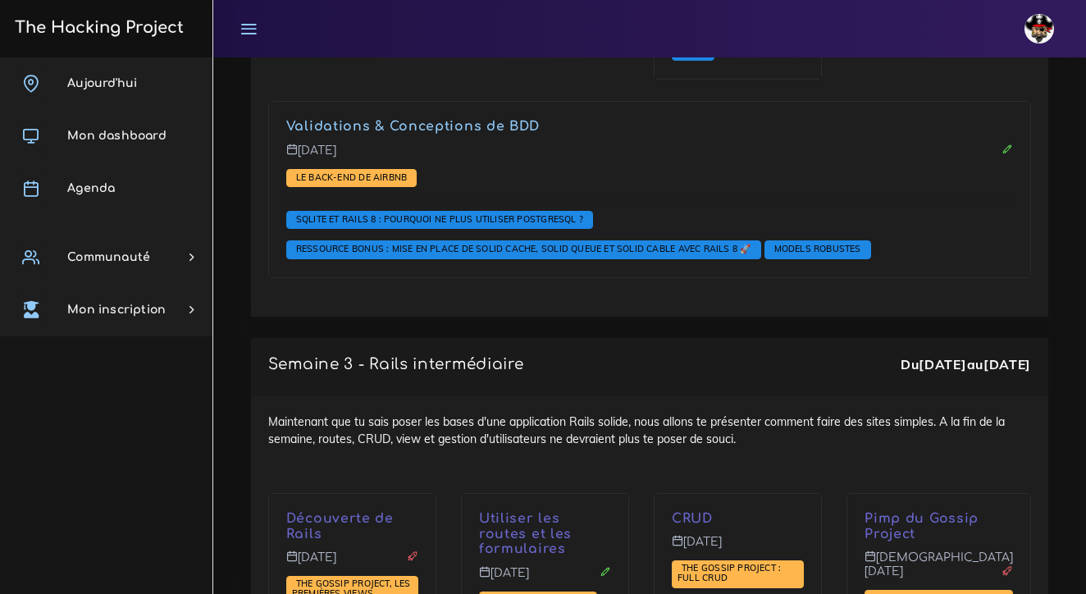
click at [326, 551] on p "[DATE]" at bounding box center [352, 564] width 132 height 26
click at [343, 511] on p "Découverte de Rails" at bounding box center [352, 526] width 132 height 31
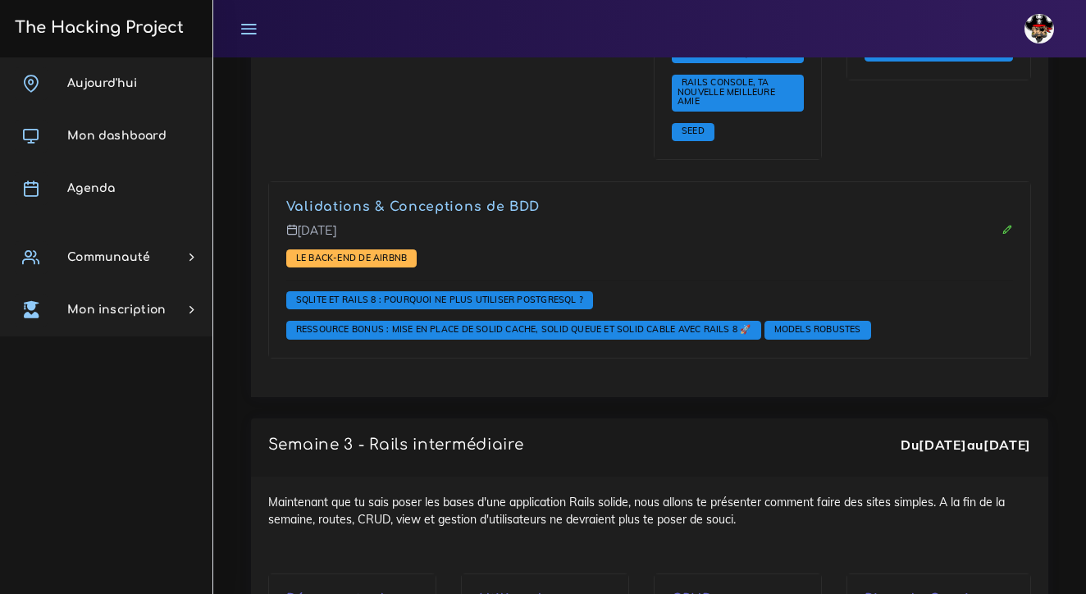
scroll to position [3485, 0]
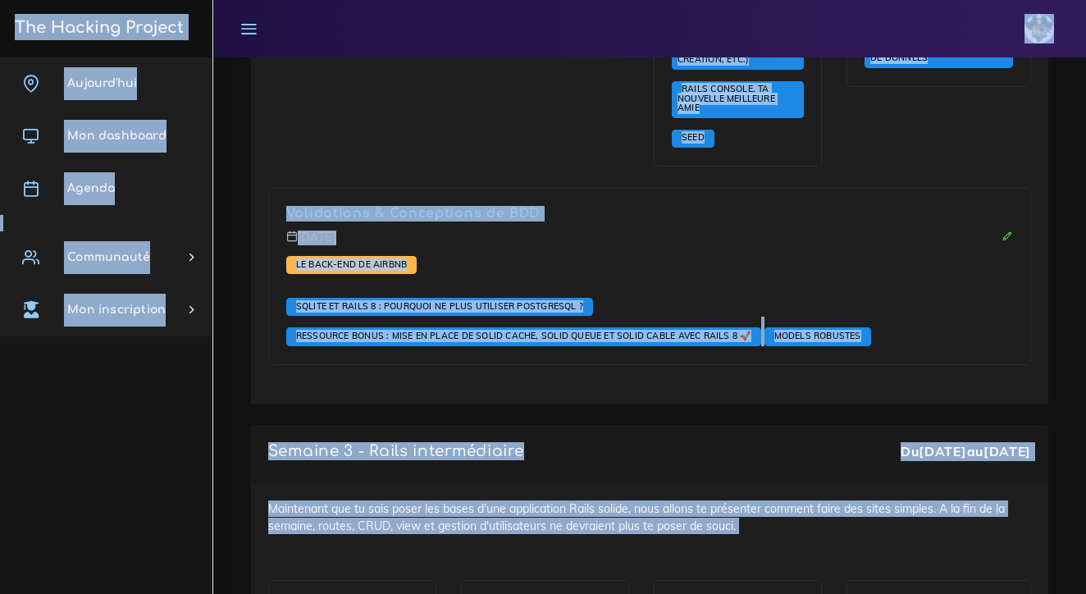
drag, startPoint x: 598, startPoint y: 16, endPoint x: 570, endPoint y: 135, distance: 123.0
